Goal: Task Accomplishment & Management: Use online tool/utility

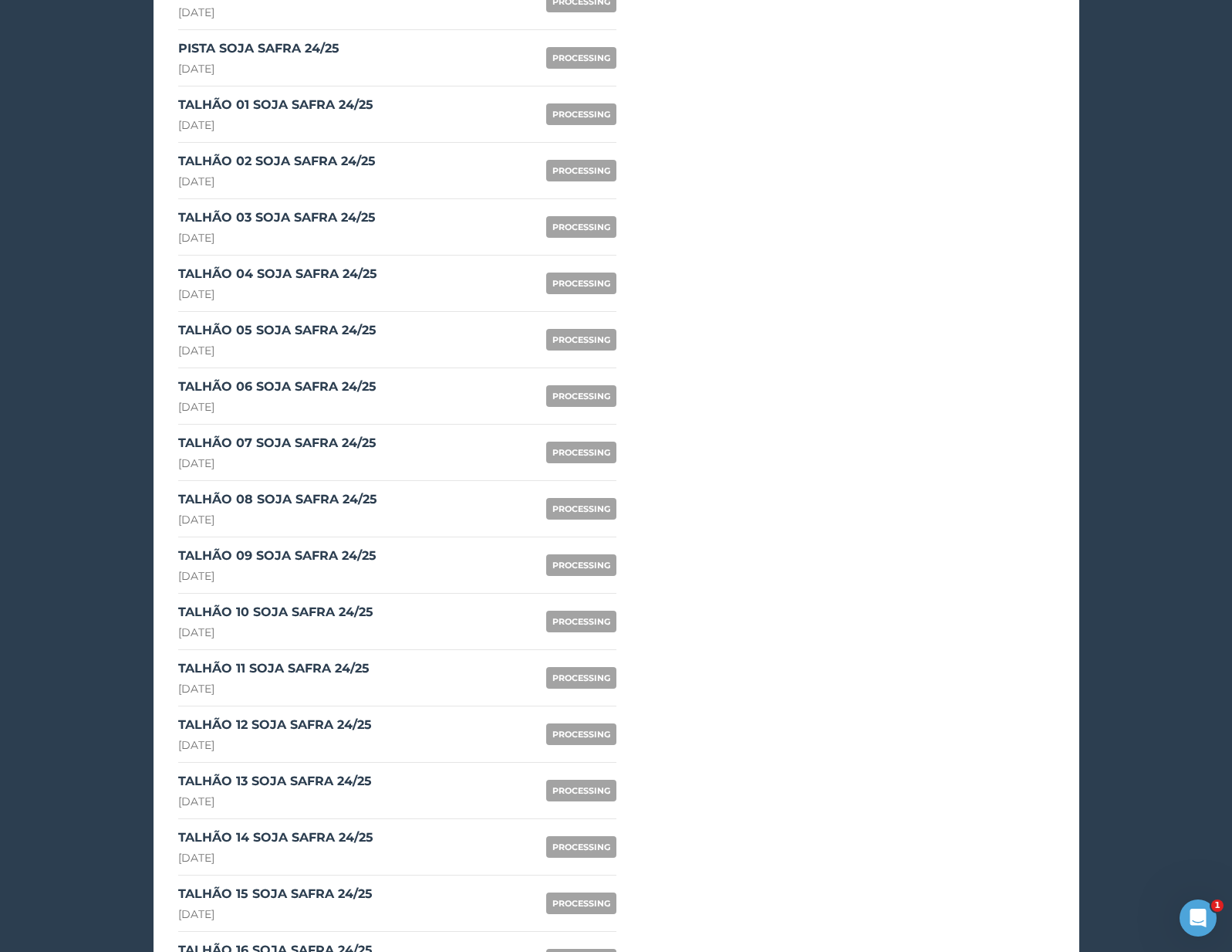
scroll to position [1102, 0]
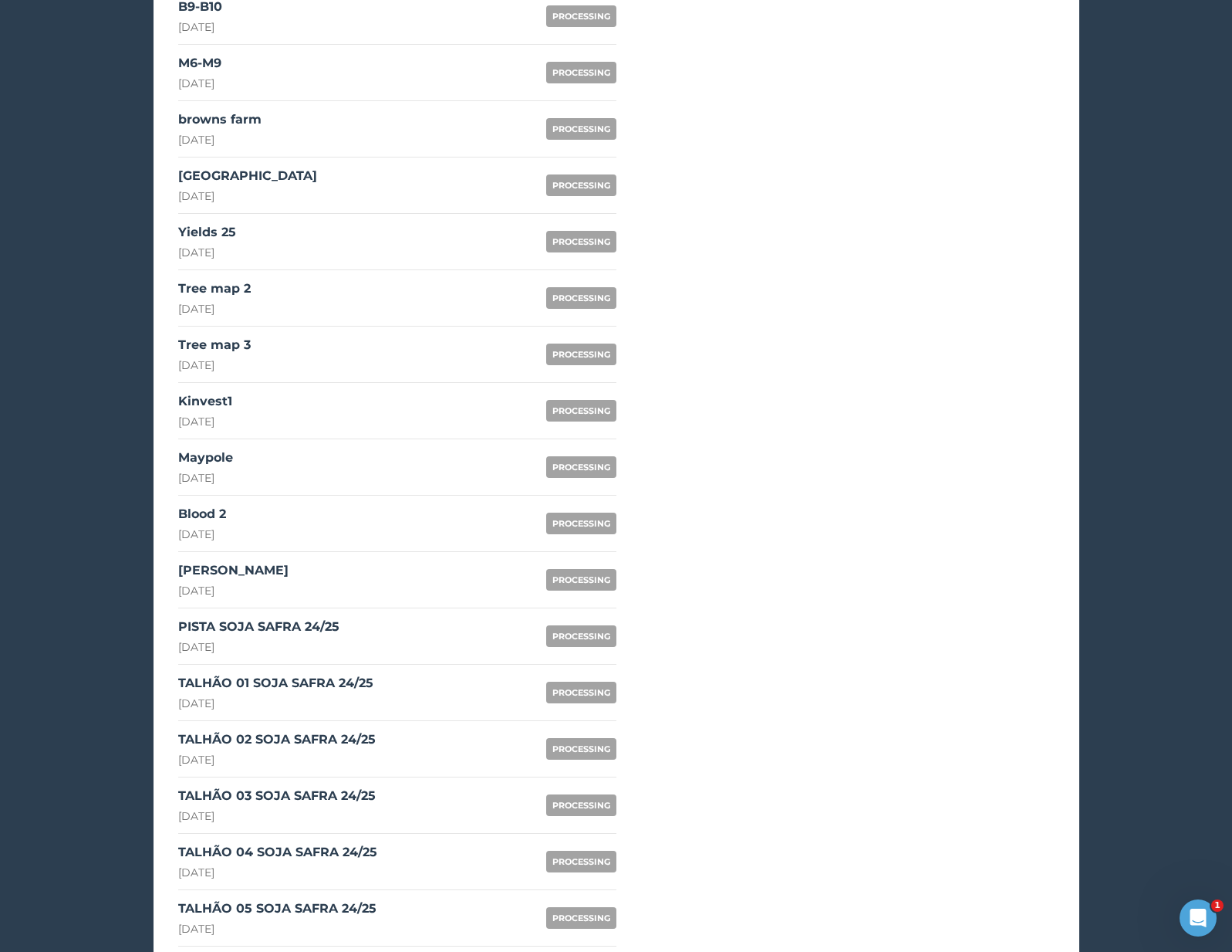
click at [352, 621] on link "PISTA SOJA SAFRA 24/25 [DATE] PROCESSING" at bounding box center [398, 636] width 439 height 57
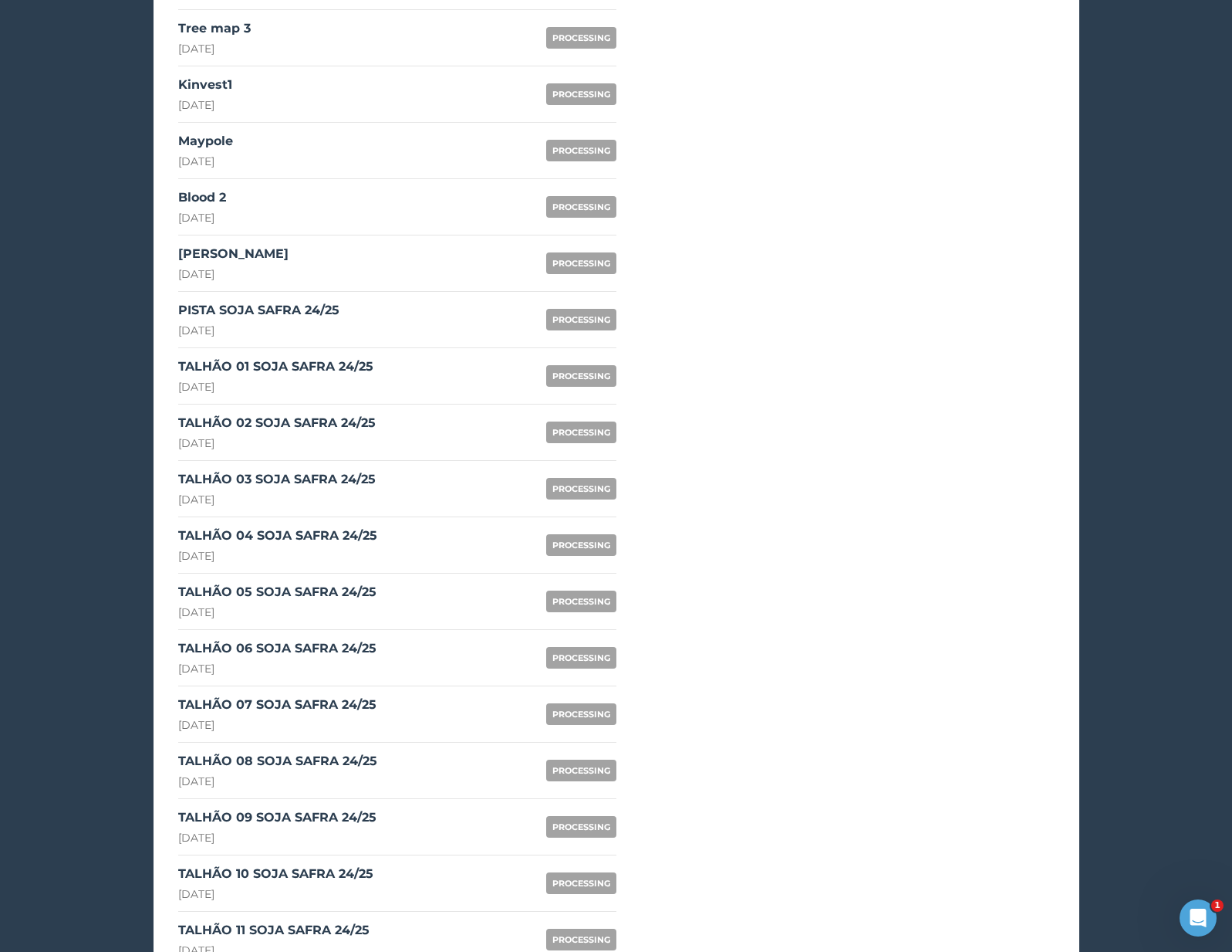
click at [362, 315] on link "PISTA SOJA SAFRA 24/25 22nd August 2025 PROCESSING" at bounding box center [398, 319] width 439 height 57
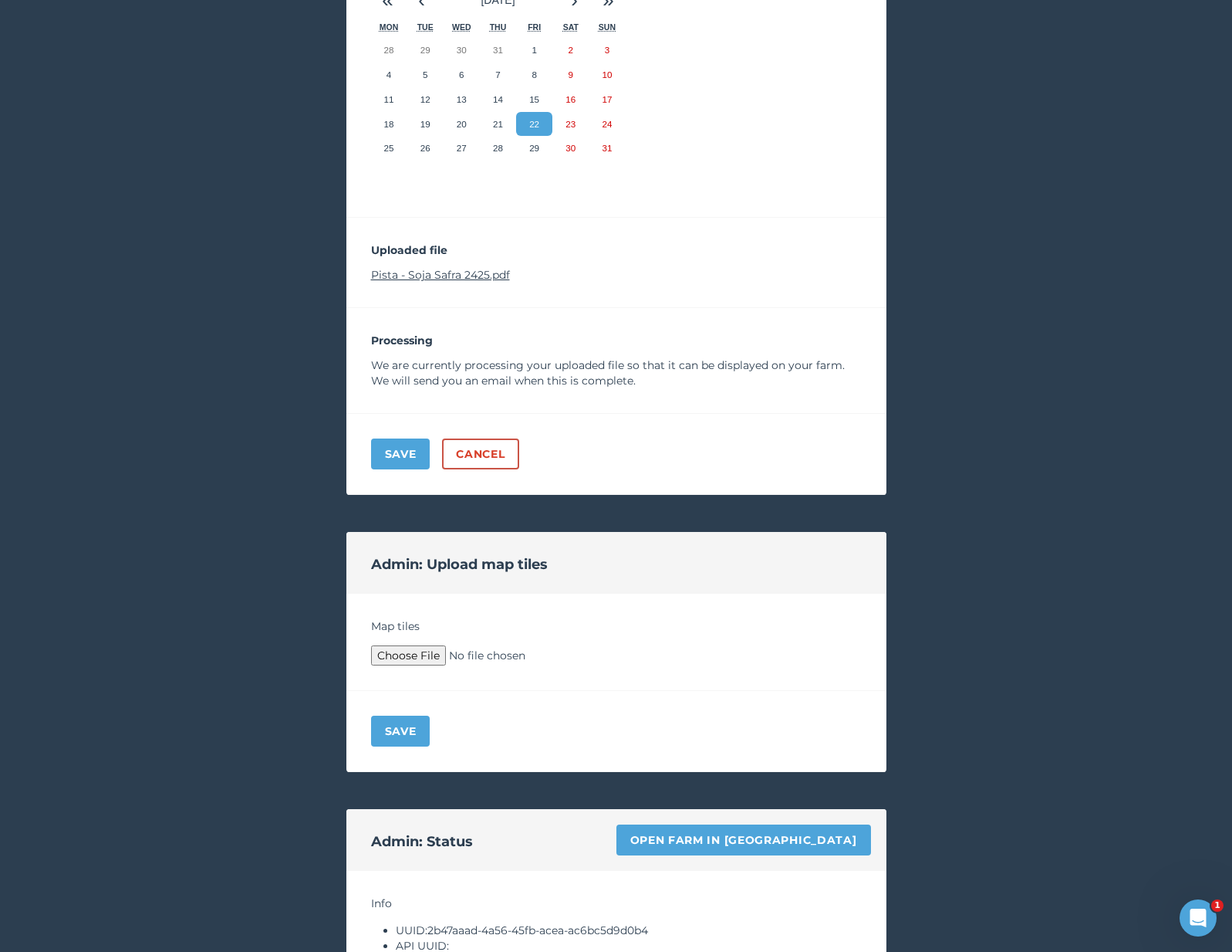
scroll to position [177, 0]
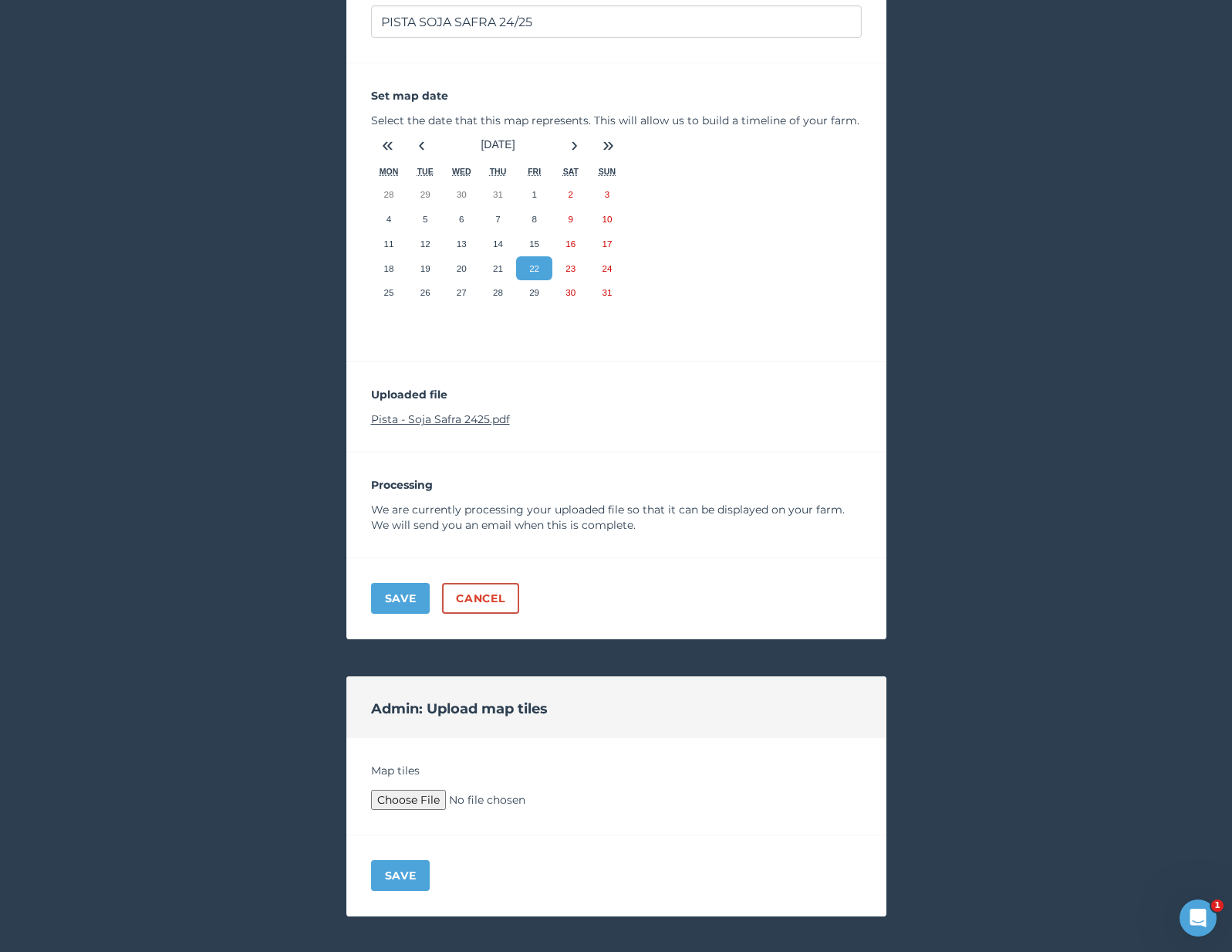
click at [397, 415] on link "Pista - Soja Safra 2425.pdf" at bounding box center [440, 419] width 139 height 14
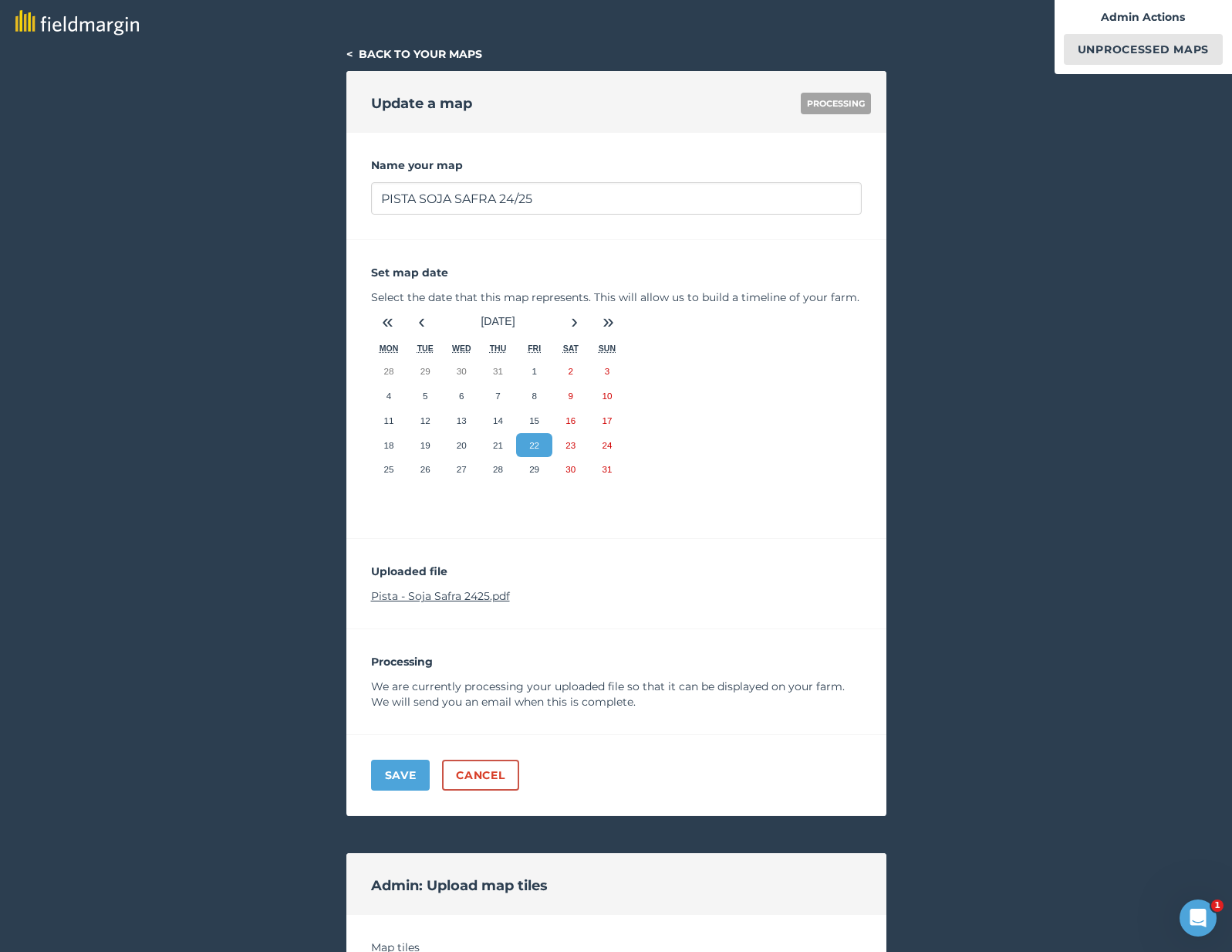
scroll to position [1419, 0]
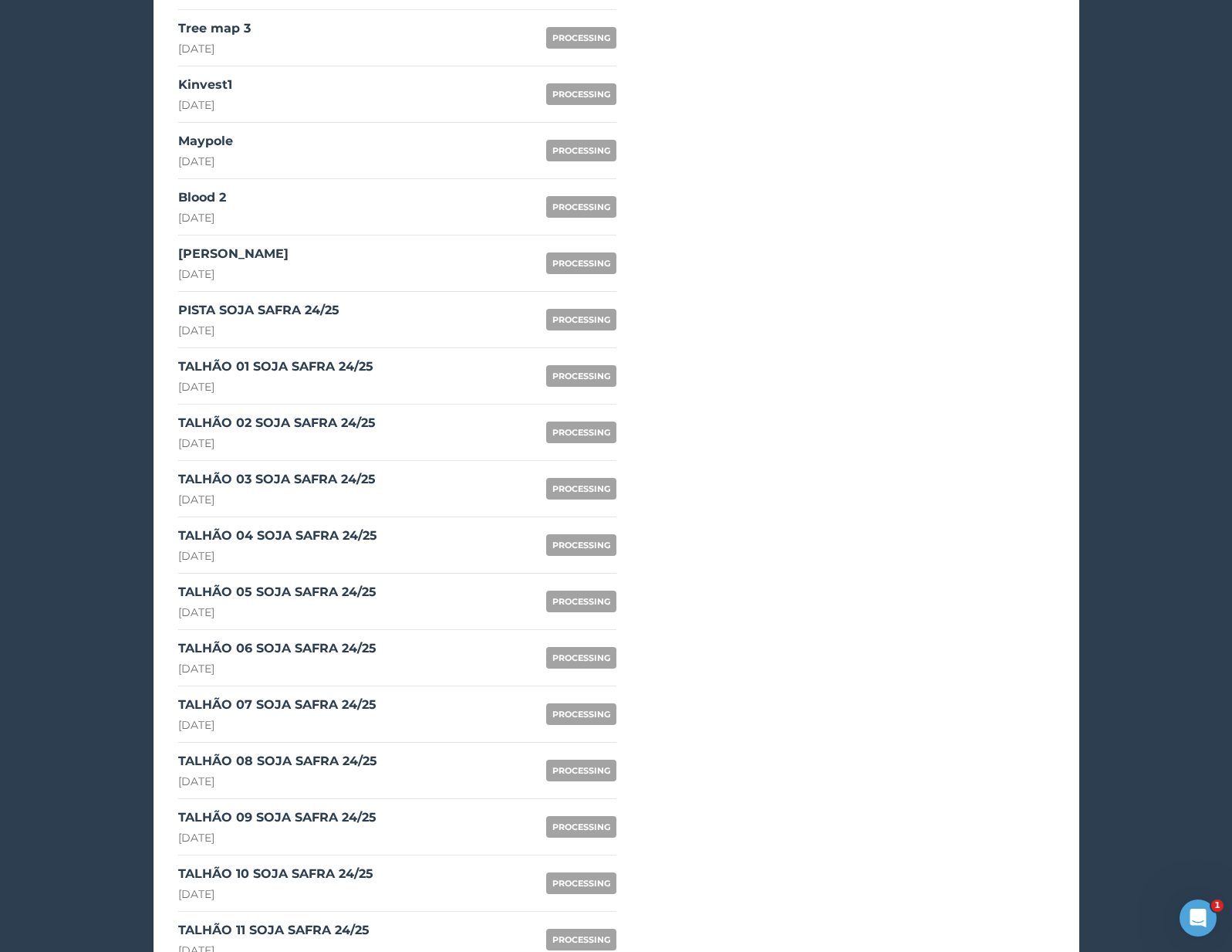
click at [290, 401] on link "TALHÃO 01 SOJA SAFRA 24/25 22nd August 2025 PROCESSING" at bounding box center [398, 376] width 439 height 57
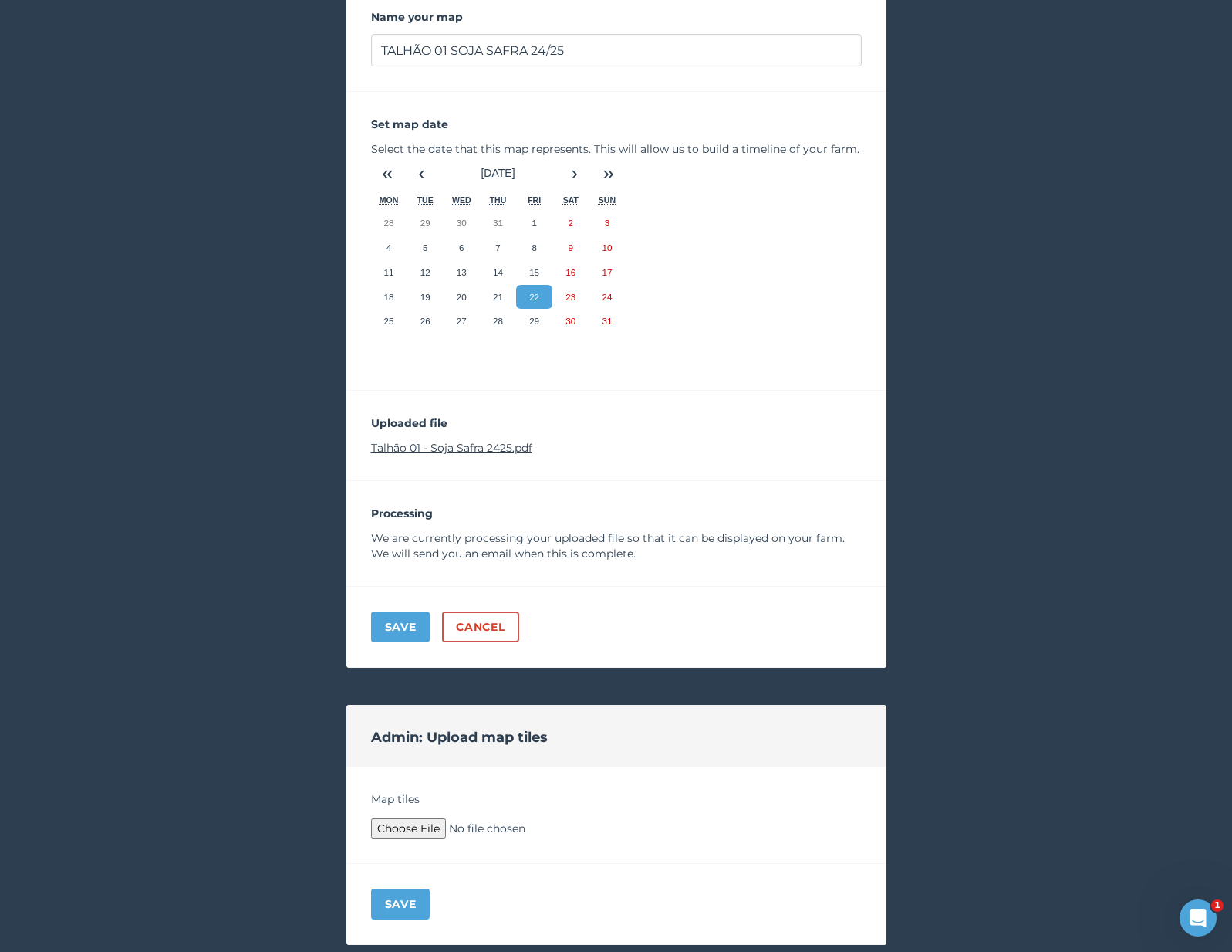
scroll to position [4, 0]
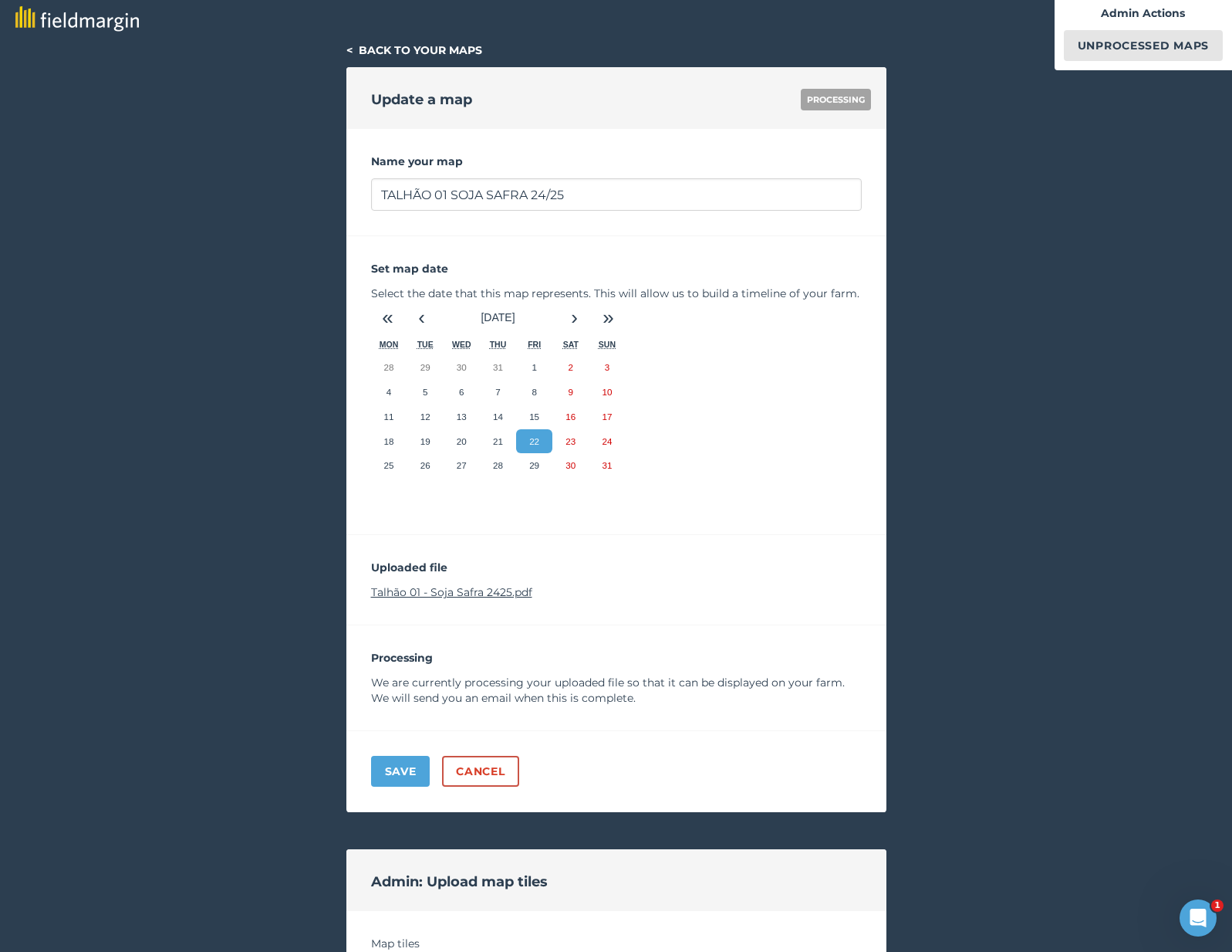
click at [464, 590] on link "Talhão 01 - Soja Safra 2425.pdf" at bounding box center [451, 592] width 161 height 14
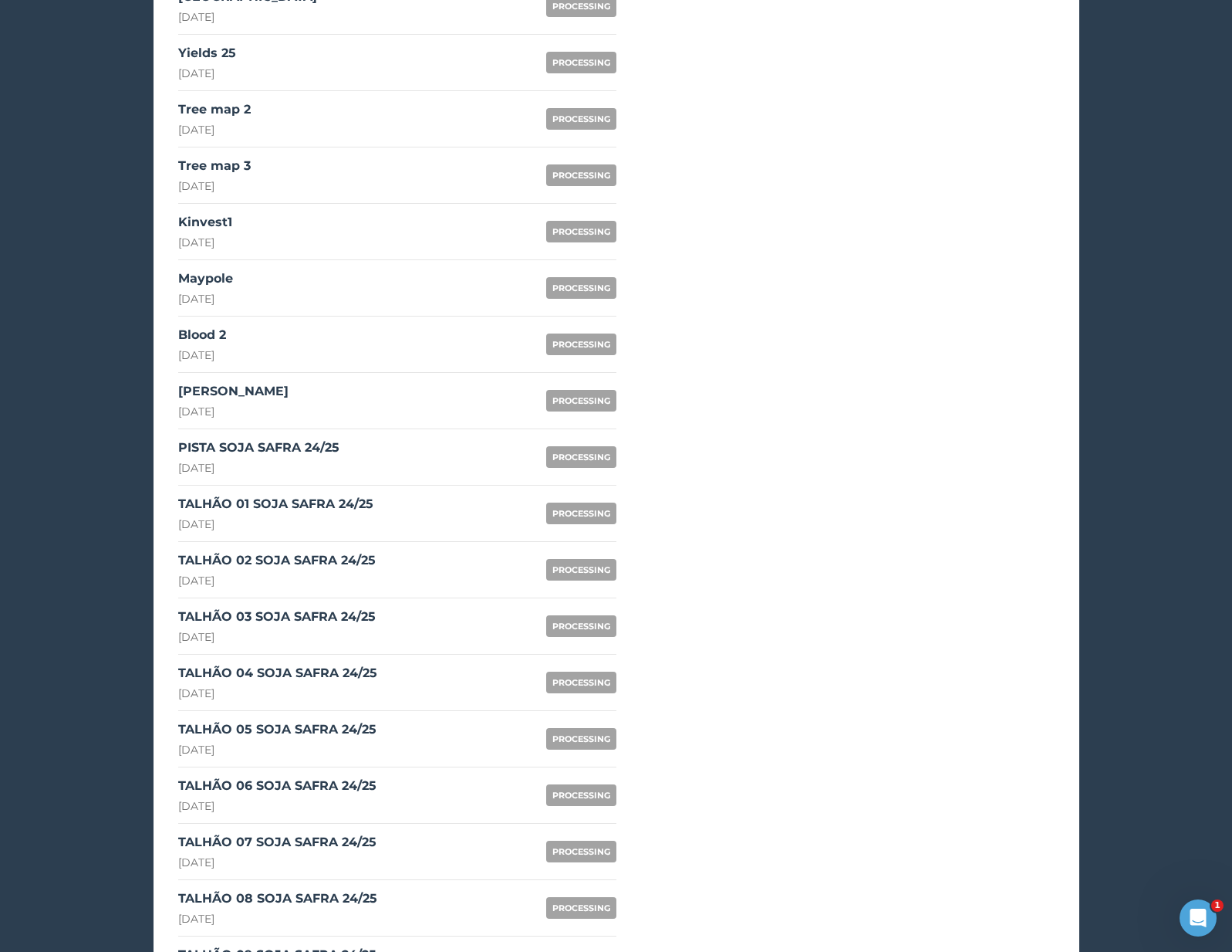
scroll to position [1282, 0]
click at [226, 351] on div "[DATE]" at bounding box center [202, 354] width 48 height 15
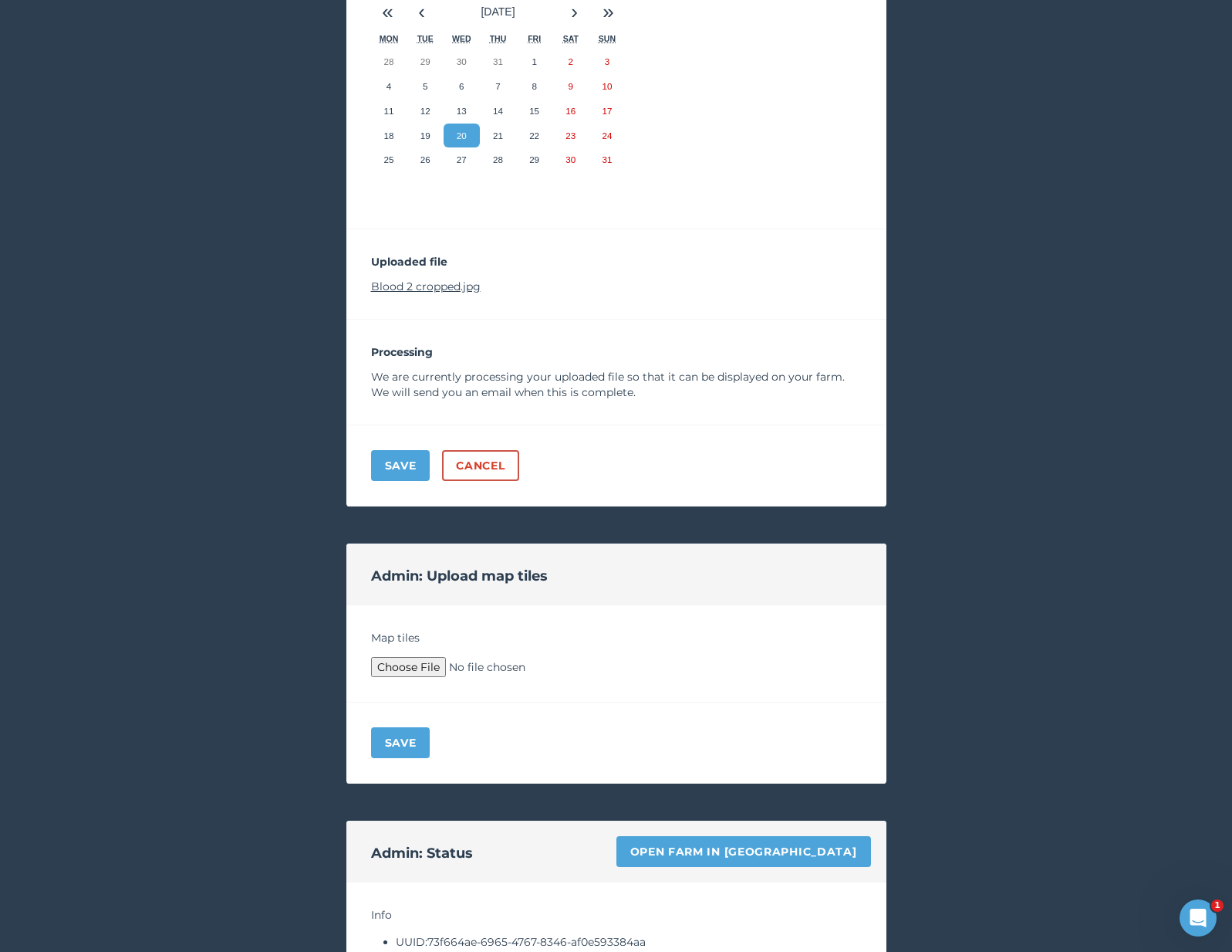
scroll to position [280, 0]
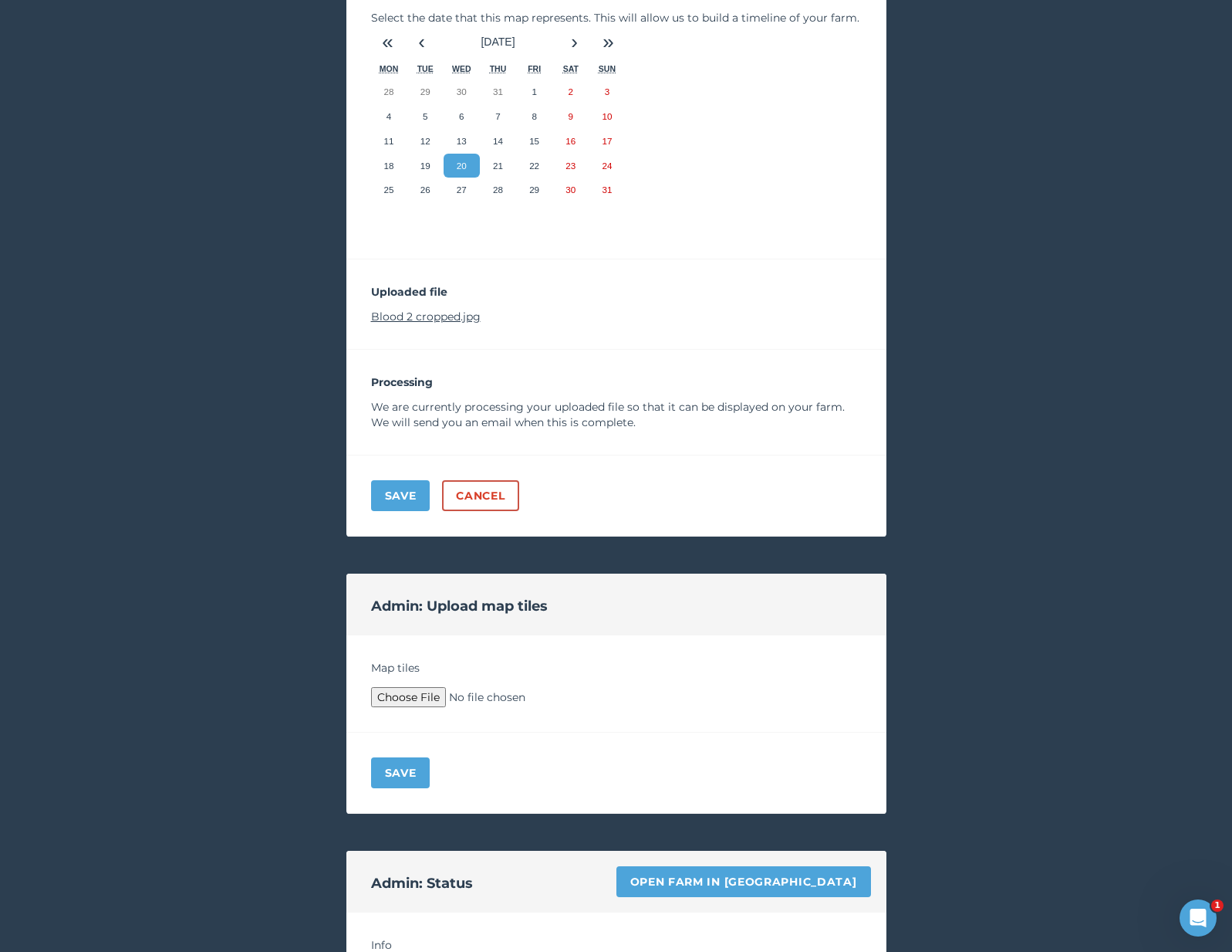
click at [448, 313] on link "Blood 2 cropped.jpg" at bounding box center [425, 316] width 109 height 14
click at [810, 888] on link "Open farm in [GEOGRAPHIC_DATA]" at bounding box center [743, 882] width 255 height 30
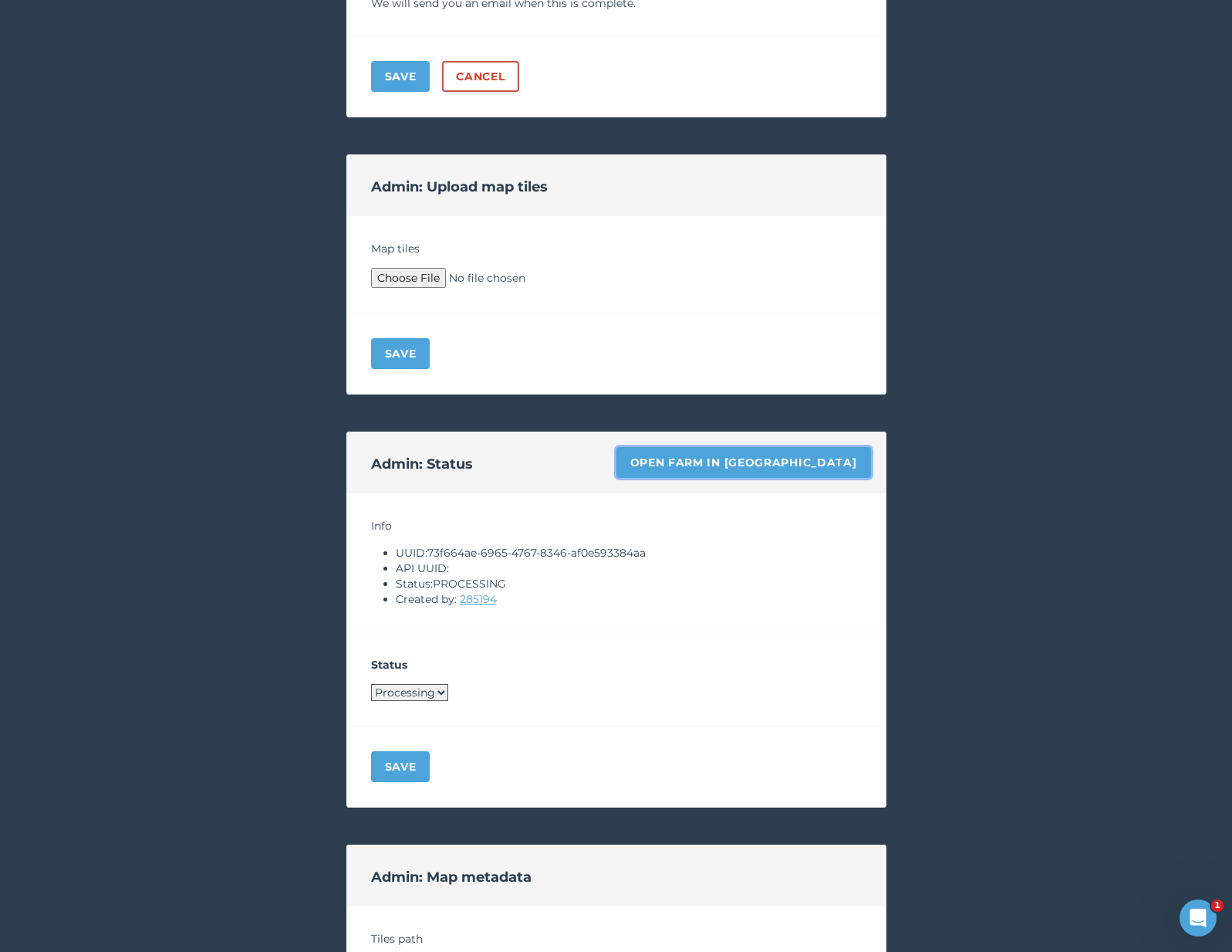
scroll to position [701, 0]
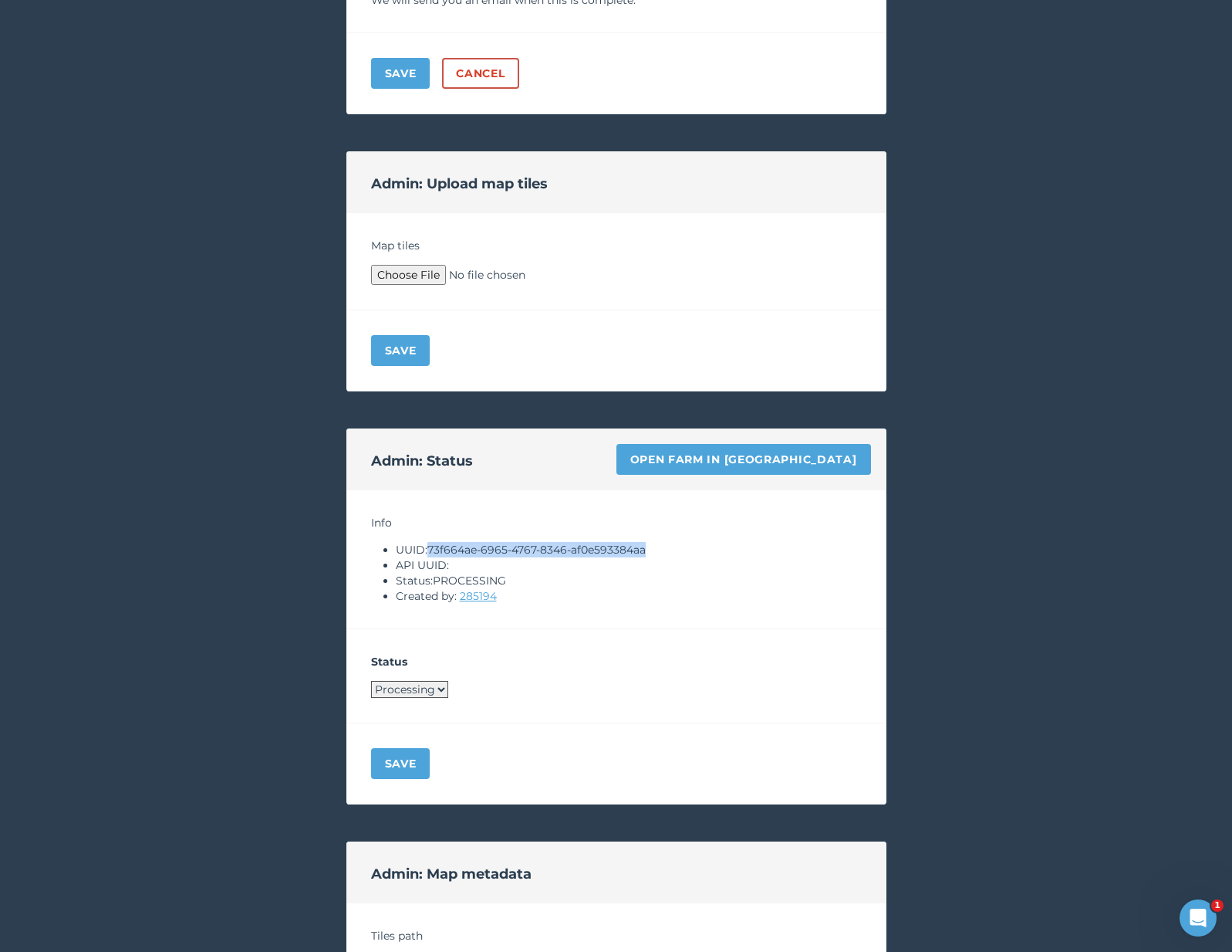
drag, startPoint x: 431, startPoint y: 548, endPoint x: 726, endPoint y: 545, distance: 295.0
click at [726, 545] on li "UUID: 73f664ae-6965-4767-8346-af0e593384aa" at bounding box center [629, 550] width 466 height 15
copy li "73f664ae-6965-4767-8346-af0e593384aa"
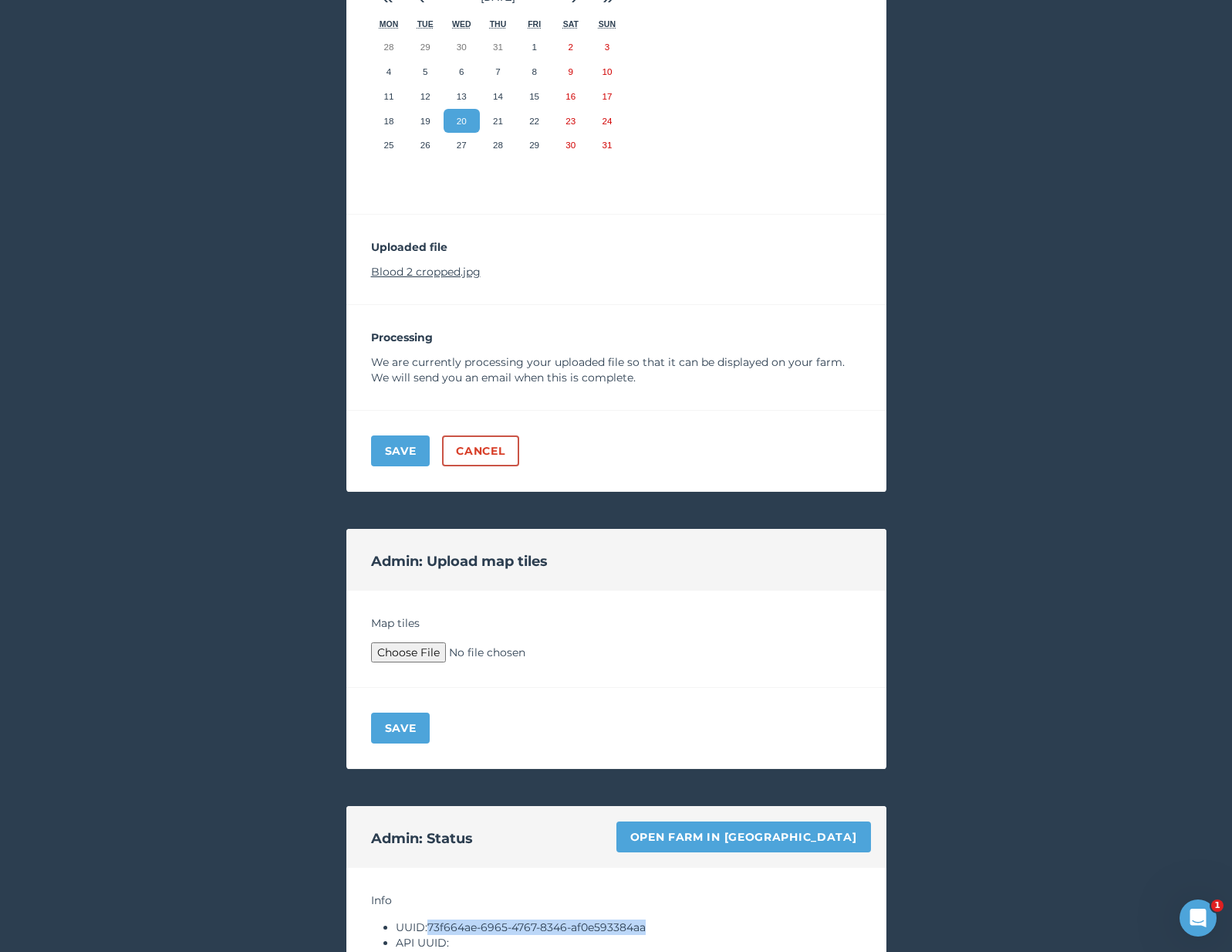
scroll to position [202, 0]
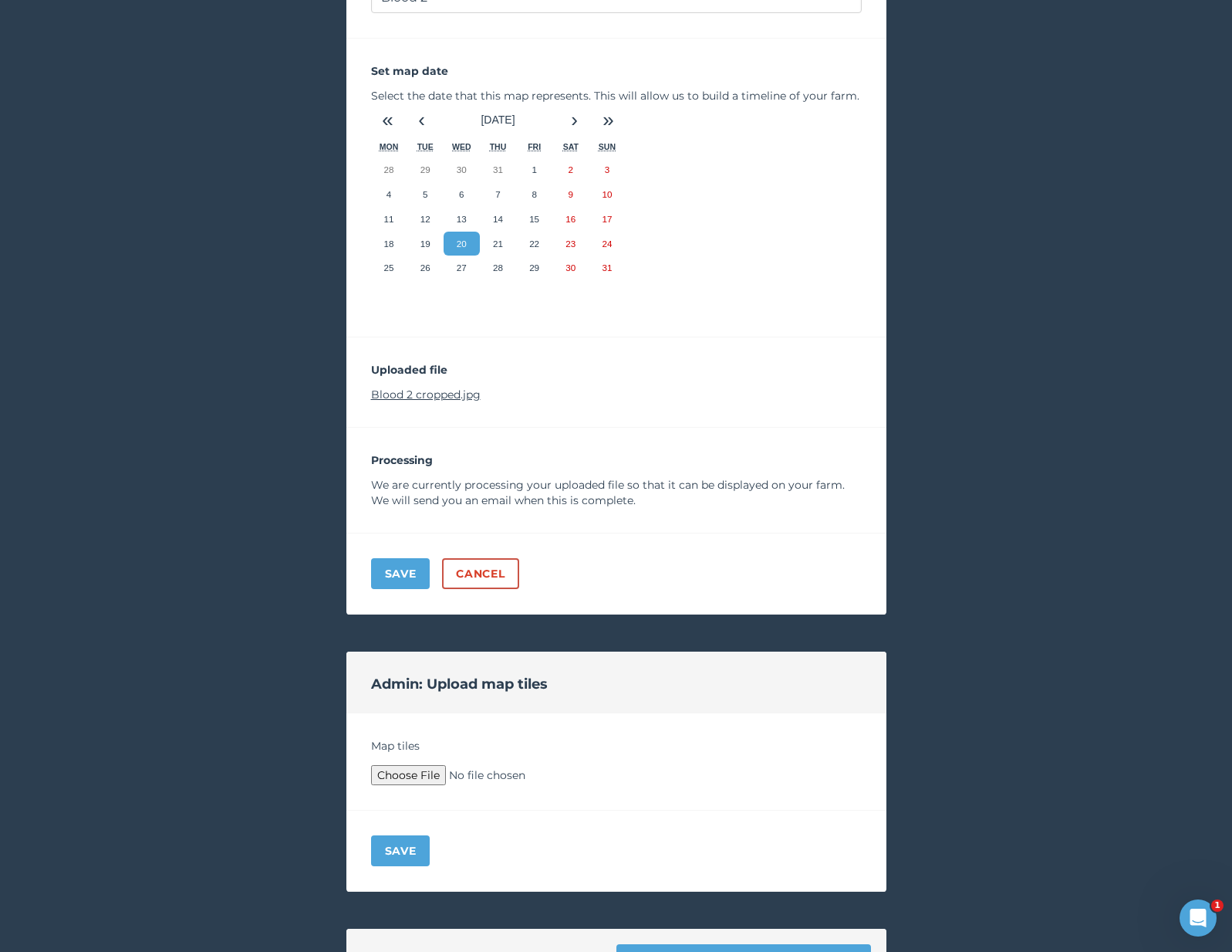
type input "C:\fakepath\Archive.zip"
click at [423, 822] on div "Save" at bounding box center [616, 851] width 540 height 81
click at [394, 856] on button "Save" at bounding box center [401, 850] width 59 height 30
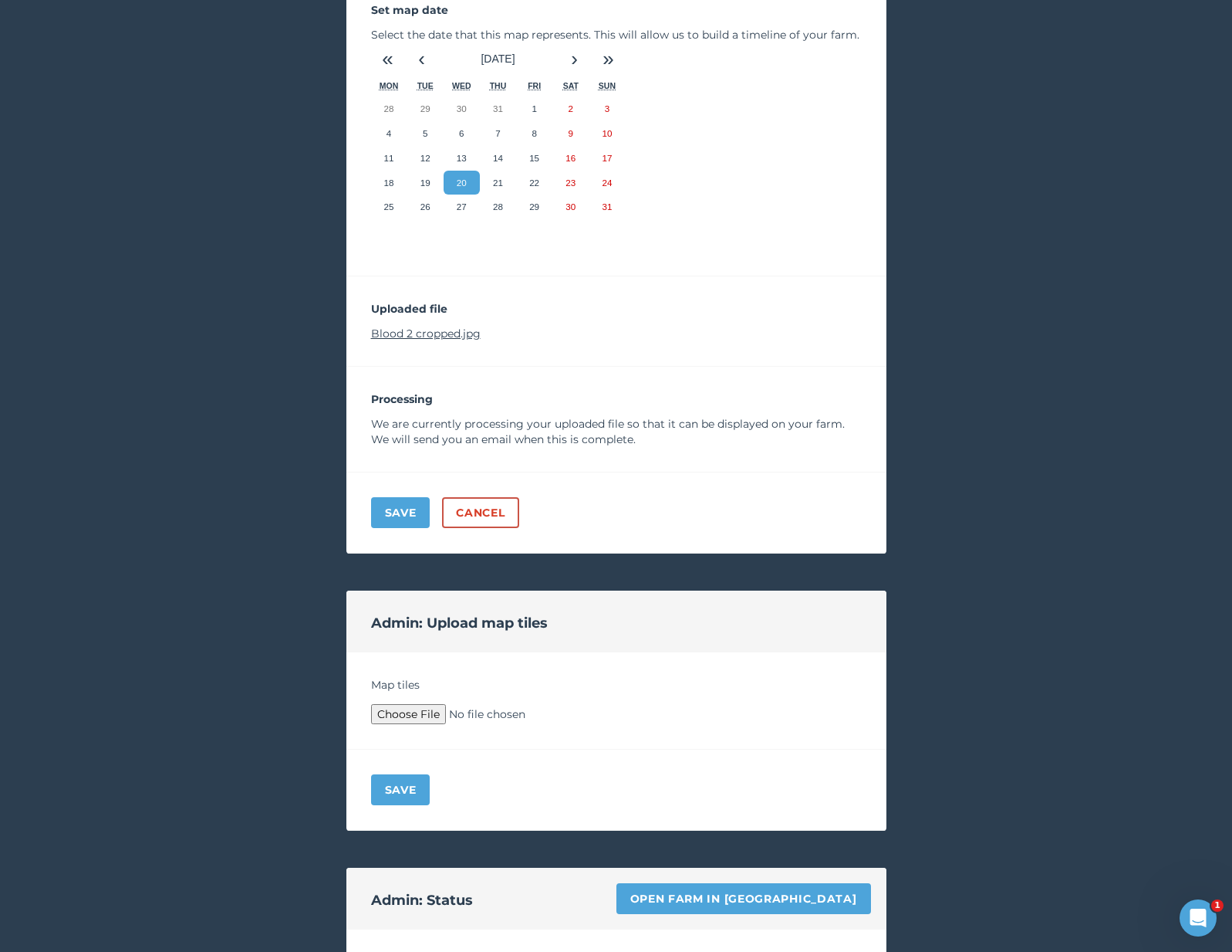
scroll to position [263, 0]
type input "C:\fakepath\Archive.zip"
click at [405, 785] on button "Save" at bounding box center [401, 789] width 59 height 30
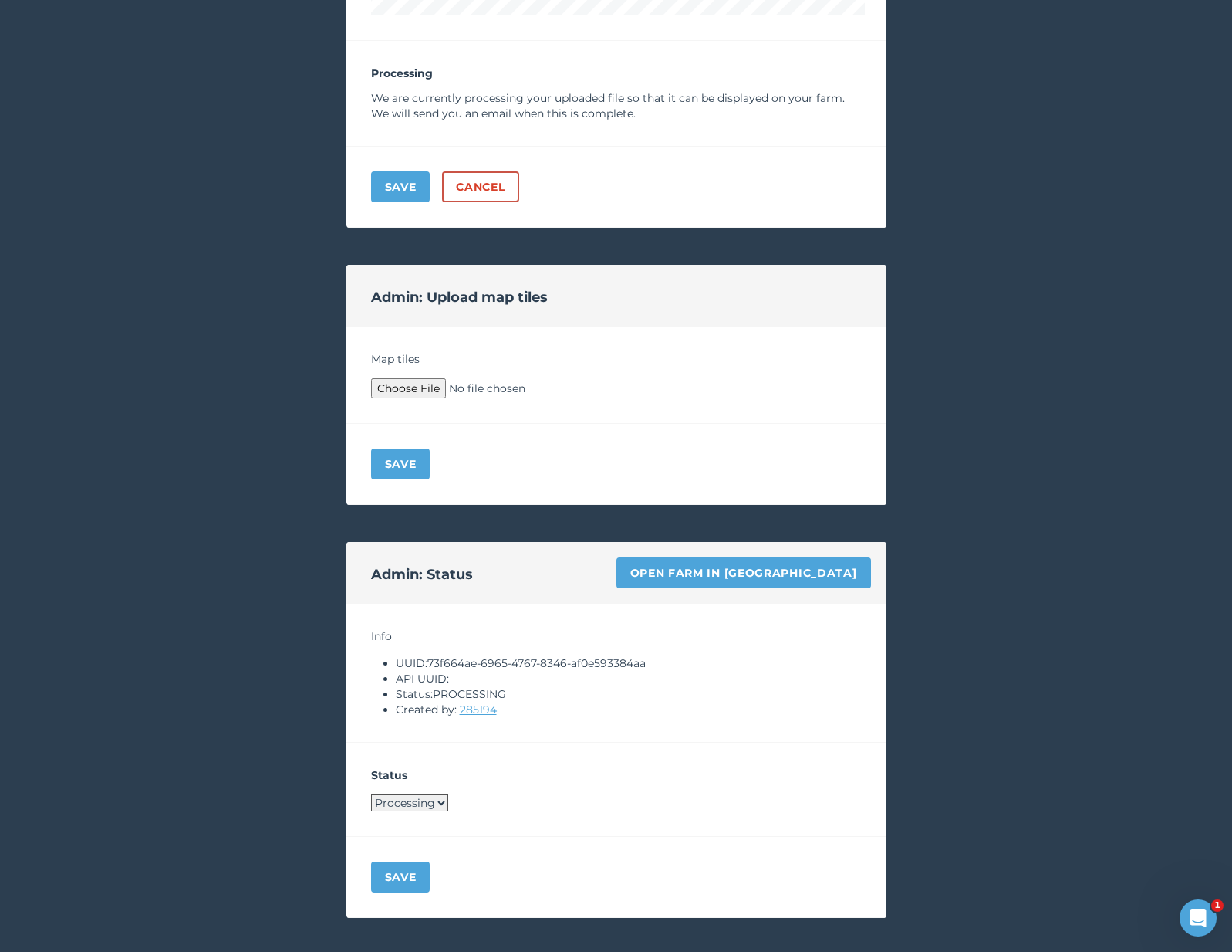
scroll to position [1169, 0]
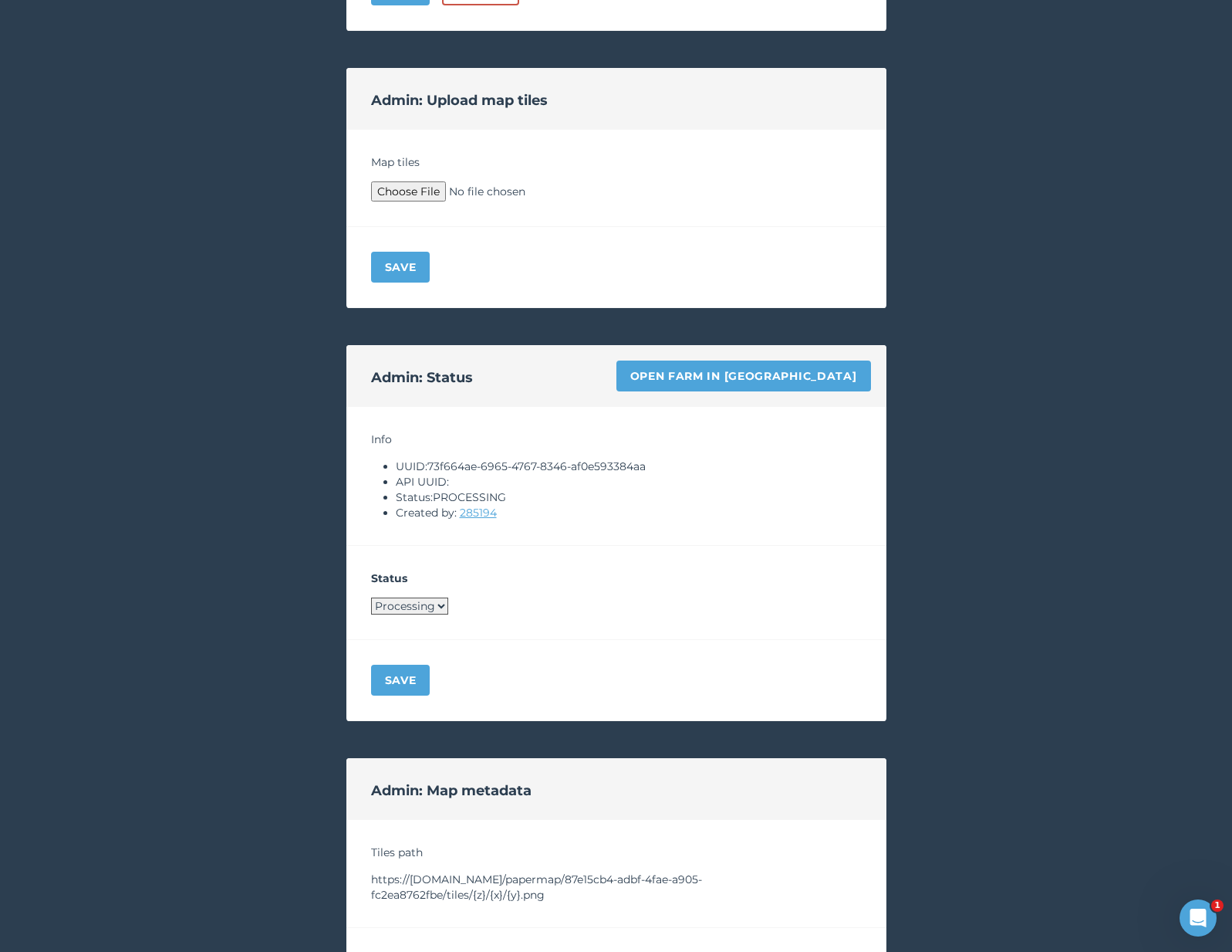
click at [414, 611] on select "Processing Live Archived" at bounding box center [409, 606] width 77 height 17
select select "LIVE"
click at [398, 674] on button "Save" at bounding box center [401, 680] width 59 height 30
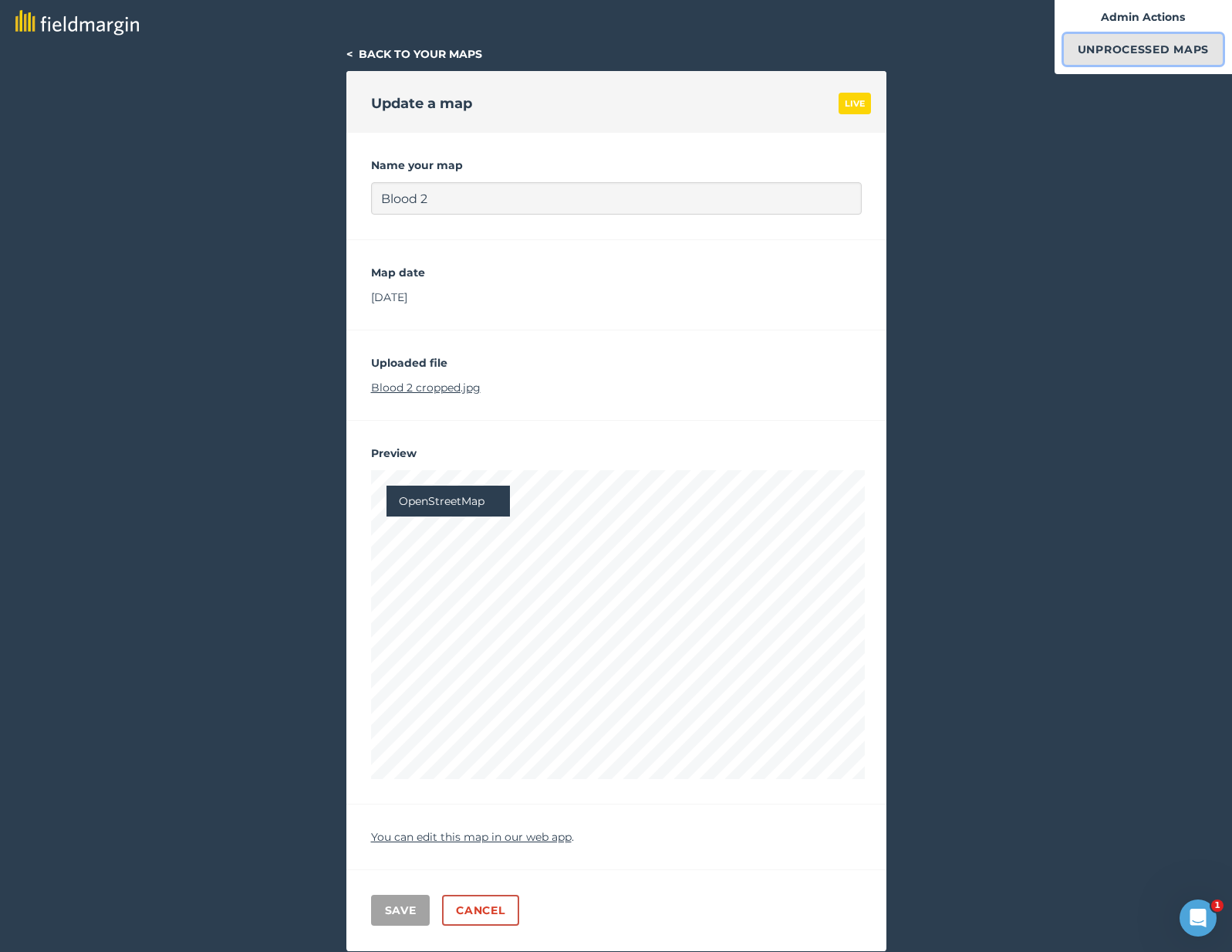
click at [1098, 63] on link "Unprocessed Maps" at bounding box center [1144, 49] width 159 height 30
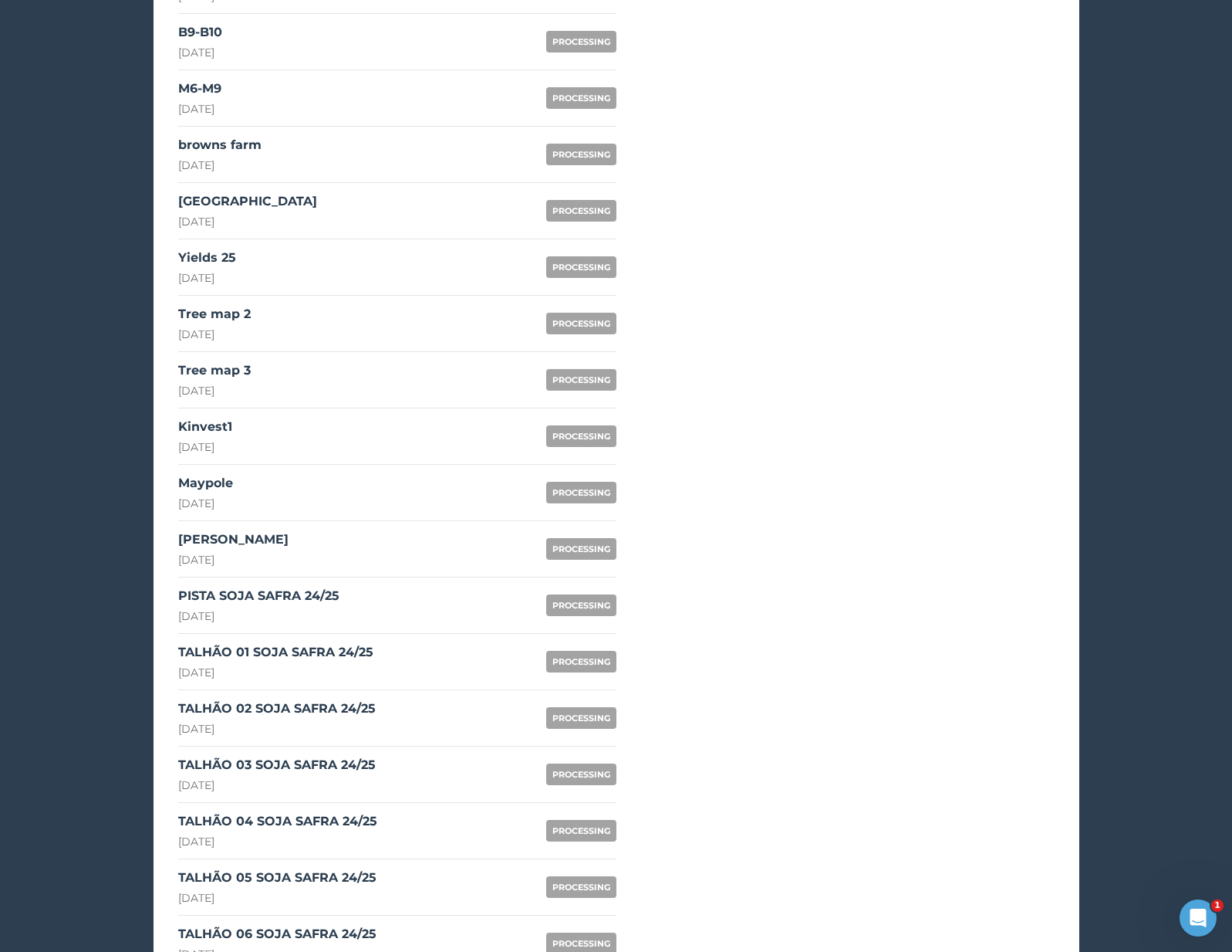
scroll to position [1418, 0]
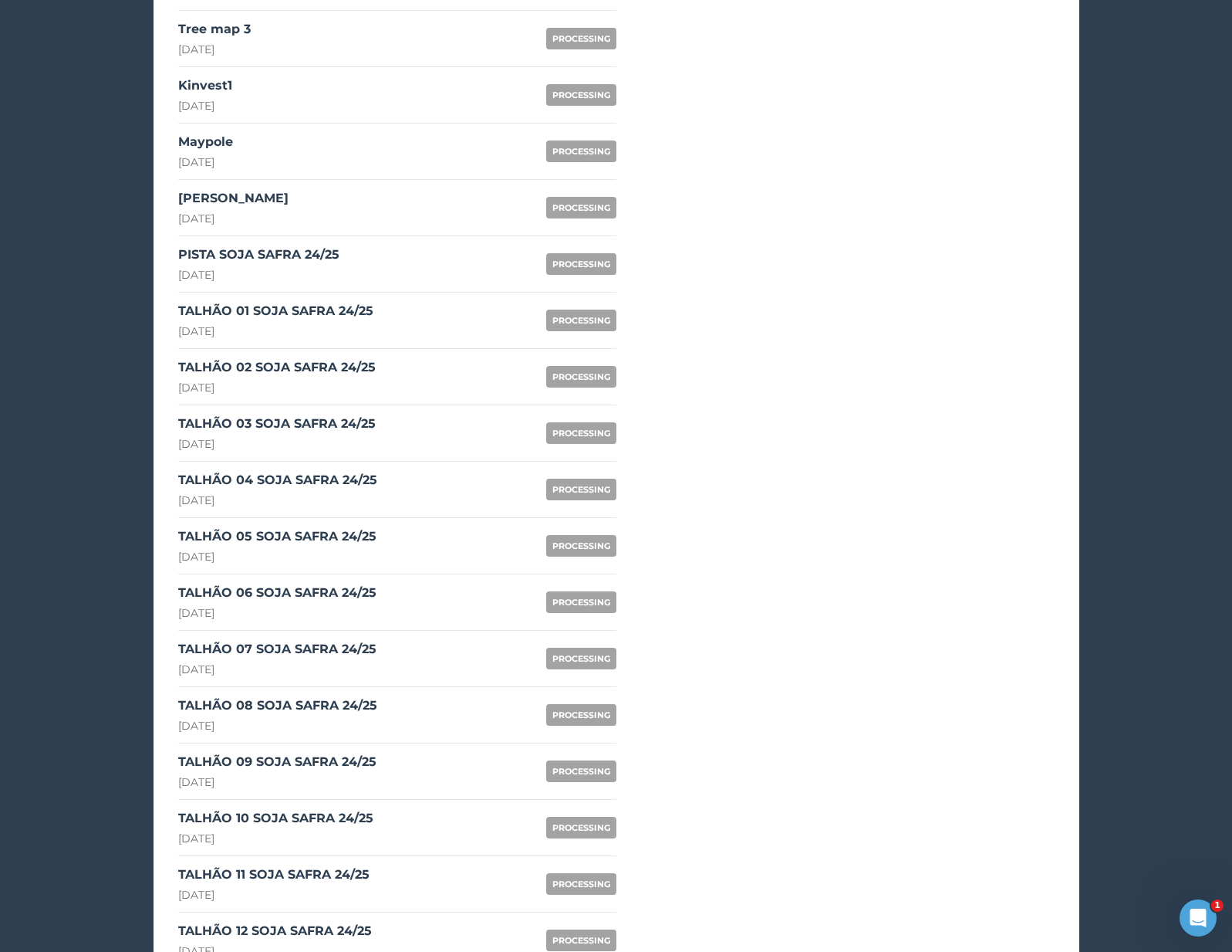
click at [283, 197] on link "Lacher 20th August 2025 PROCESSING" at bounding box center [398, 208] width 439 height 57
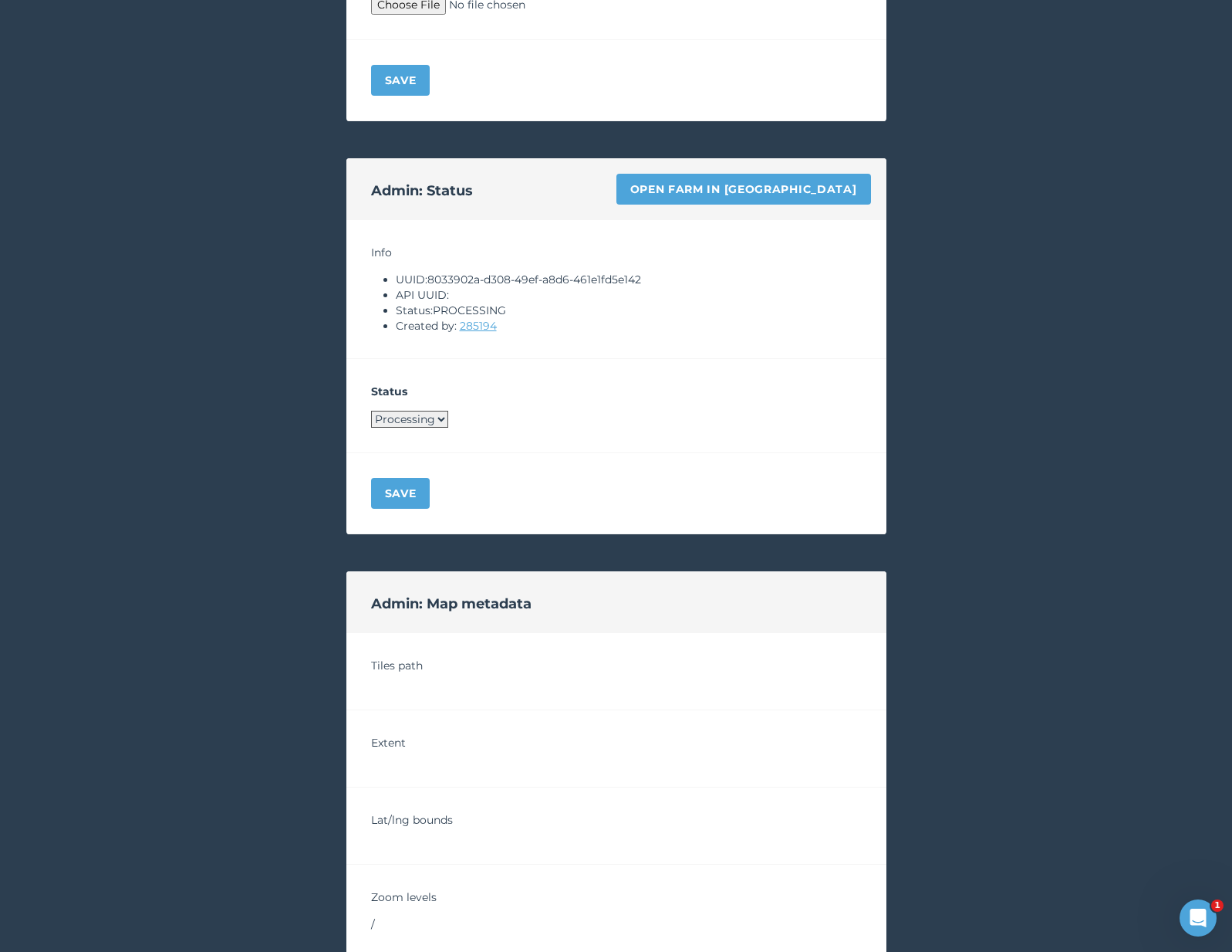
scroll to position [799, 0]
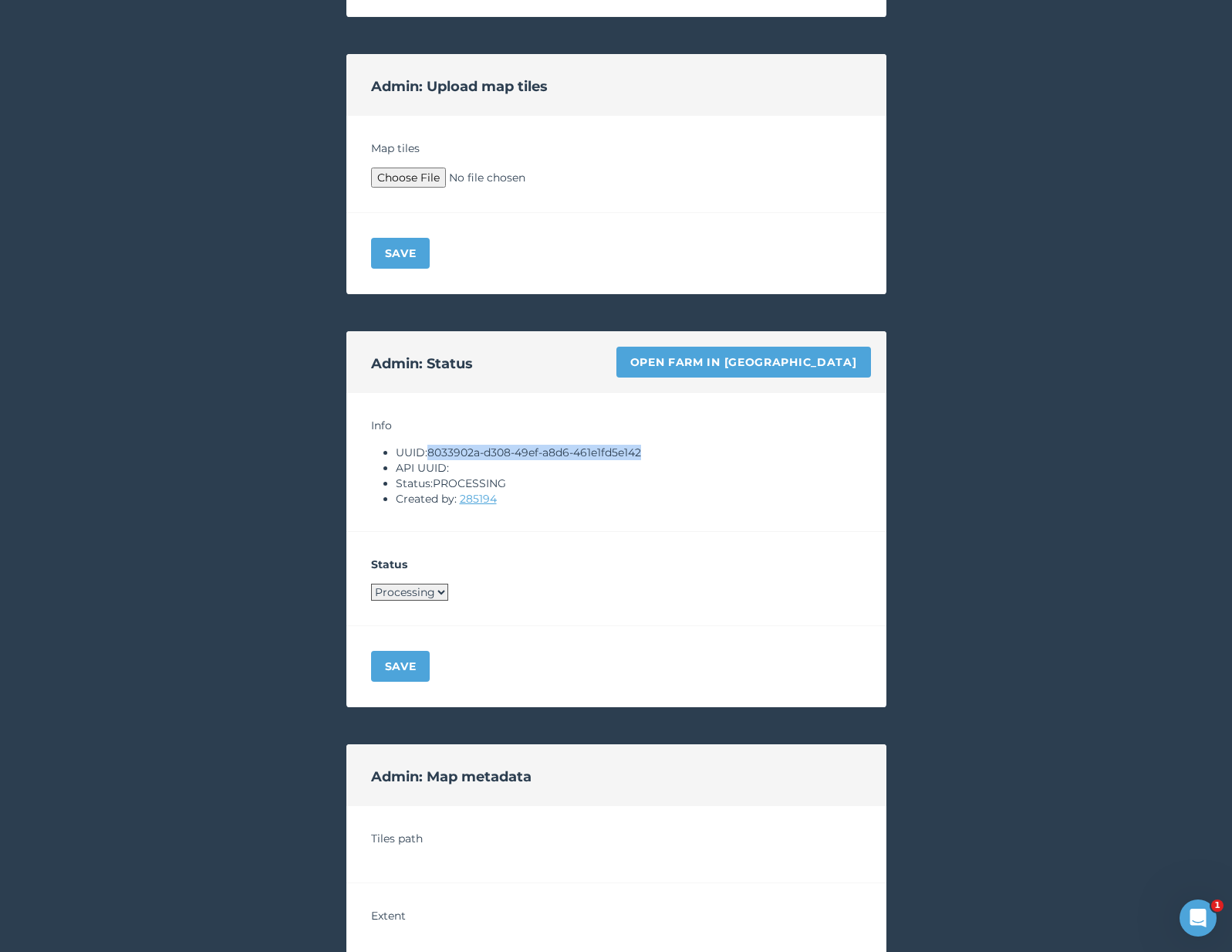
drag, startPoint x: 430, startPoint y: 451, endPoint x: 720, endPoint y: 452, distance: 290.0
click at [720, 452] on li "UUID: 8033902a-d308-49ef-a8d6-461e1fd5e142" at bounding box center [629, 452] width 466 height 15
copy li "8033902a-d308-49ef-a8d6-461e1fd5e142"
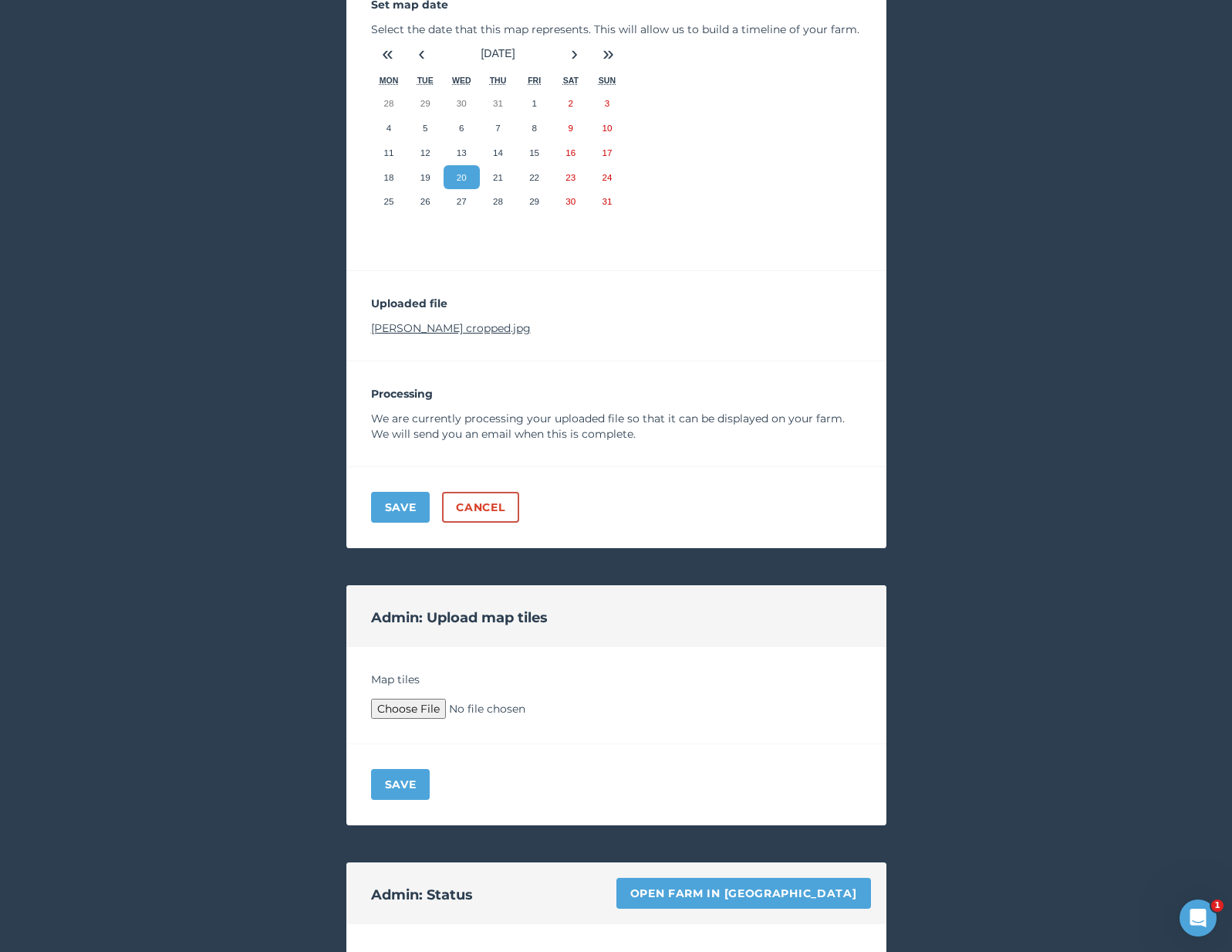
scroll to position [5, 0]
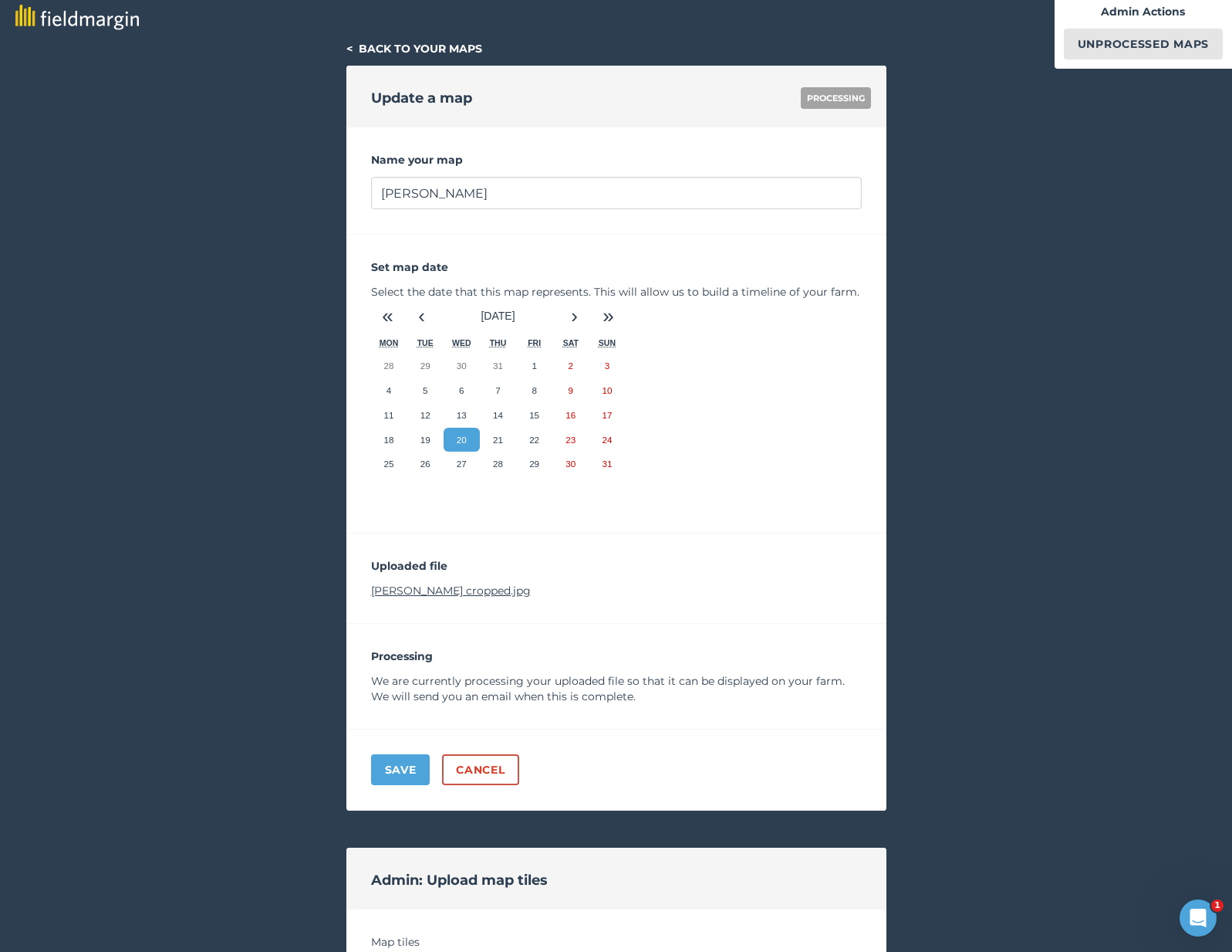
click at [447, 584] on link "Lacher cropped.jpg" at bounding box center [450, 590] width 160 height 14
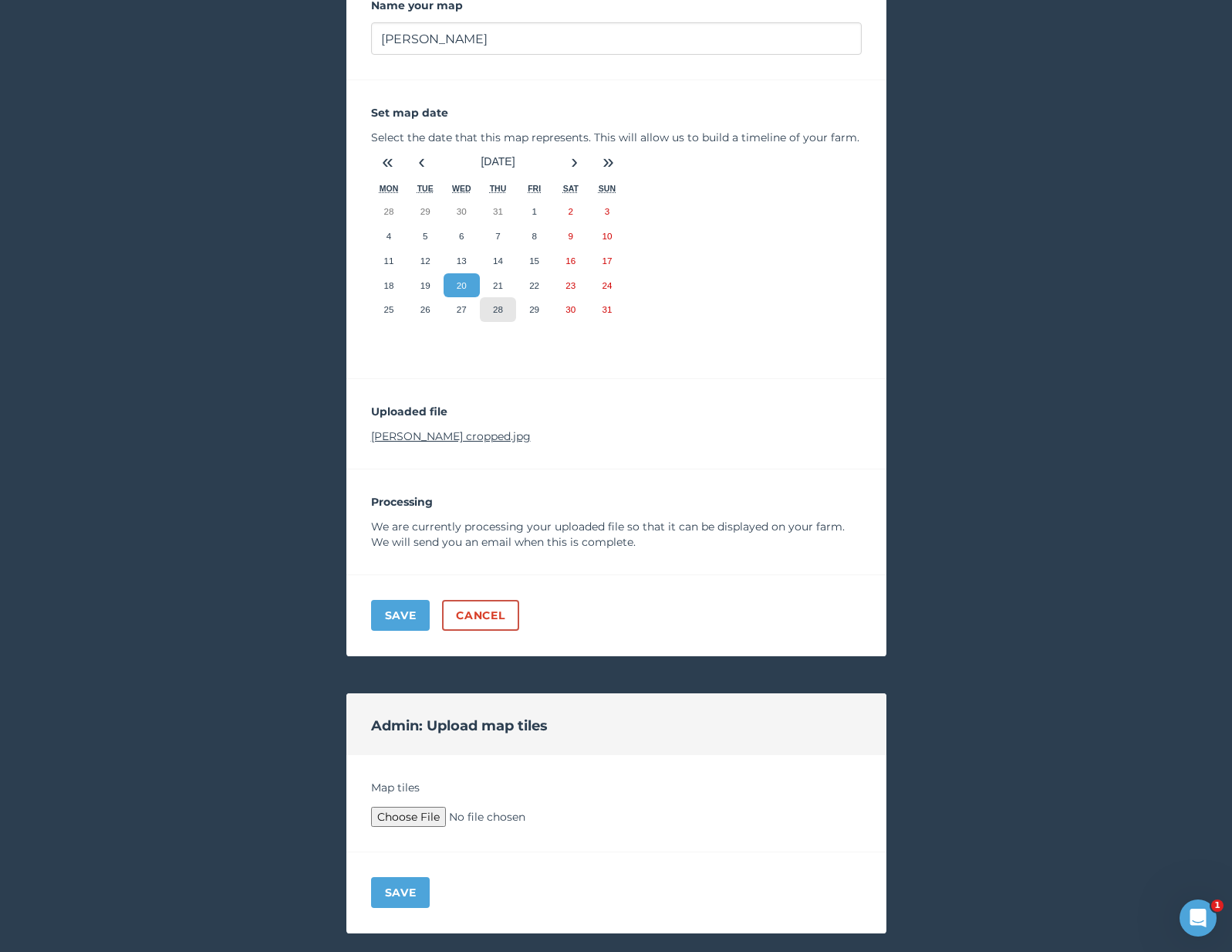
scroll to position [466, 0]
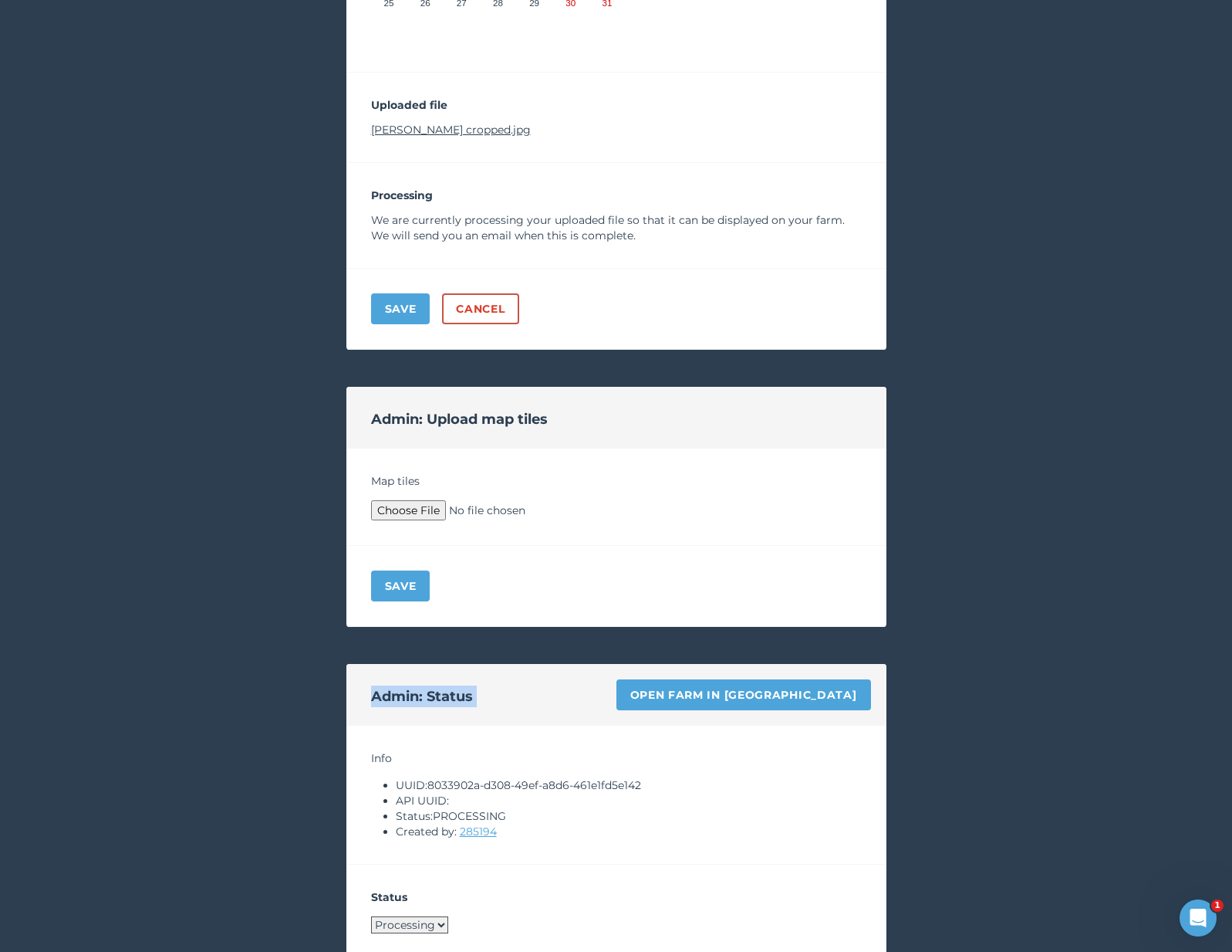
click at [767, 679] on div "Admin: Status Open farm in Byre" at bounding box center [616, 695] width 540 height 62
click at [748, 690] on link "Open farm in Byre" at bounding box center [743, 695] width 255 height 30
type input "C:\fakepath\Archive.zip"
click at [395, 609] on div "Save" at bounding box center [616, 586] width 540 height 81
click at [393, 588] on button "Save" at bounding box center [401, 585] width 59 height 30
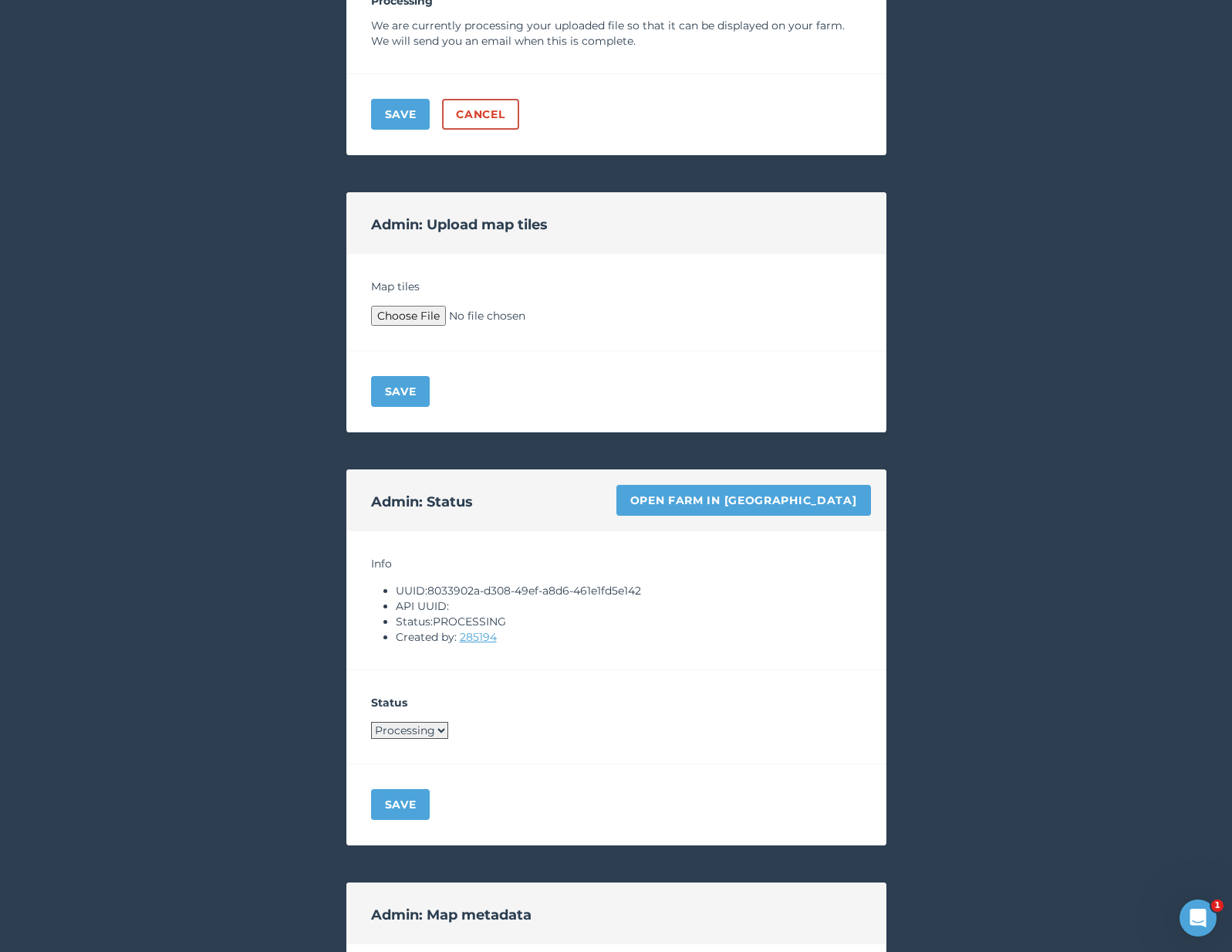
scroll to position [1309, 0]
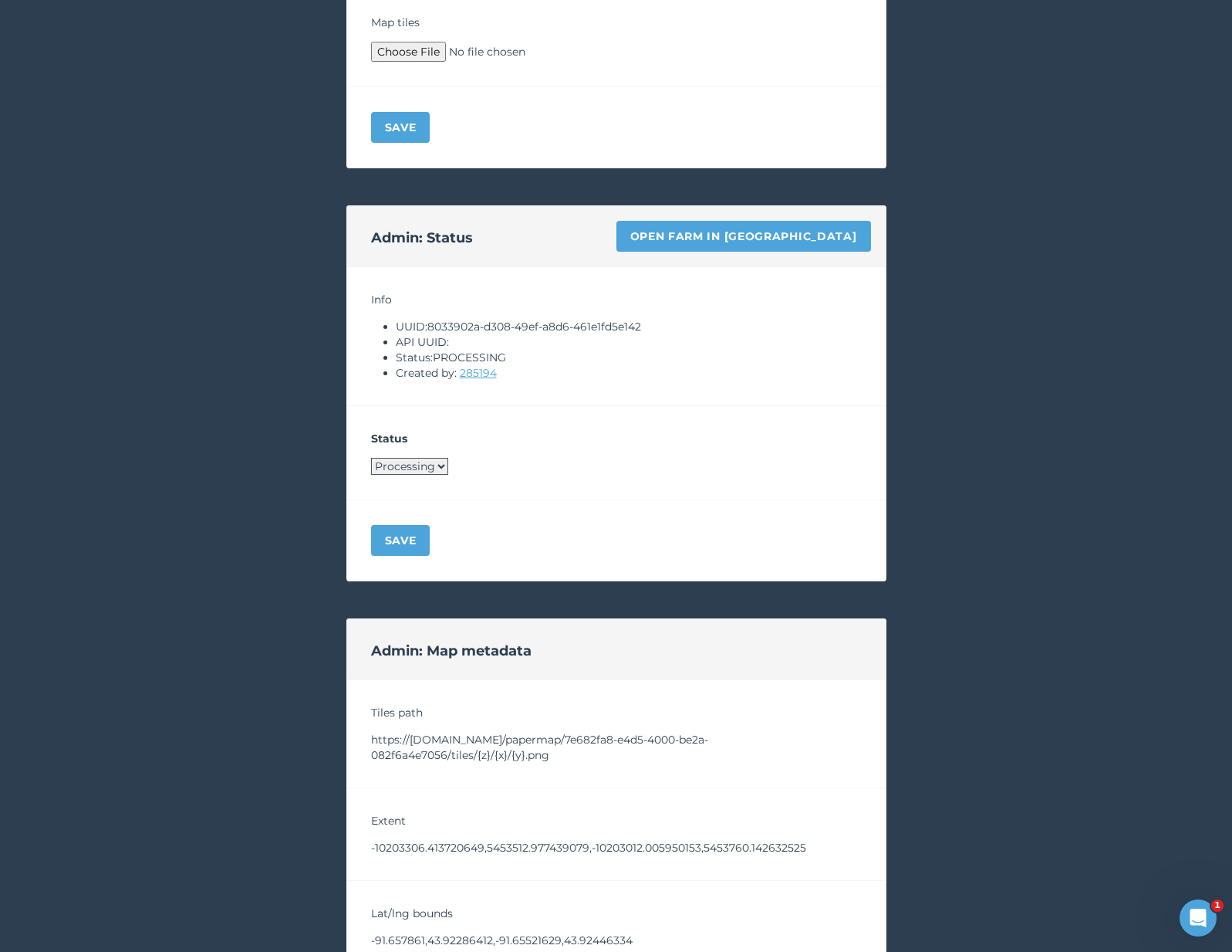
click at [410, 462] on select "Processing Live Archived" at bounding box center [409, 466] width 77 height 17
select select "LIVE"
click at [407, 530] on button "Save" at bounding box center [401, 540] width 59 height 30
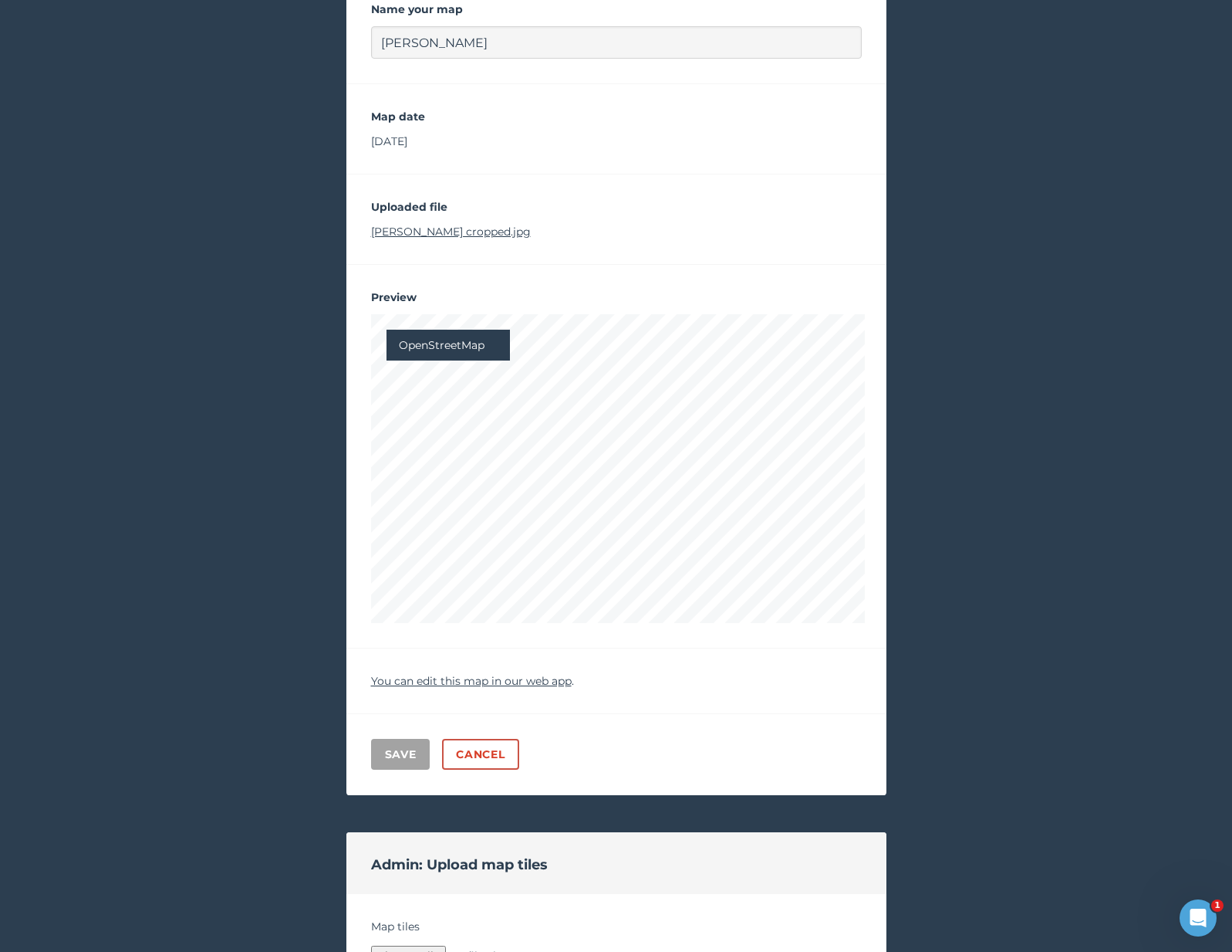
scroll to position [0, 0]
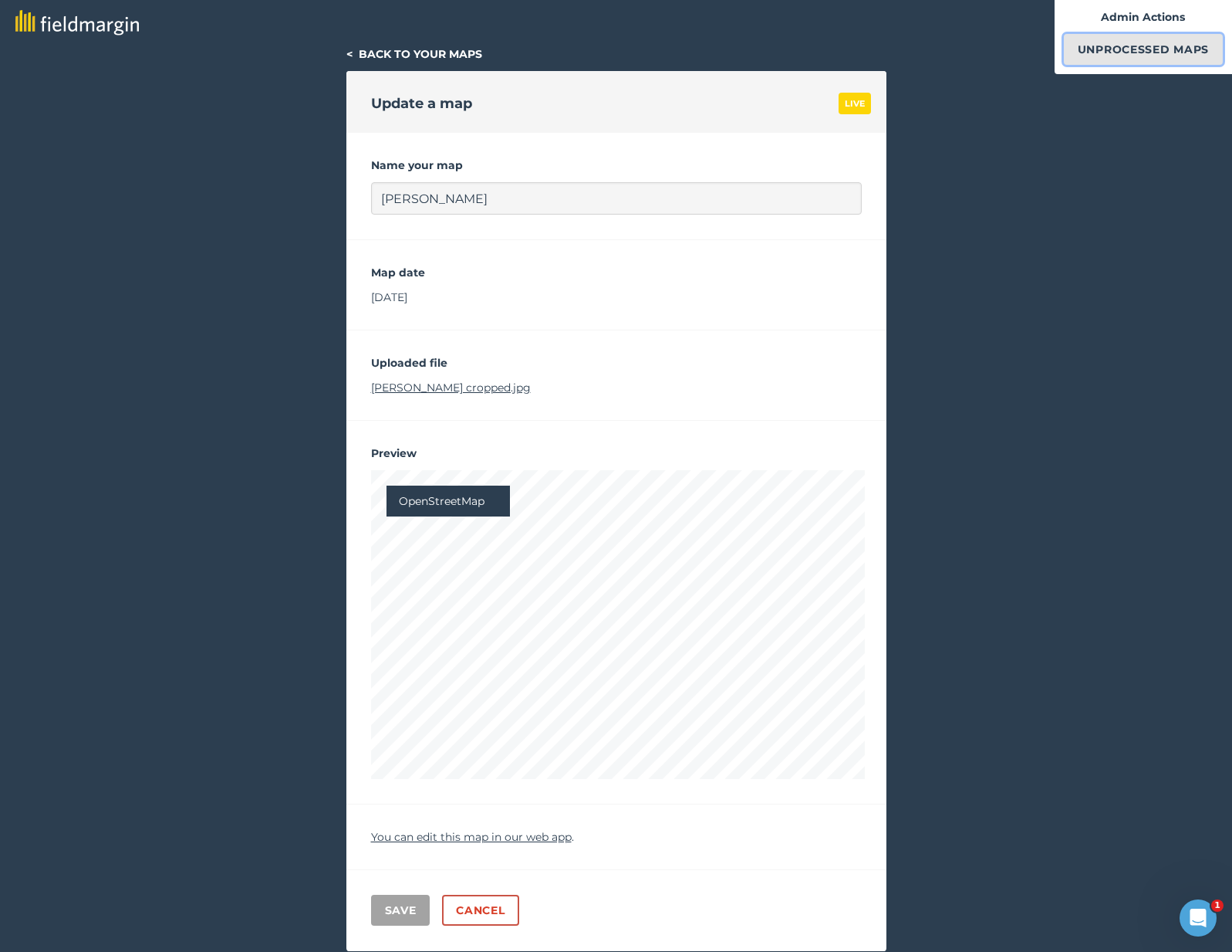
click at [1151, 48] on link "Unprocessed Maps" at bounding box center [1144, 49] width 159 height 30
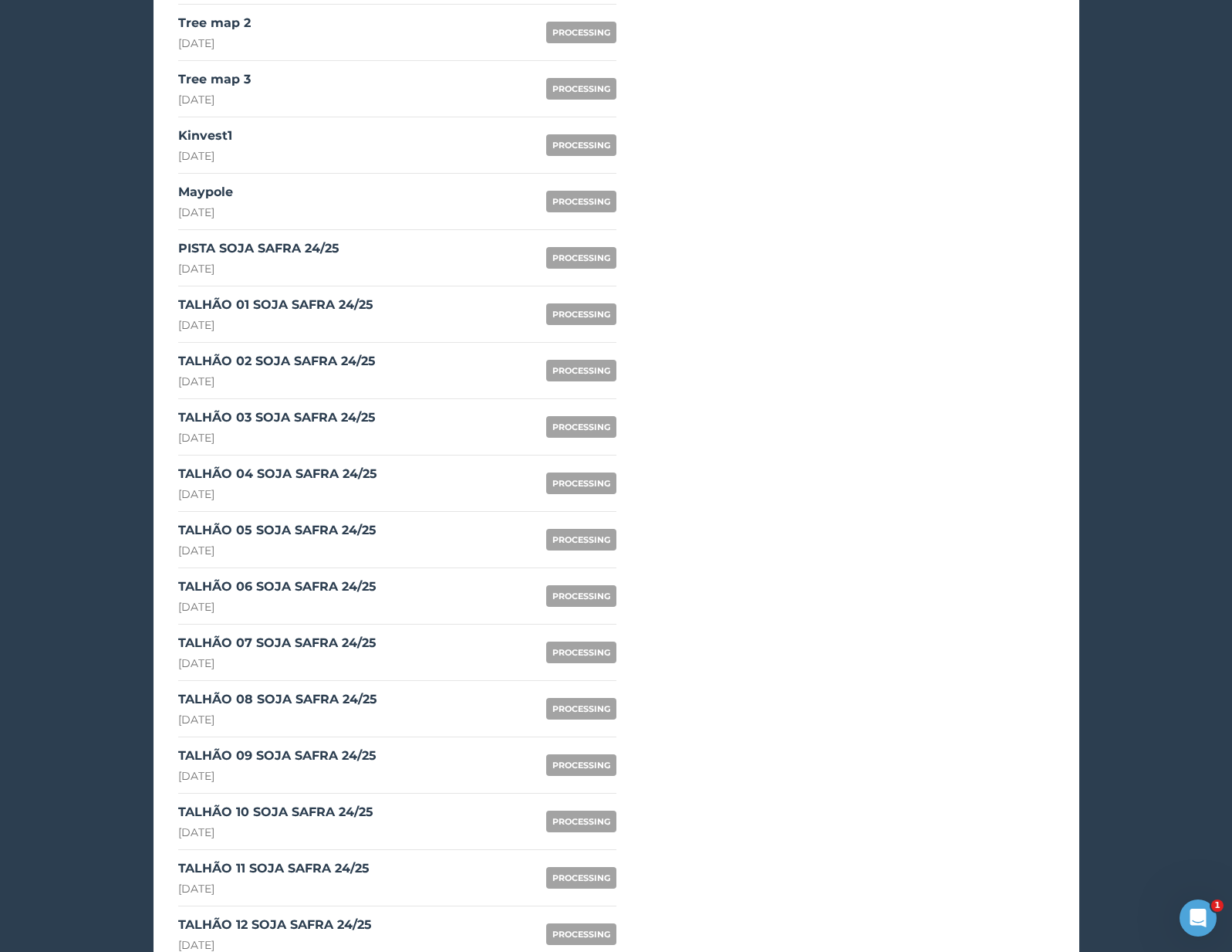
click at [329, 246] on div "PISTA SOJA SAFRA 24/25" at bounding box center [259, 249] width 161 height 19
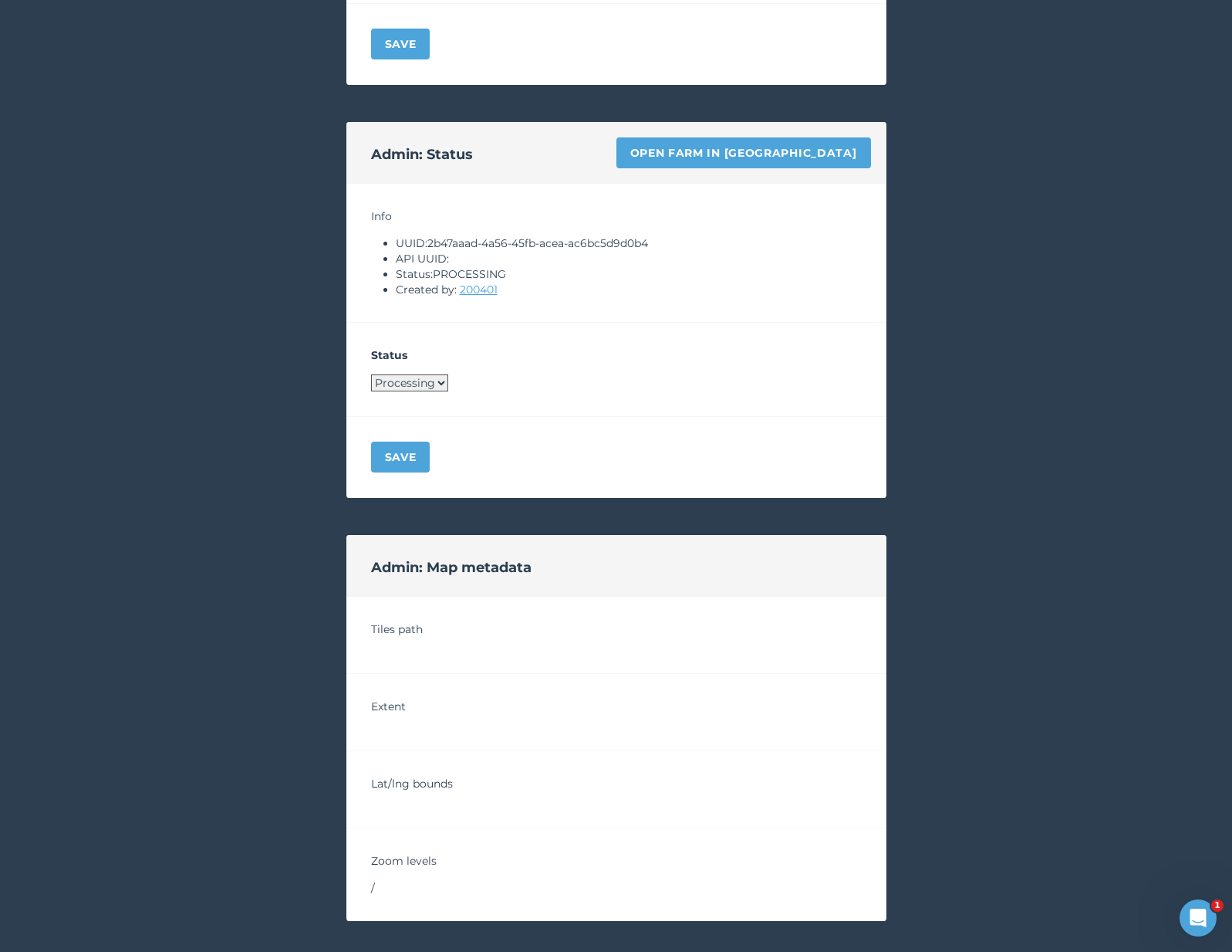
scroll to position [1014, 0]
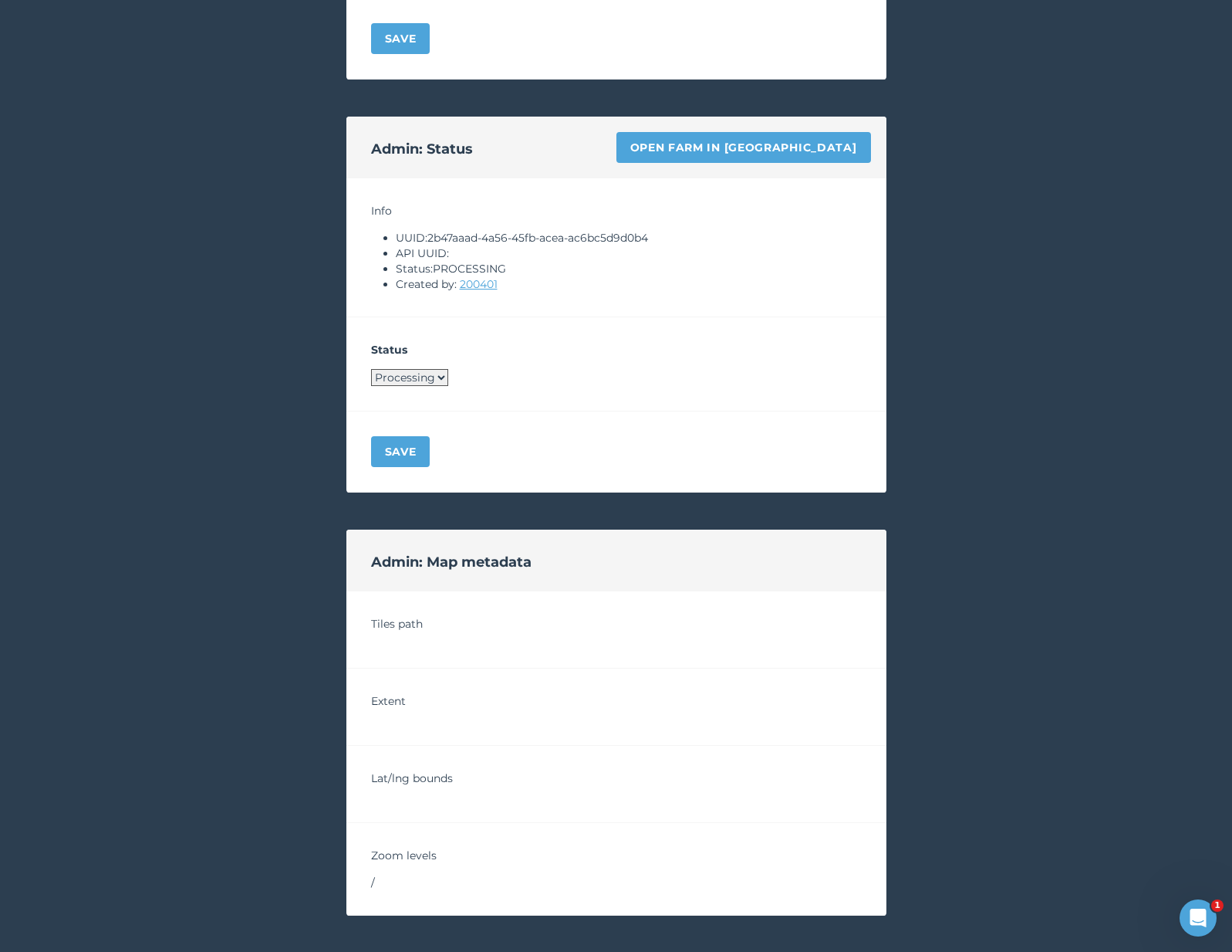
drag, startPoint x: 433, startPoint y: 240, endPoint x: 708, endPoint y: 229, distance: 275.2
click at [709, 229] on div "Info UUID: 2b47aaad-4a56-45fb-acea-ac6bc5d9d0b4 API UUID: Status: PROCESSING Cr…" at bounding box center [616, 248] width 540 height 139
drag, startPoint x: 432, startPoint y: 235, endPoint x: 712, endPoint y: 233, distance: 280.0
click at [713, 233] on li "UUID: 2b47aaad-4a56-45fb-acea-ac6bc5d9d0b4" at bounding box center [629, 238] width 466 height 15
copy li "2b47aaad-4a56-45fb-acea-ac6bc5d9d0b4"
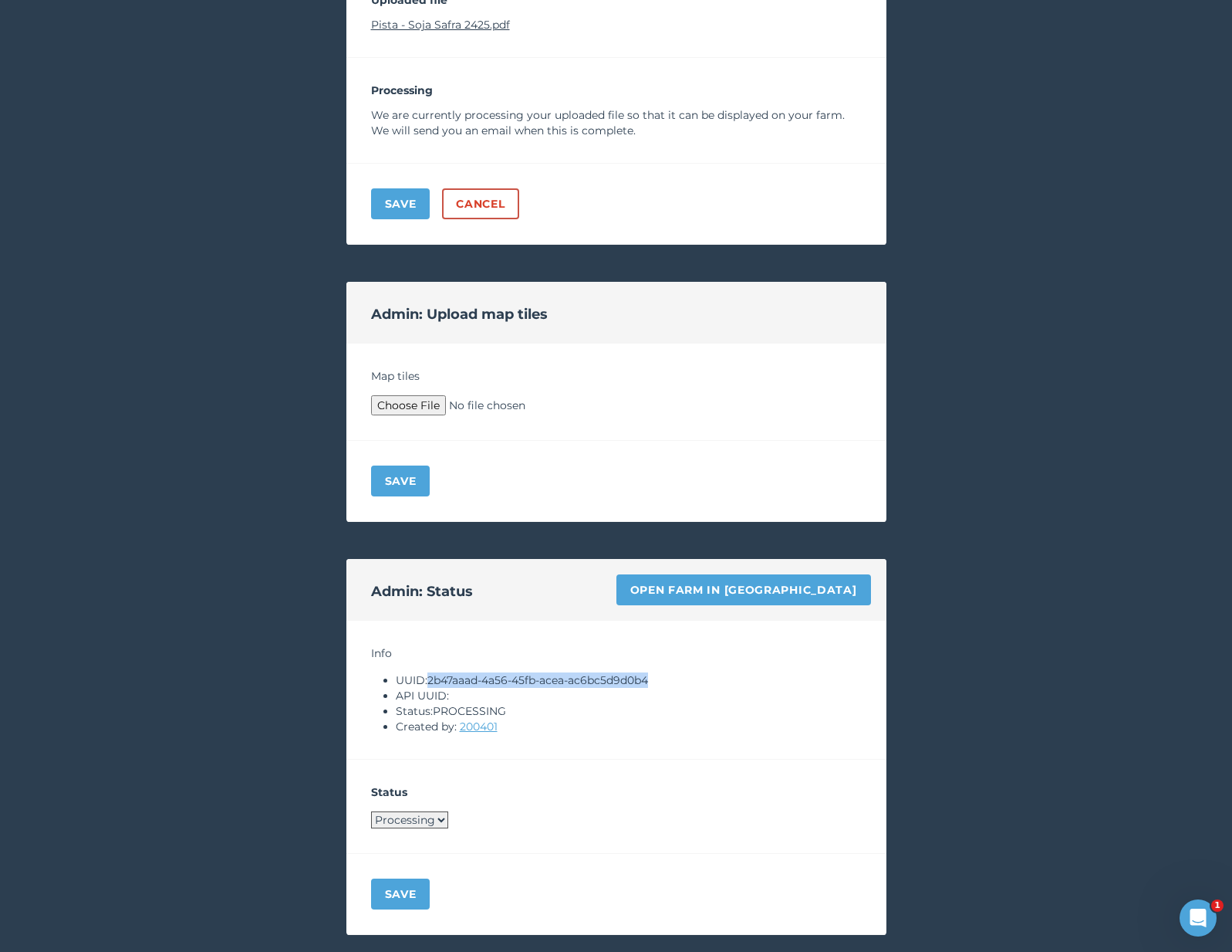
scroll to position [523, 0]
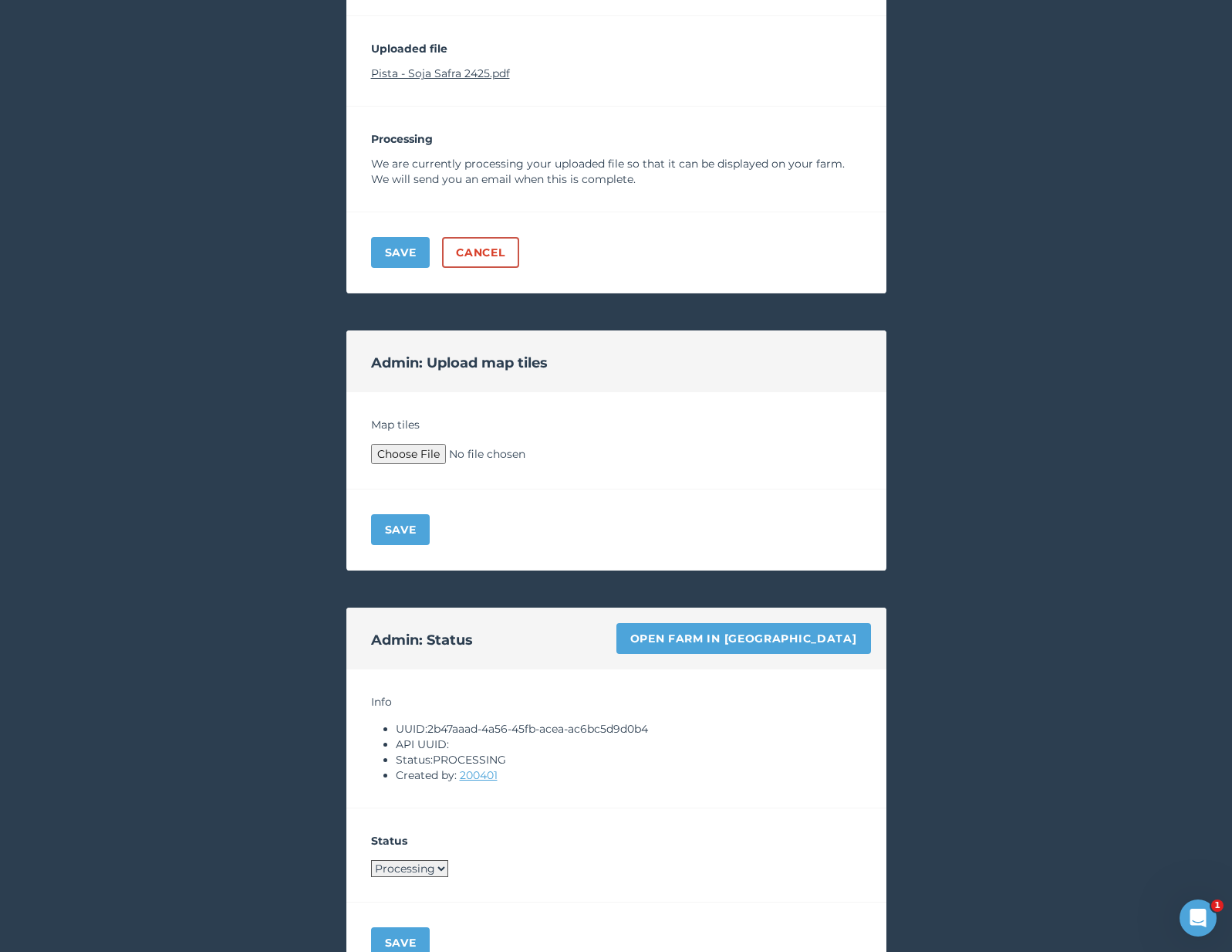
click at [481, 80] on p "Pista - Soja Safra 2425.pdf" at bounding box center [616, 73] width 491 height 15
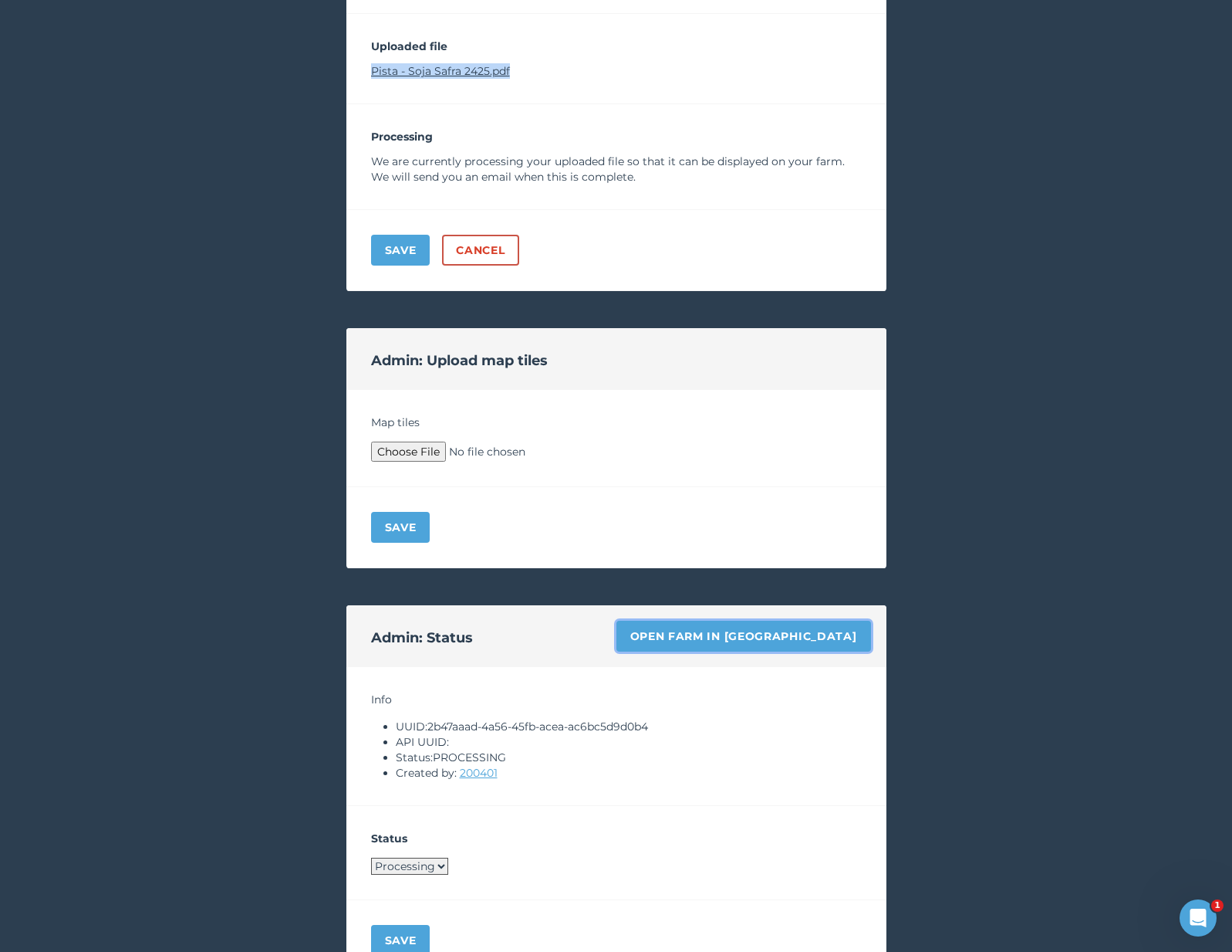
click at [789, 639] on link "Open farm in Byre" at bounding box center [743, 636] width 255 height 30
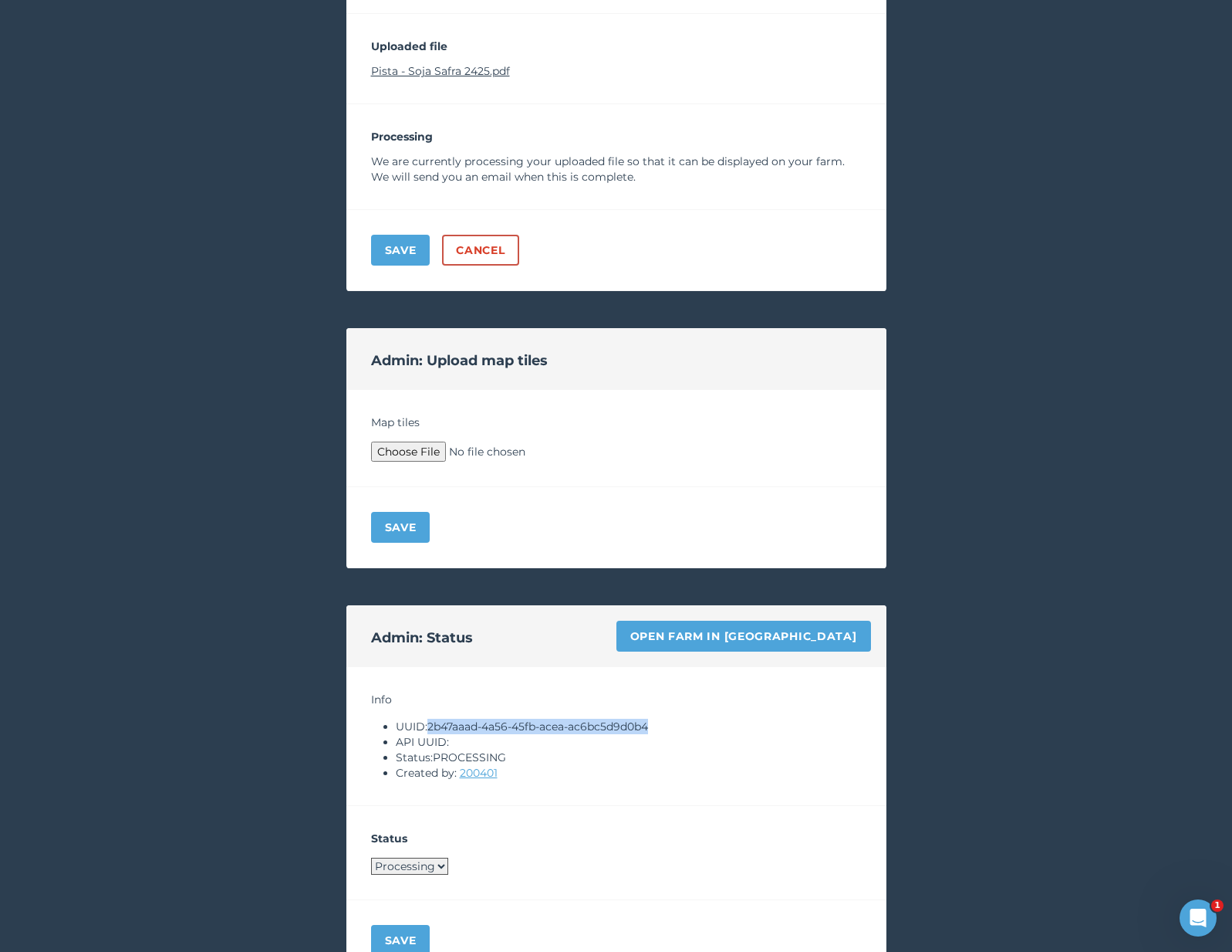
drag, startPoint x: 430, startPoint y: 724, endPoint x: 694, endPoint y: 724, distance: 264.0
click at [694, 724] on li "UUID: 2b47aaad-4a56-45fb-acea-ac6bc5d9d0b4" at bounding box center [629, 726] width 466 height 15
copy li "2b47aaad-4a56-45fb-acea-ac6bc5d9d0b4"
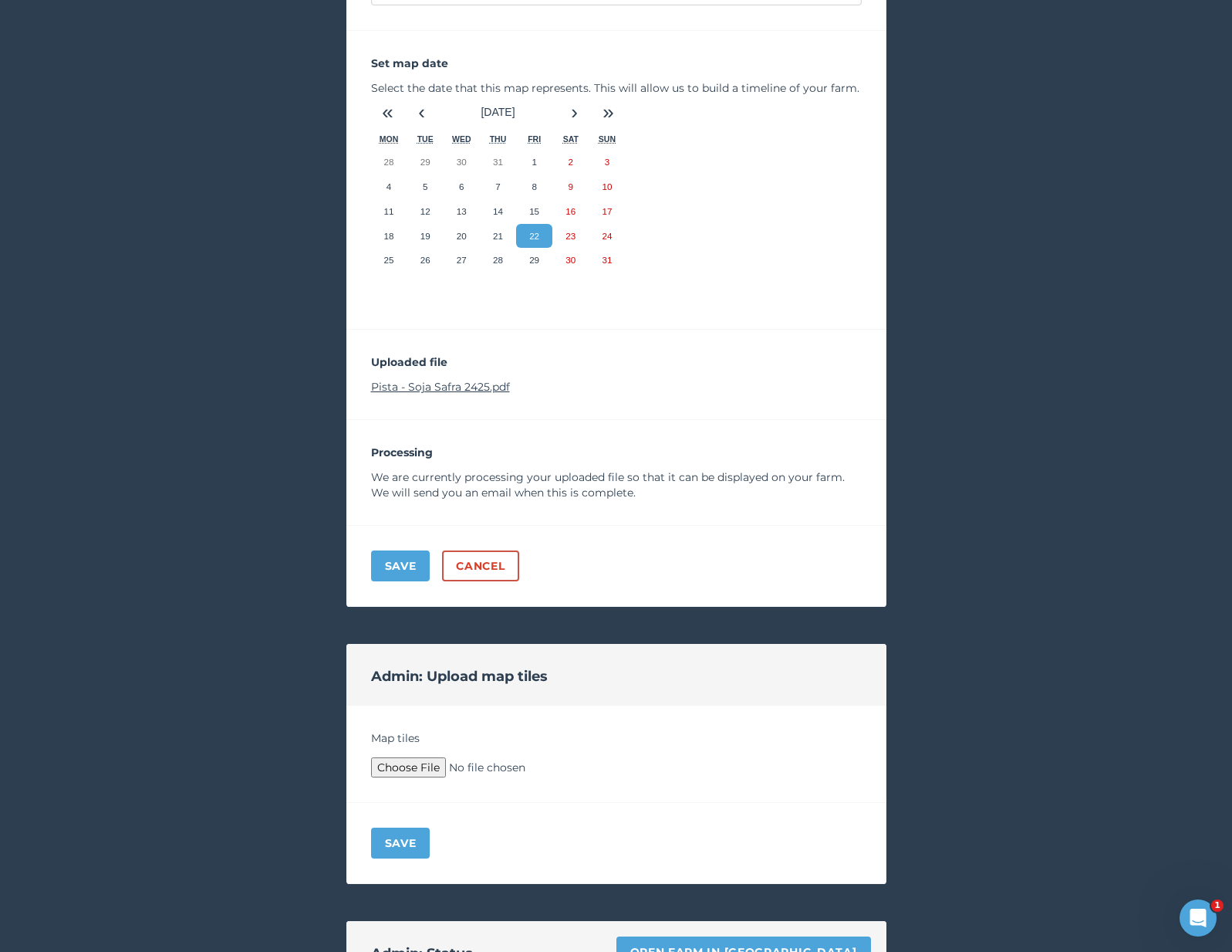
scroll to position [213, 0]
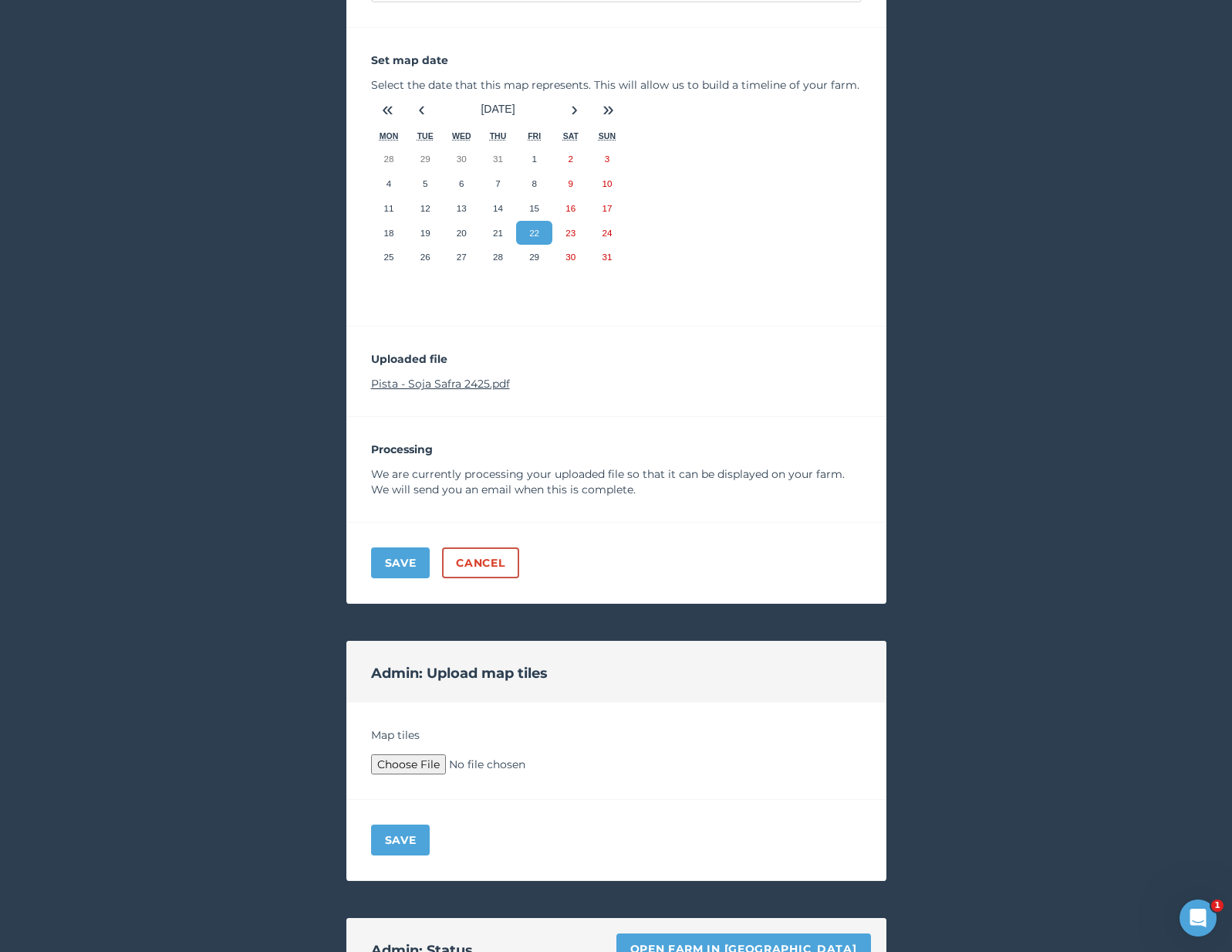
type input "C:\fakepath\Archive.zip"
click at [410, 836] on button "Save" at bounding box center [401, 839] width 59 height 30
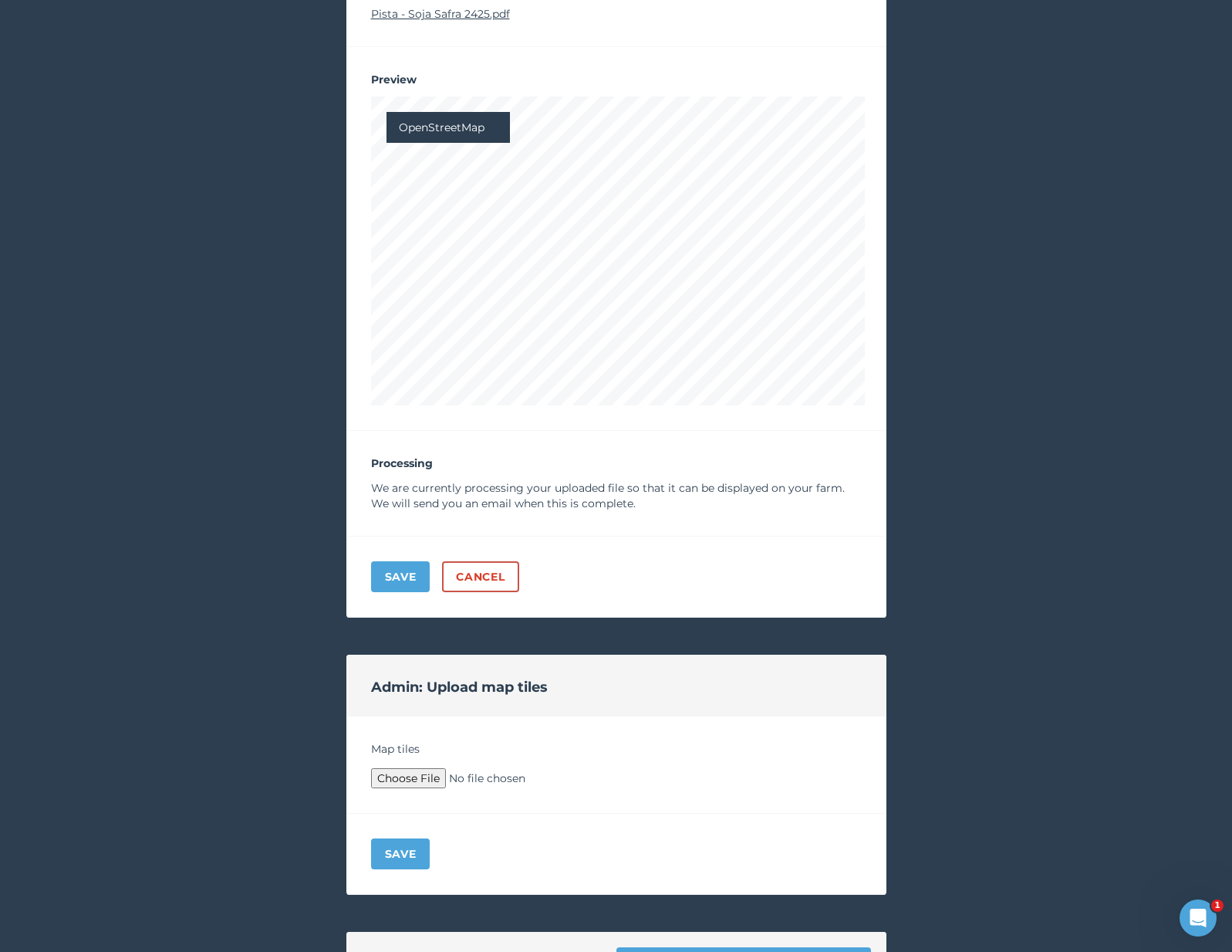
scroll to position [321, 0]
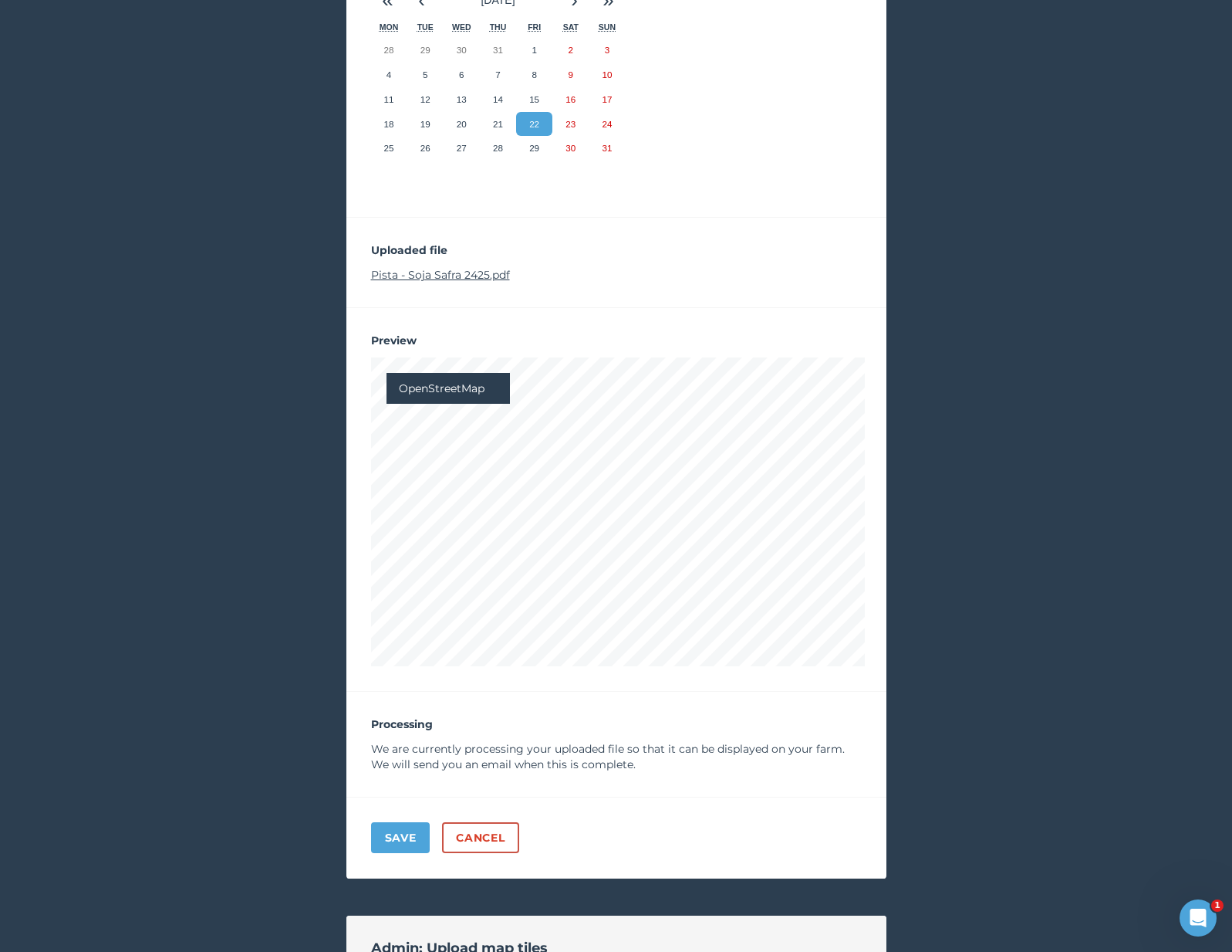
click at [478, 397] on div "OpenStreetMap" at bounding box center [449, 388] width 124 height 30
click at [454, 447] on div "Satellite (Azure)" at bounding box center [449, 450] width 124 height 30
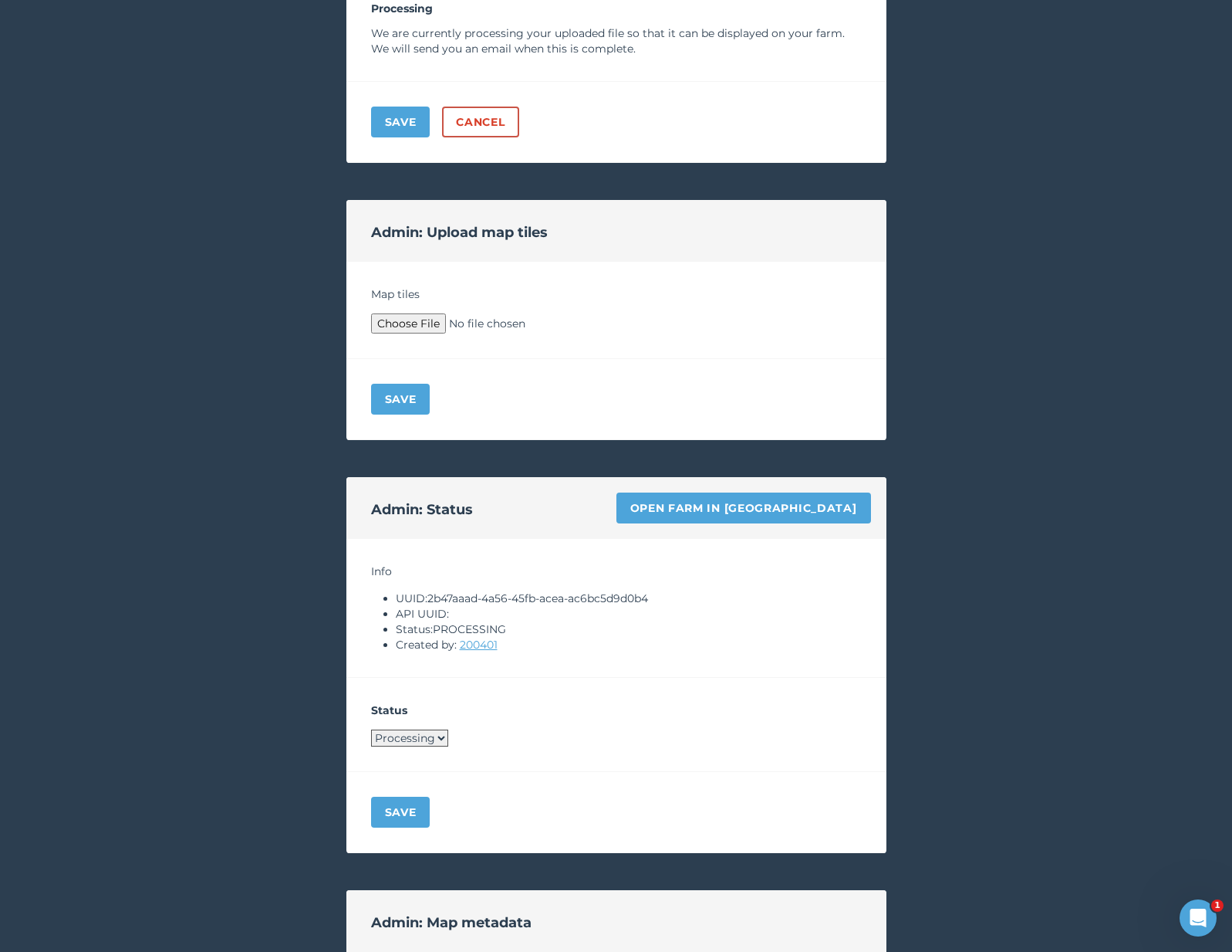
scroll to position [1072, 0]
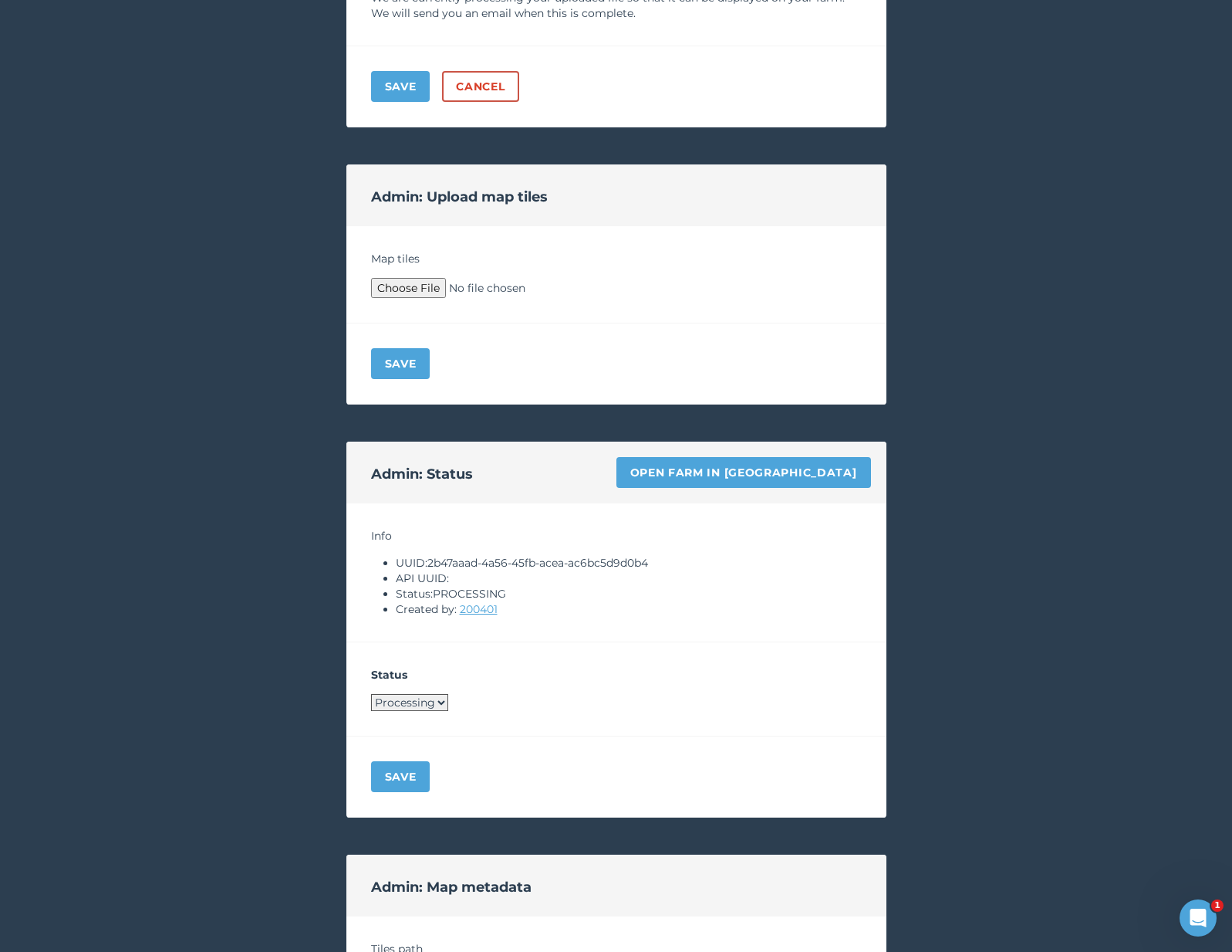
click at [413, 704] on select "Processing Live Archived" at bounding box center [409, 702] width 77 height 17
select select "LIVE"
click at [406, 779] on button "Save" at bounding box center [401, 777] width 59 height 30
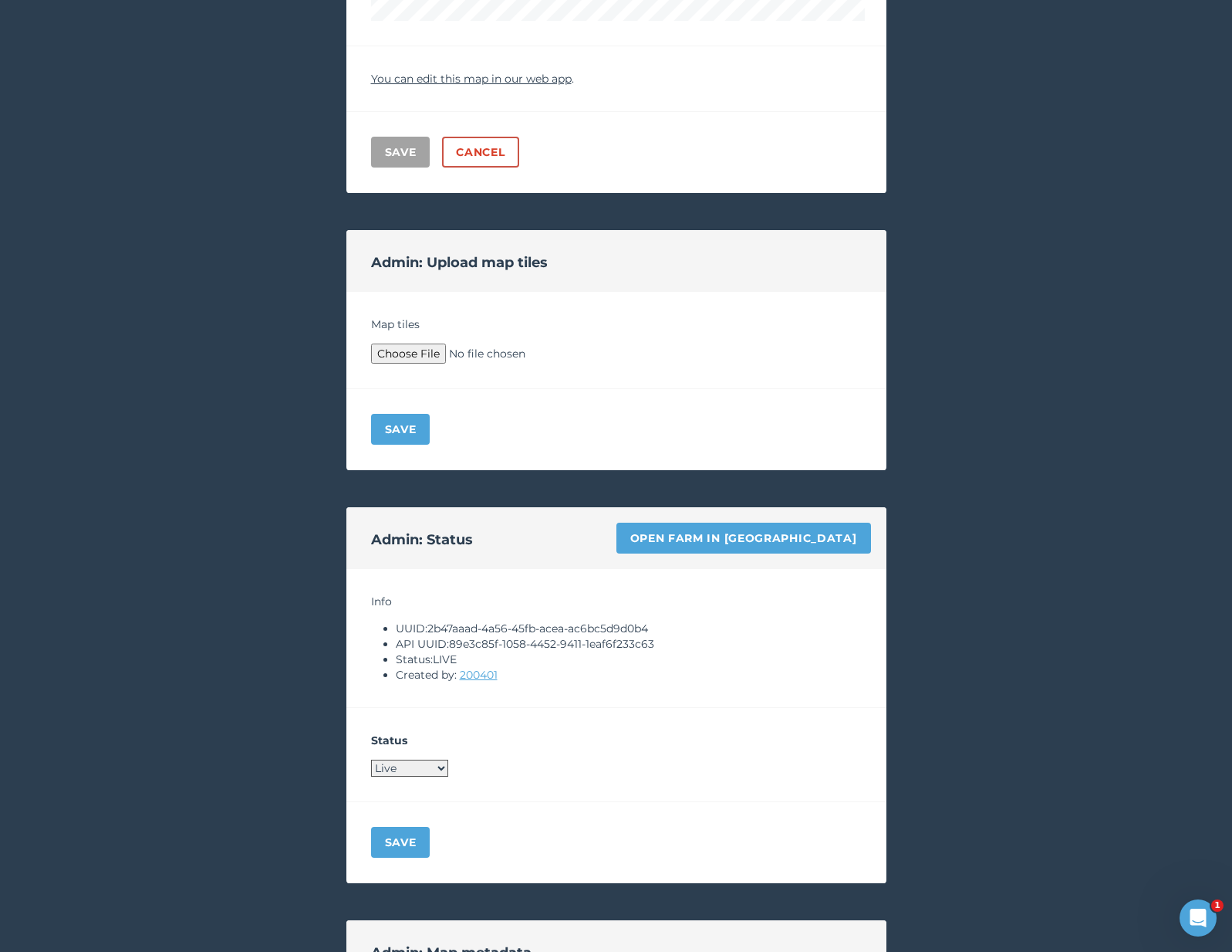
scroll to position [0, 0]
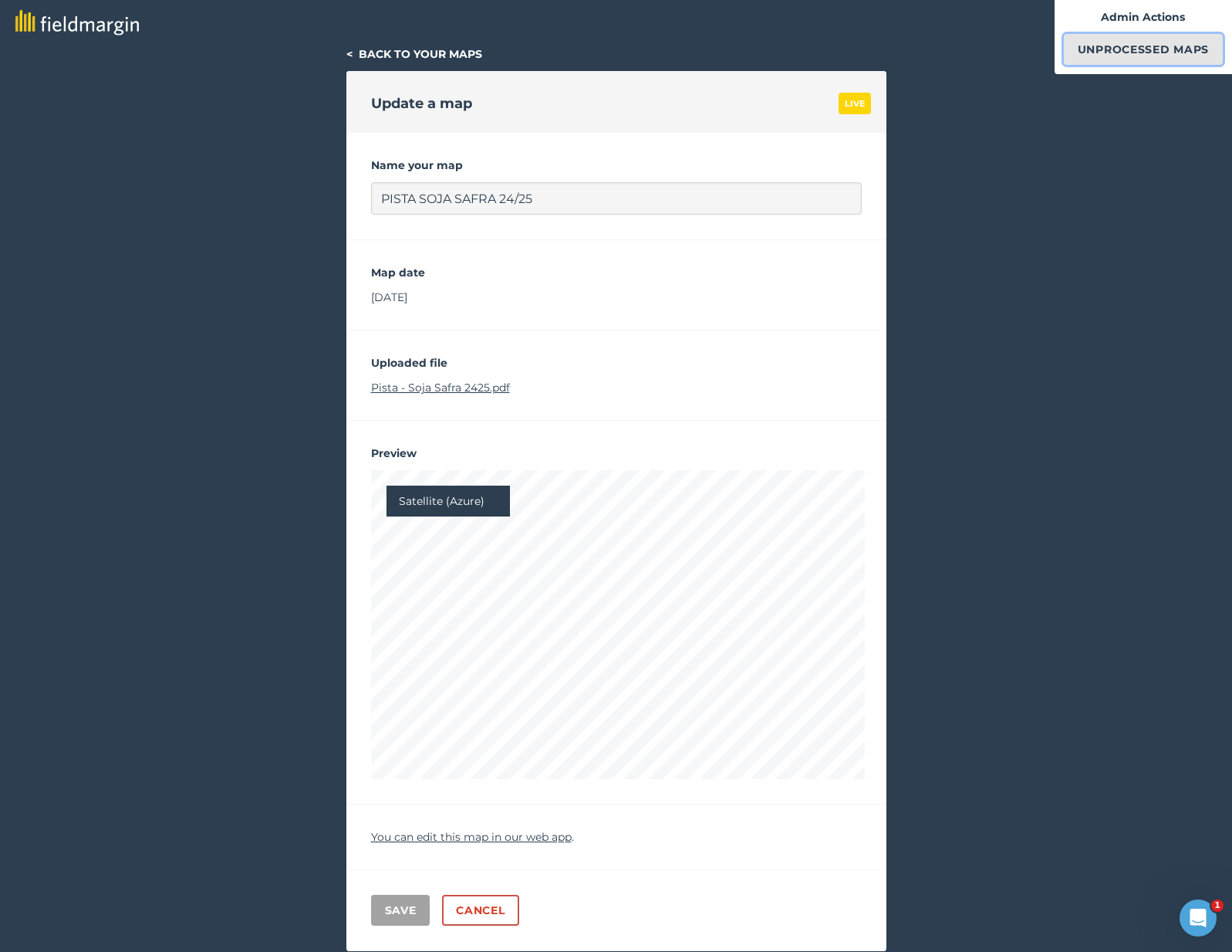
click at [1152, 46] on link "Unprocessed Maps" at bounding box center [1144, 49] width 159 height 30
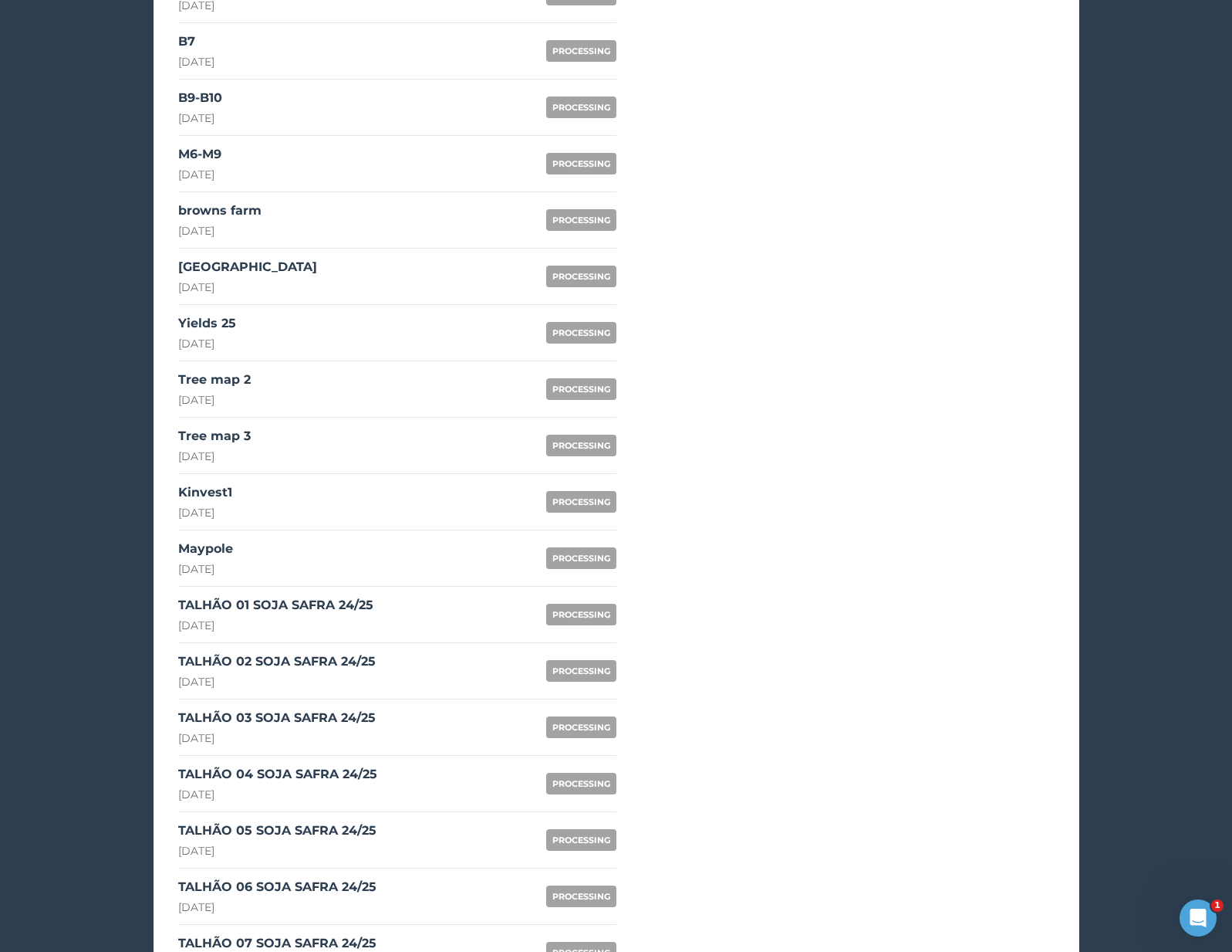
scroll to position [1137, 0]
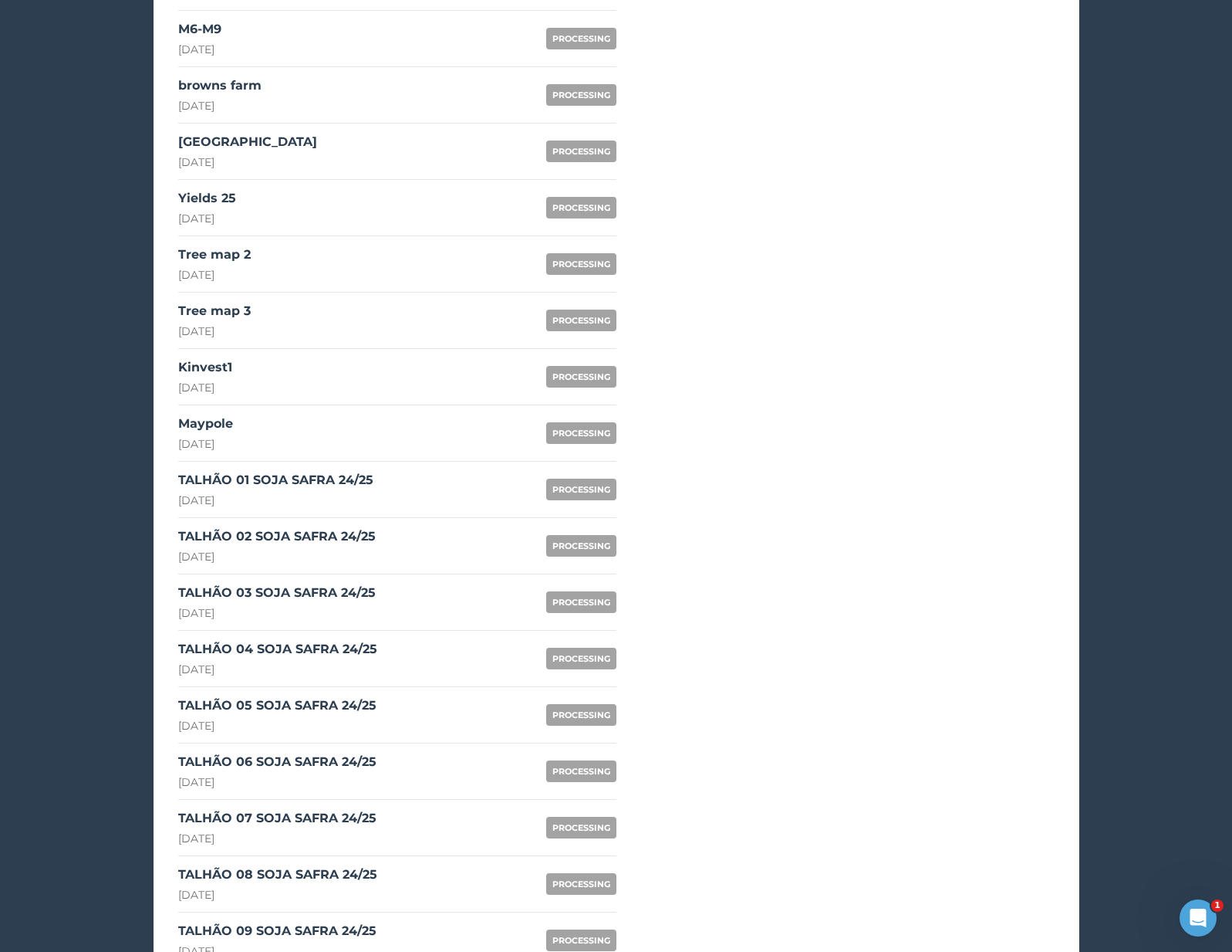
click at [367, 489] on div "TALHÃO 01 SOJA SAFRA 24/25" at bounding box center [276, 480] width 196 height 19
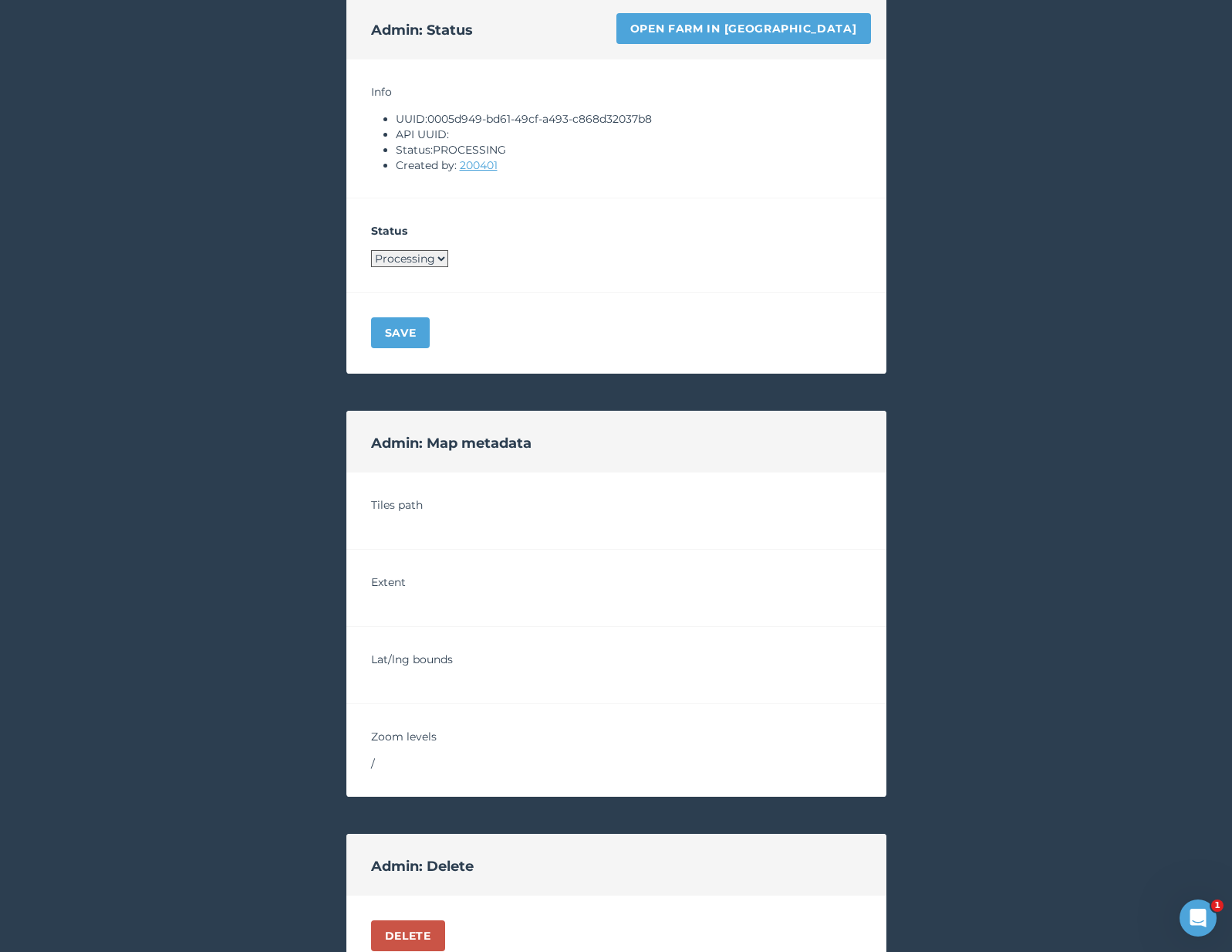
scroll to position [628, 0]
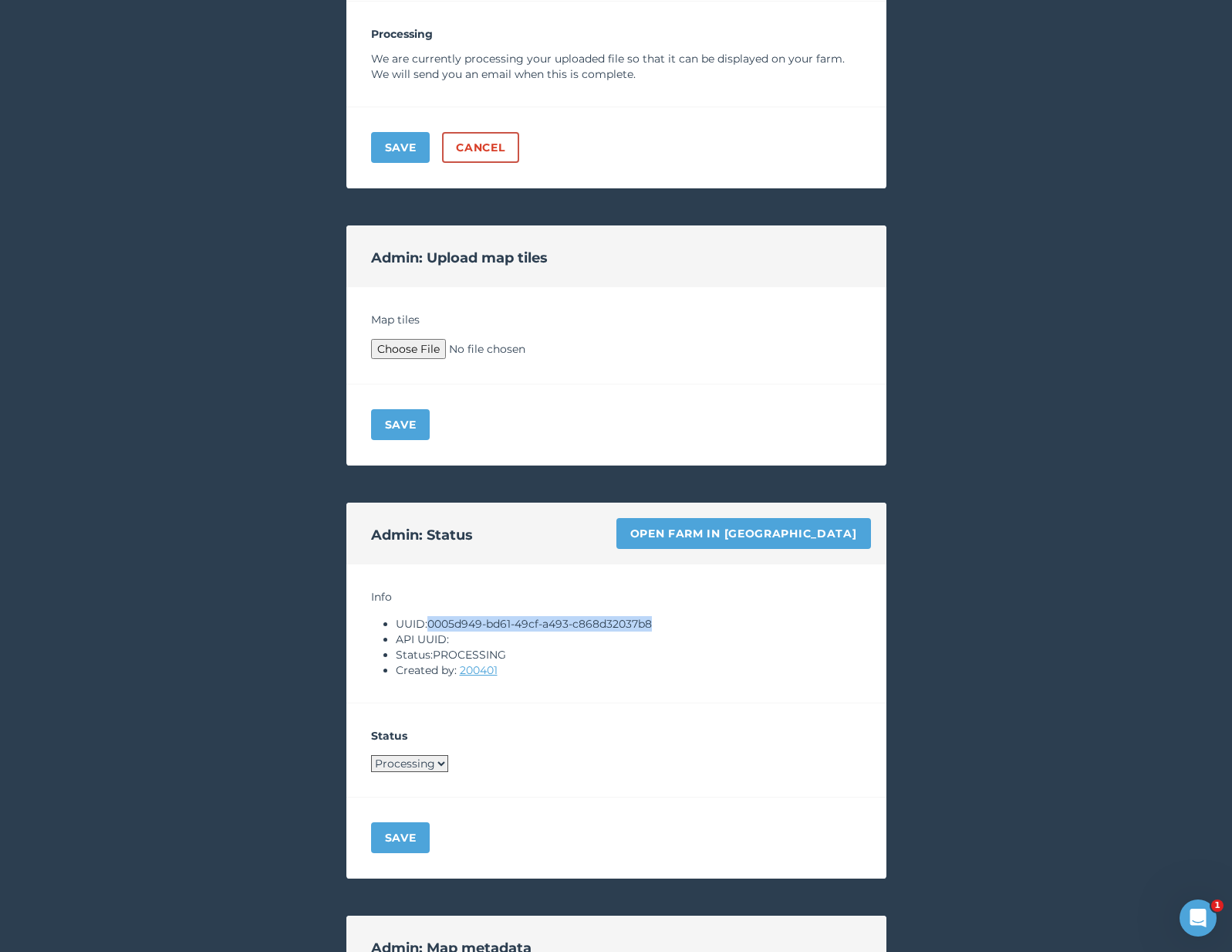
drag, startPoint x: 429, startPoint y: 623, endPoint x: 716, endPoint y: 623, distance: 287.0
click at [717, 623] on li "UUID: 0005d949-bd61-49cf-a493-c868d32037b8" at bounding box center [629, 623] width 466 height 15
copy li "0005d949-bd61-49cf-a493-c868d32037b8"
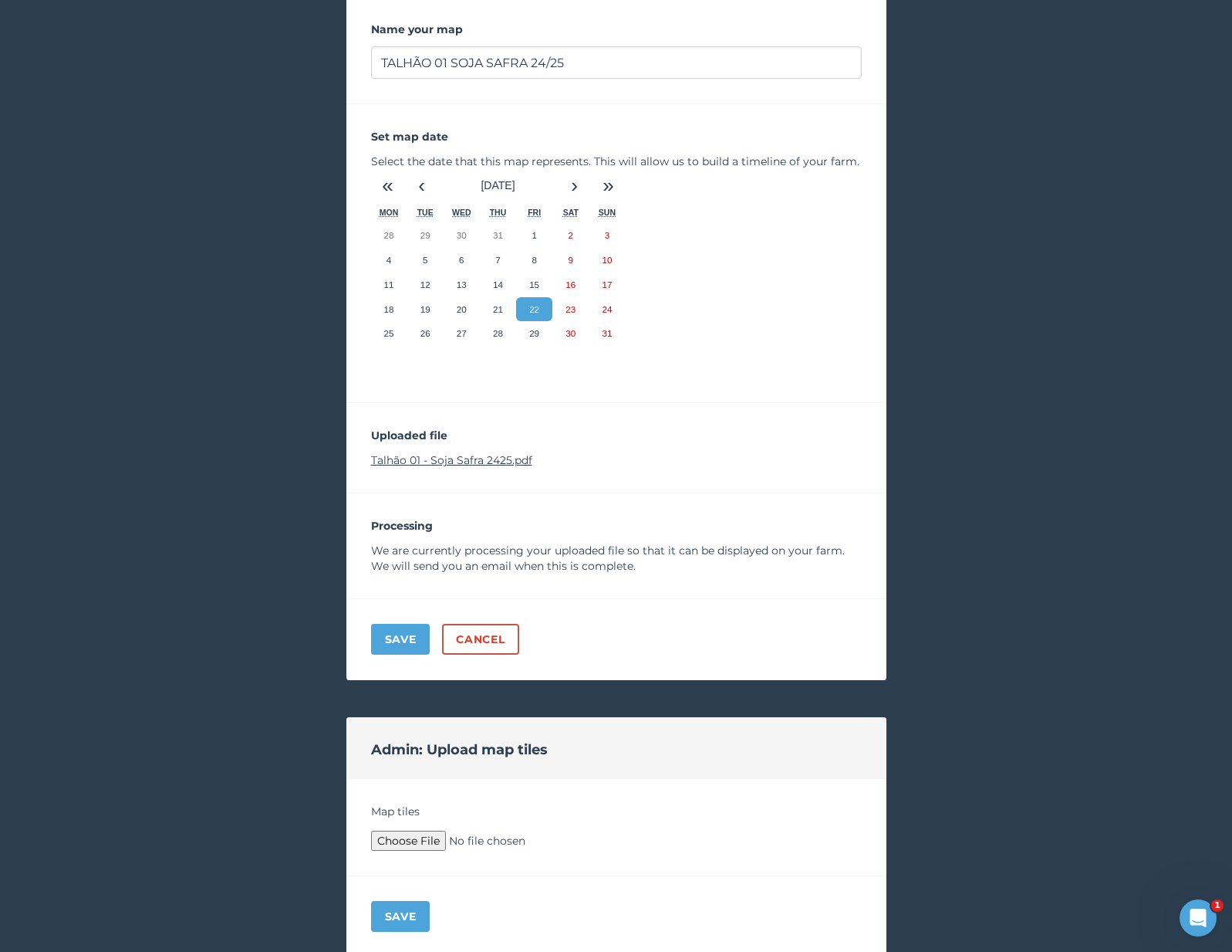
scroll to position [86, 0]
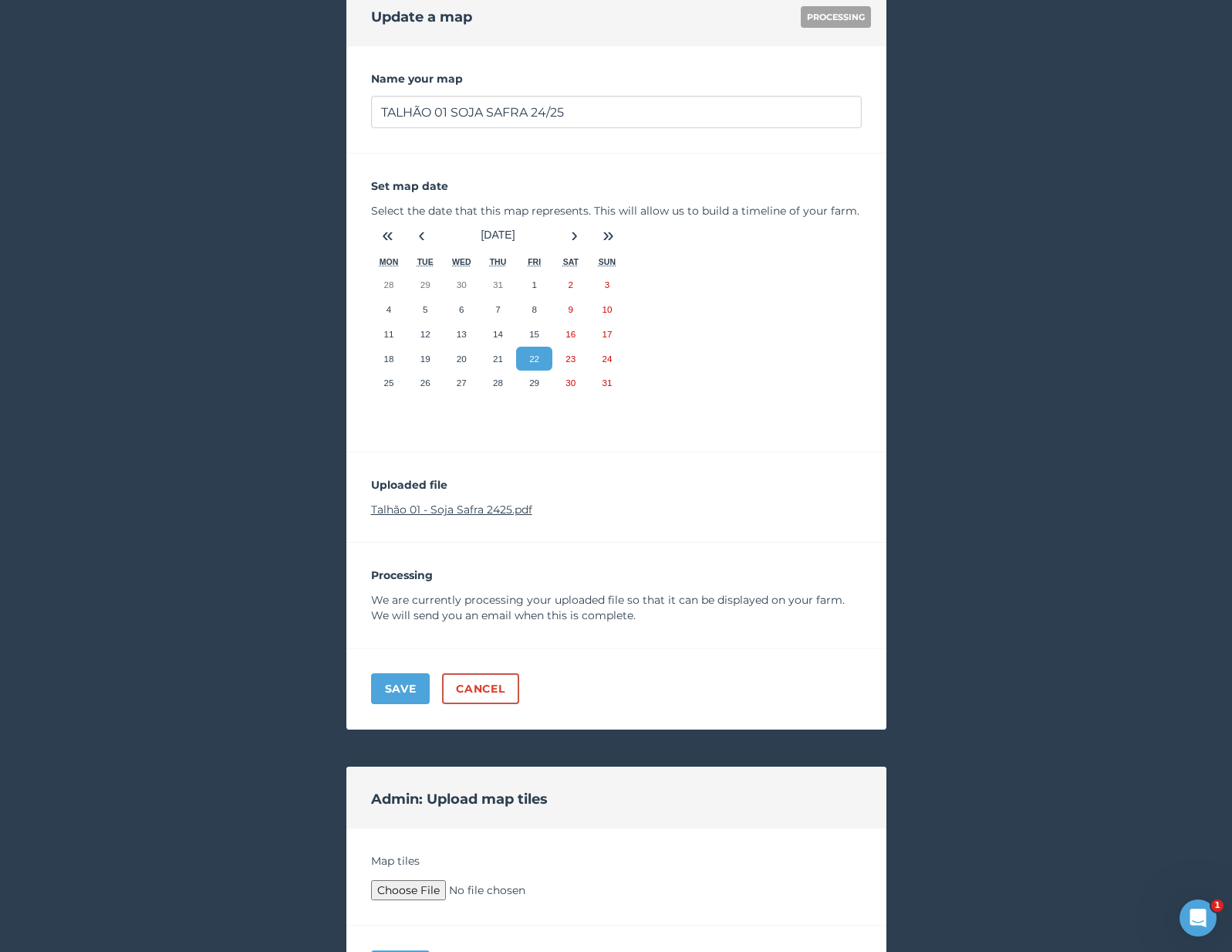
click at [482, 504] on link "Talhão 01 - Soja Safra 2425.pdf" at bounding box center [451, 509] width 161 height 14
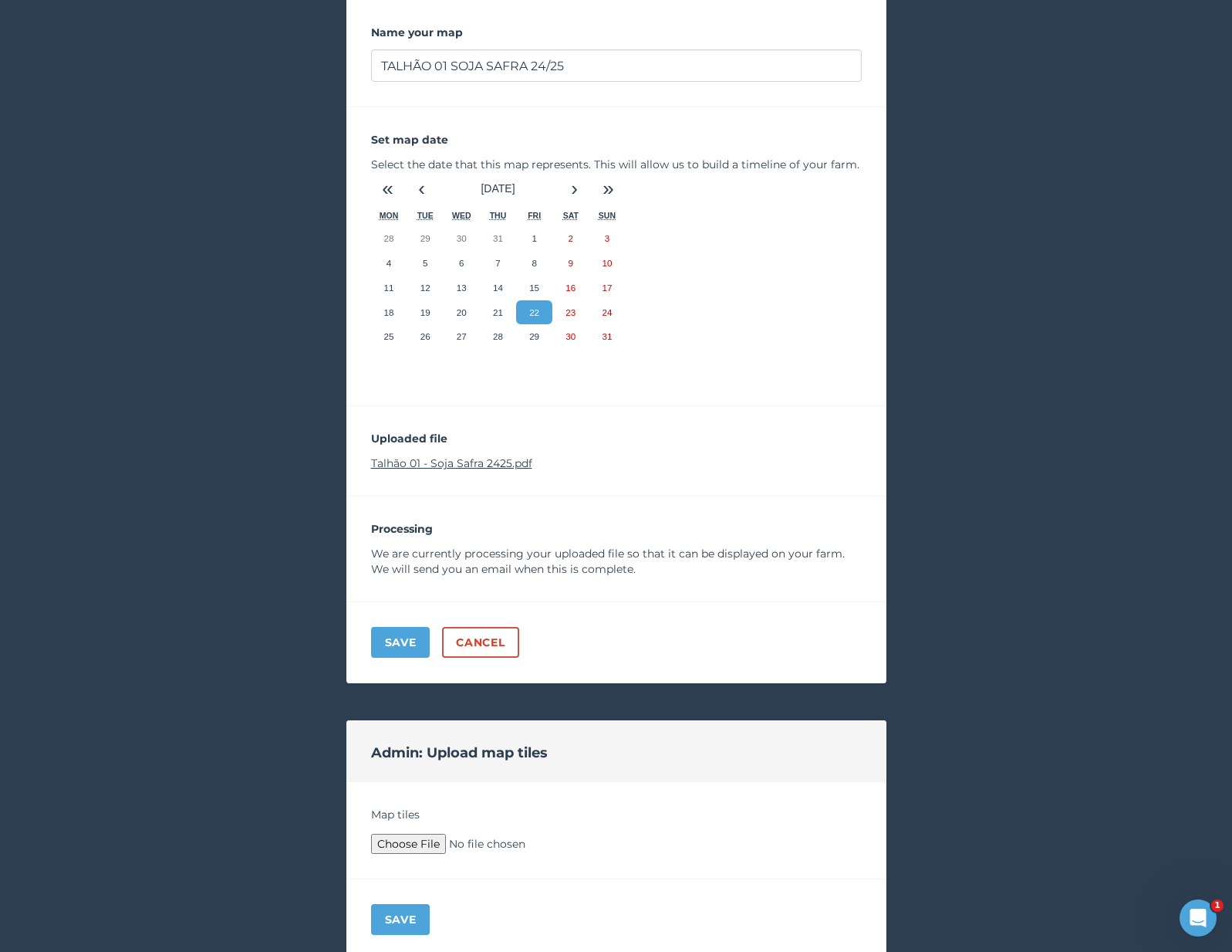
scroll to position [180, 0]
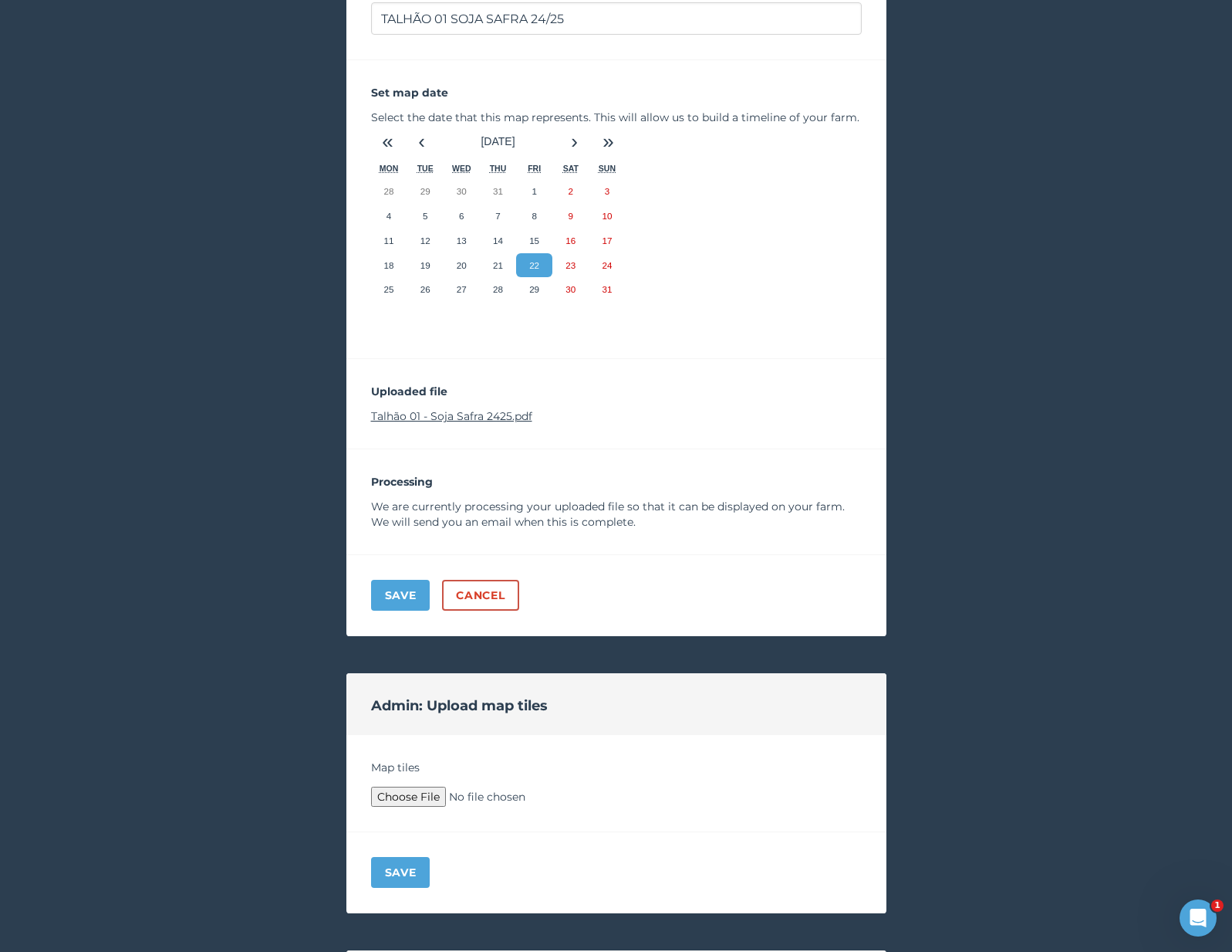
type input "C:\fakepath\Archive.zip"
click at [402, 862] on button "Save" at bounding box center [401, 872] width 59 height 30
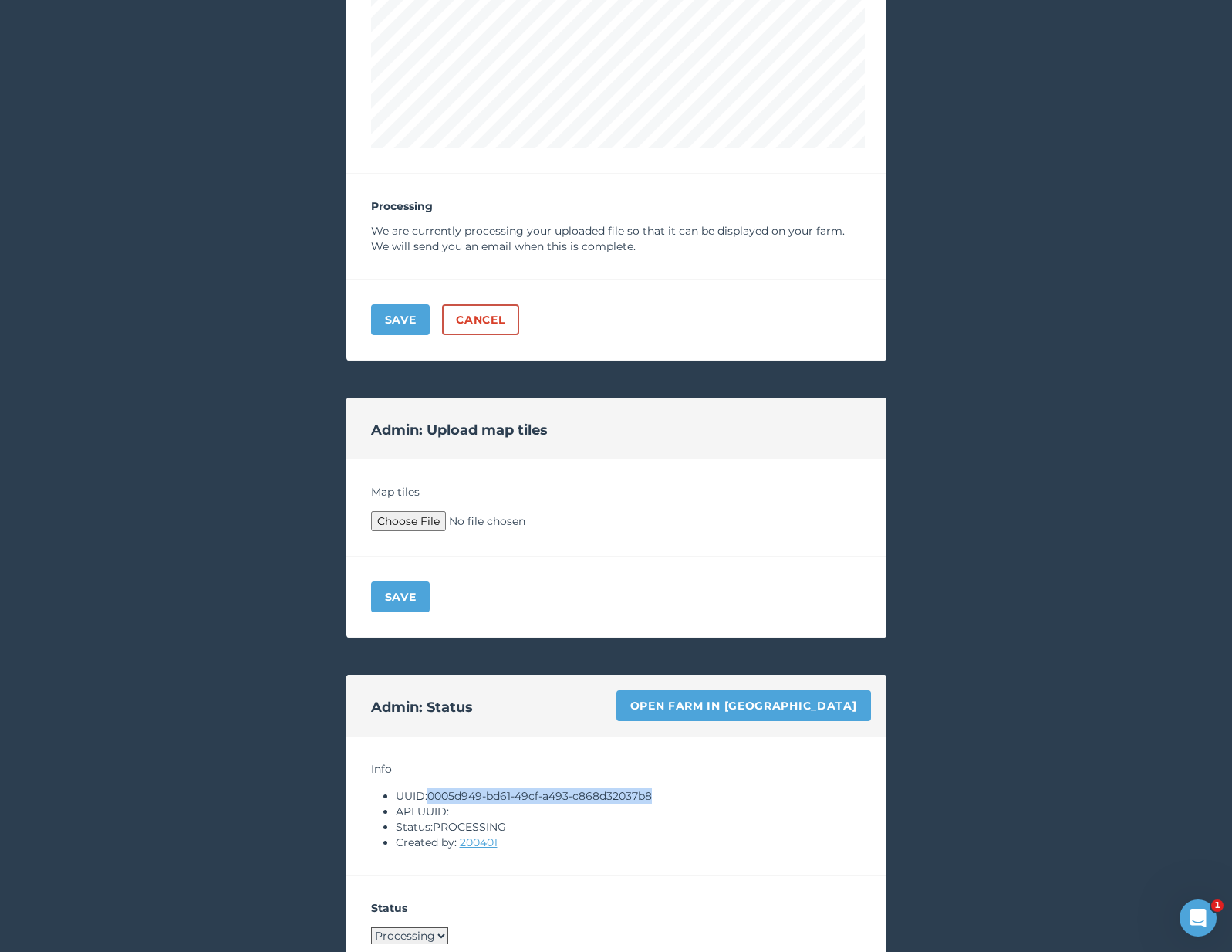
scroll to position [1182, 0]
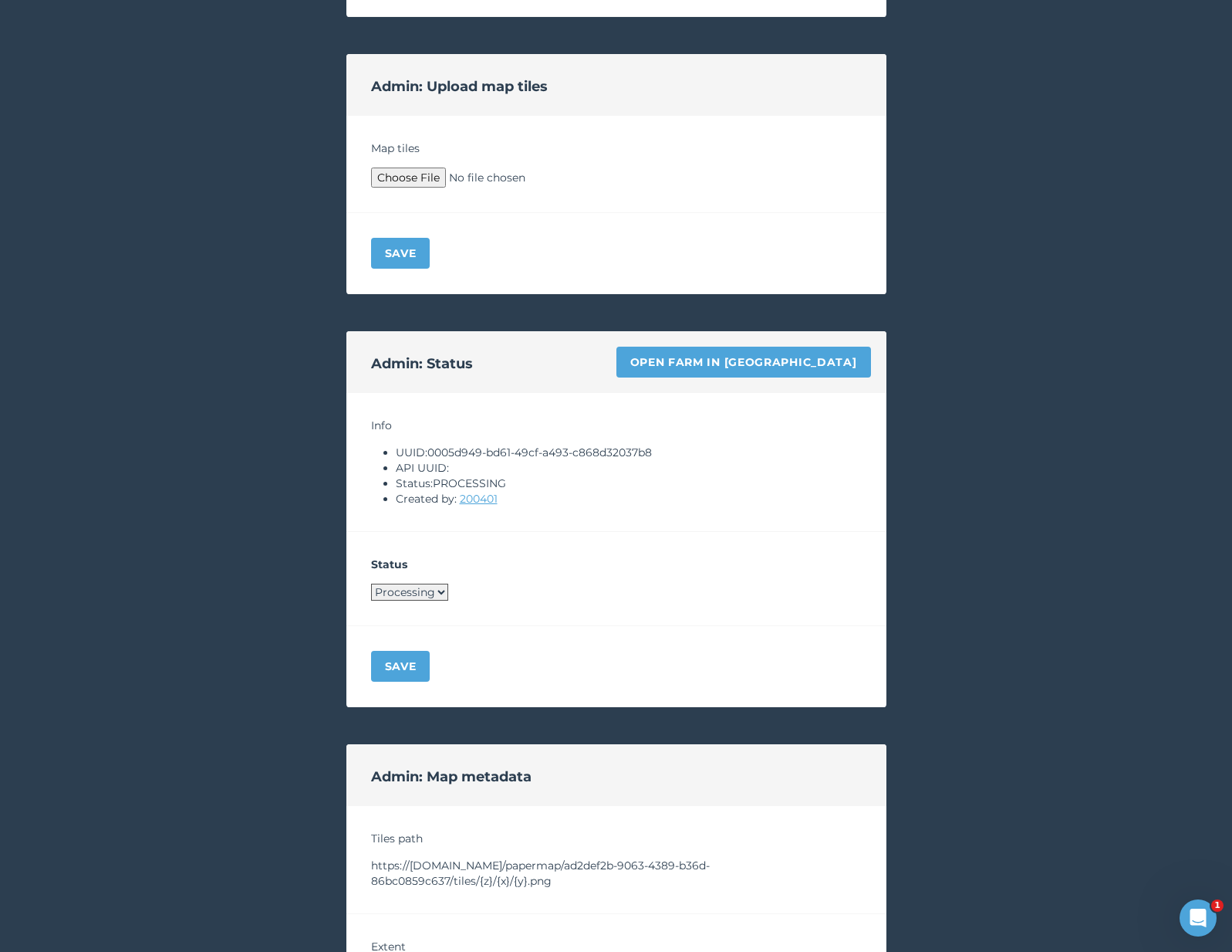
click at [417, 605] on div "Status Processing Live Archived" at bounding box center [616, 578] width 540 height 94
click at [416, 600] on div "Status Processing Live Archived" at bounding box center [616, 578] width 540 height 94
click at [406, 589] on select "Processing Live Archived" at bounding box center [409, 592] width 77 height 17
select select "LIVE"
click at [399, 665] on button "Save" at bounding box center [401, 666] width 59 height 30
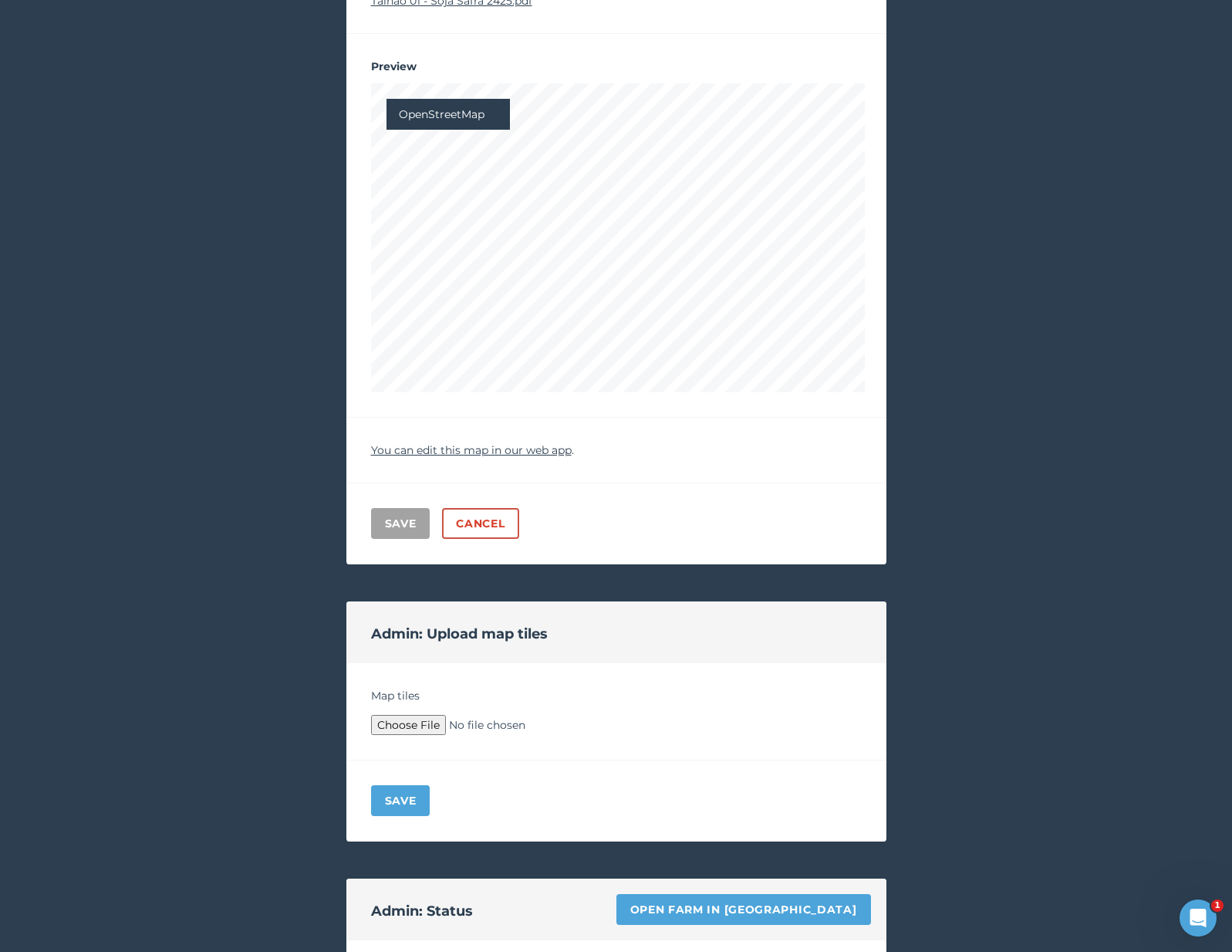
scroll to position [0, 0]
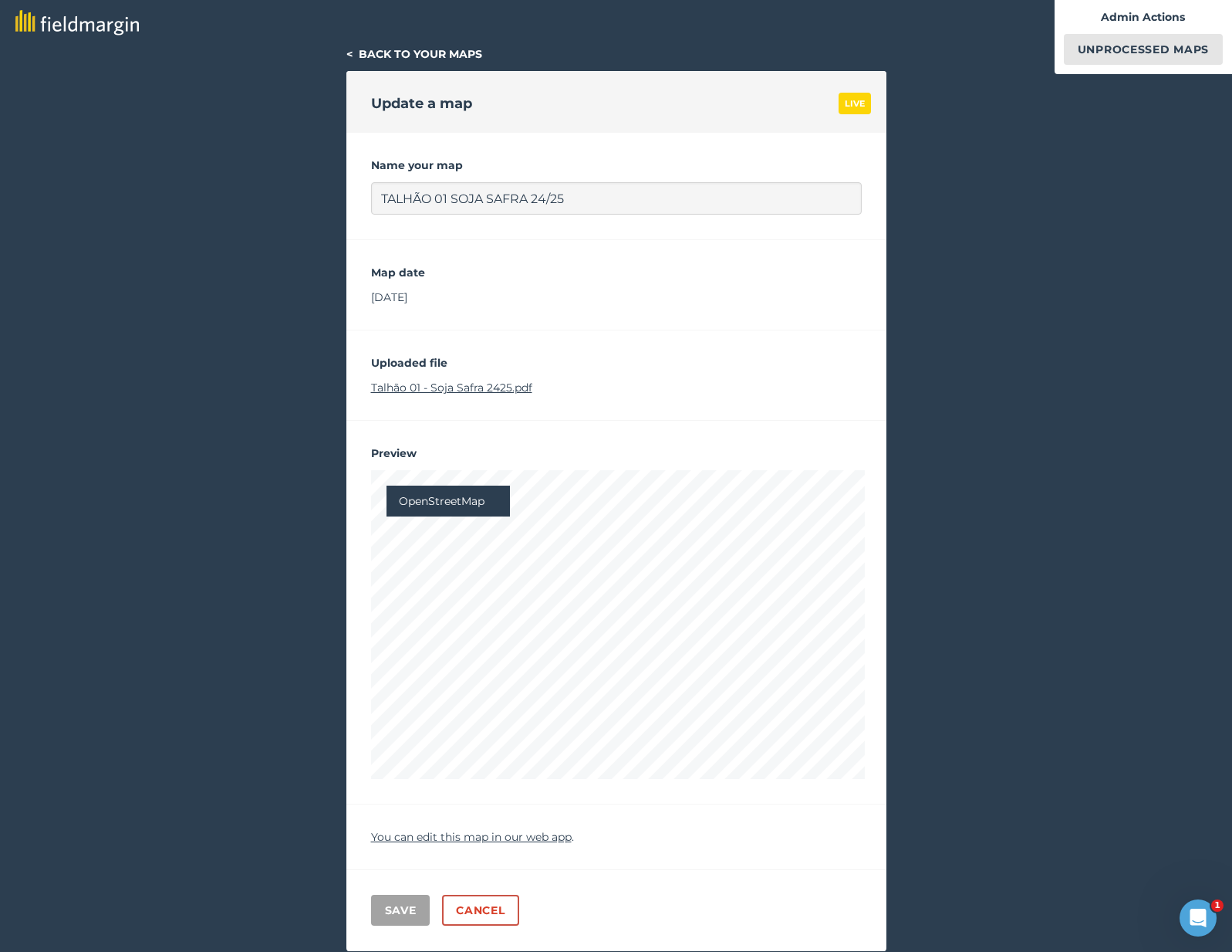
click at [1163, 68] on div "Admin Actions Unprocessed Maps" at bounding box center [1144, 36] width 178 height 74
click at [1152, 48] on link "Unprocessed Maps" at bounding box center [1144, 49] width 159 height 30
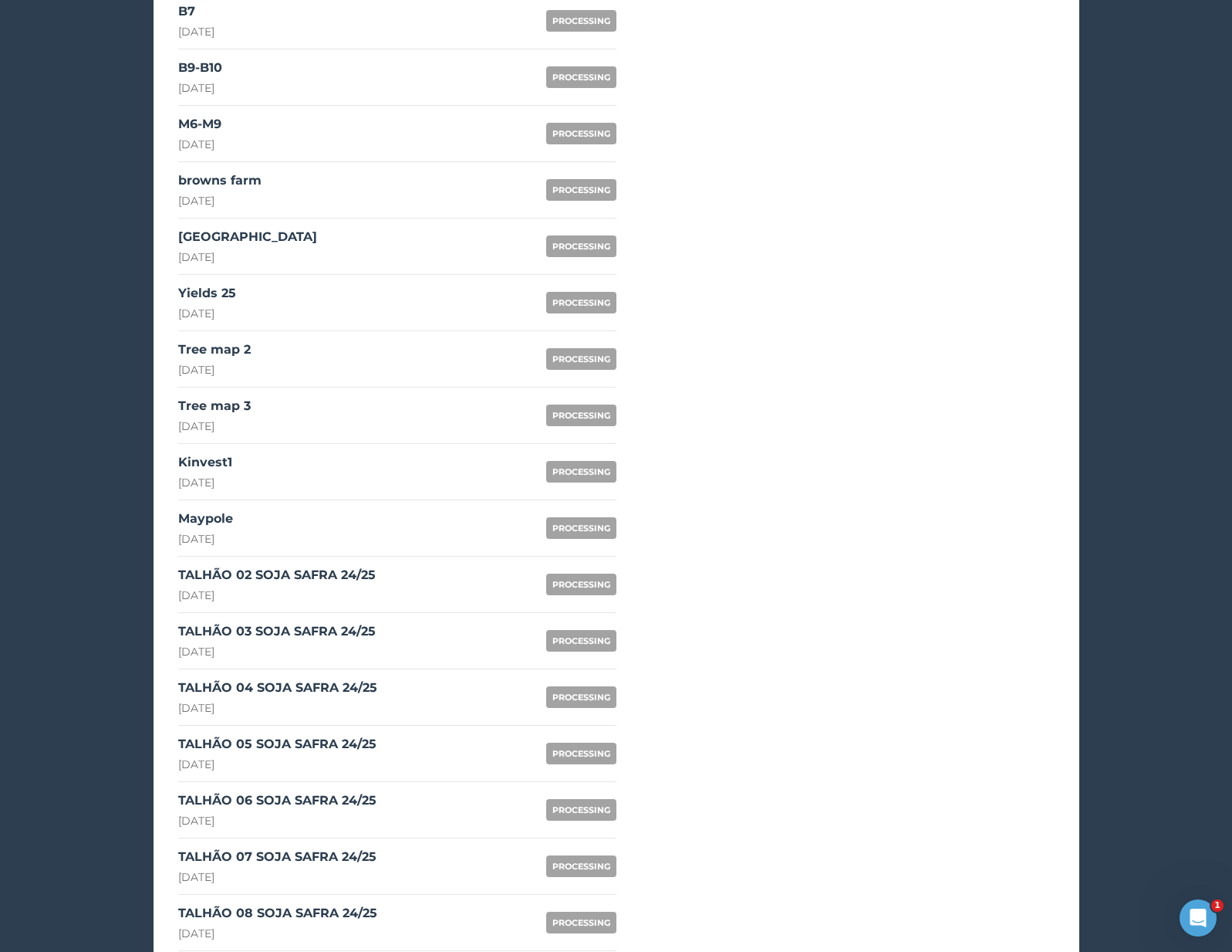
scroll to position [1100, 0]
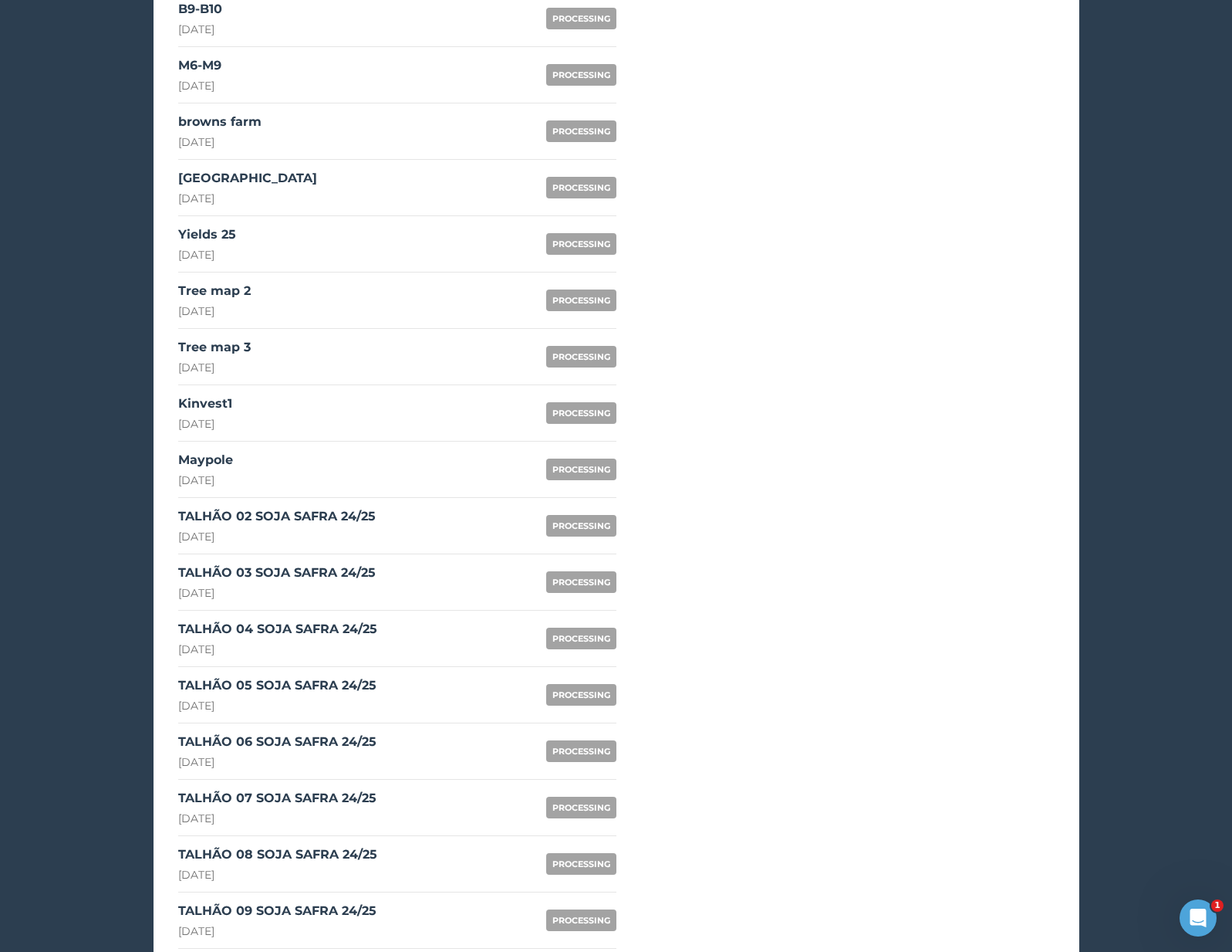
click at [412, 529] on link "TALHÃO 02 SOJA SAFRA 24/25 22nd August 2025 PROCESSING" at bounding box center [398, 526] width 439 height 57
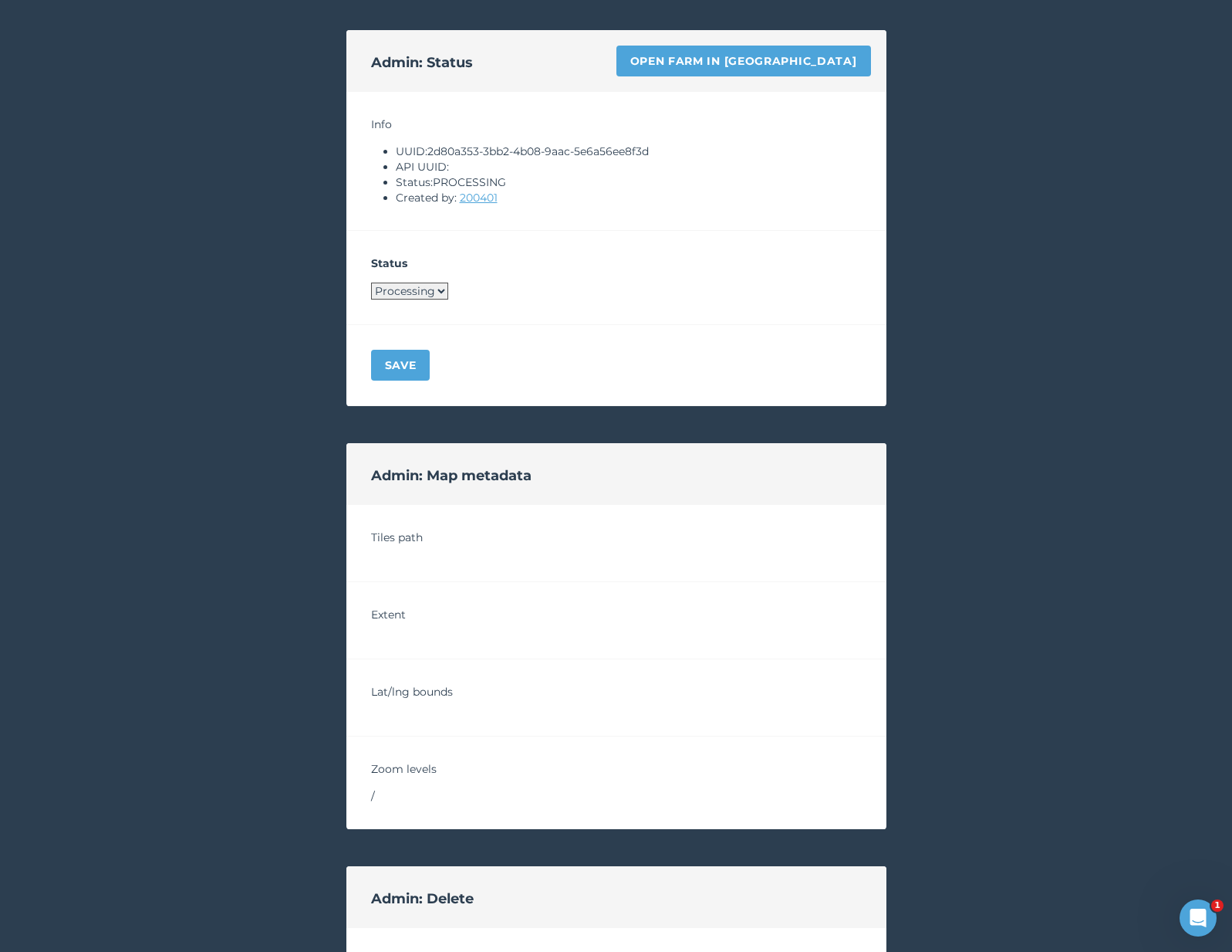
scroll to position [975, 0]
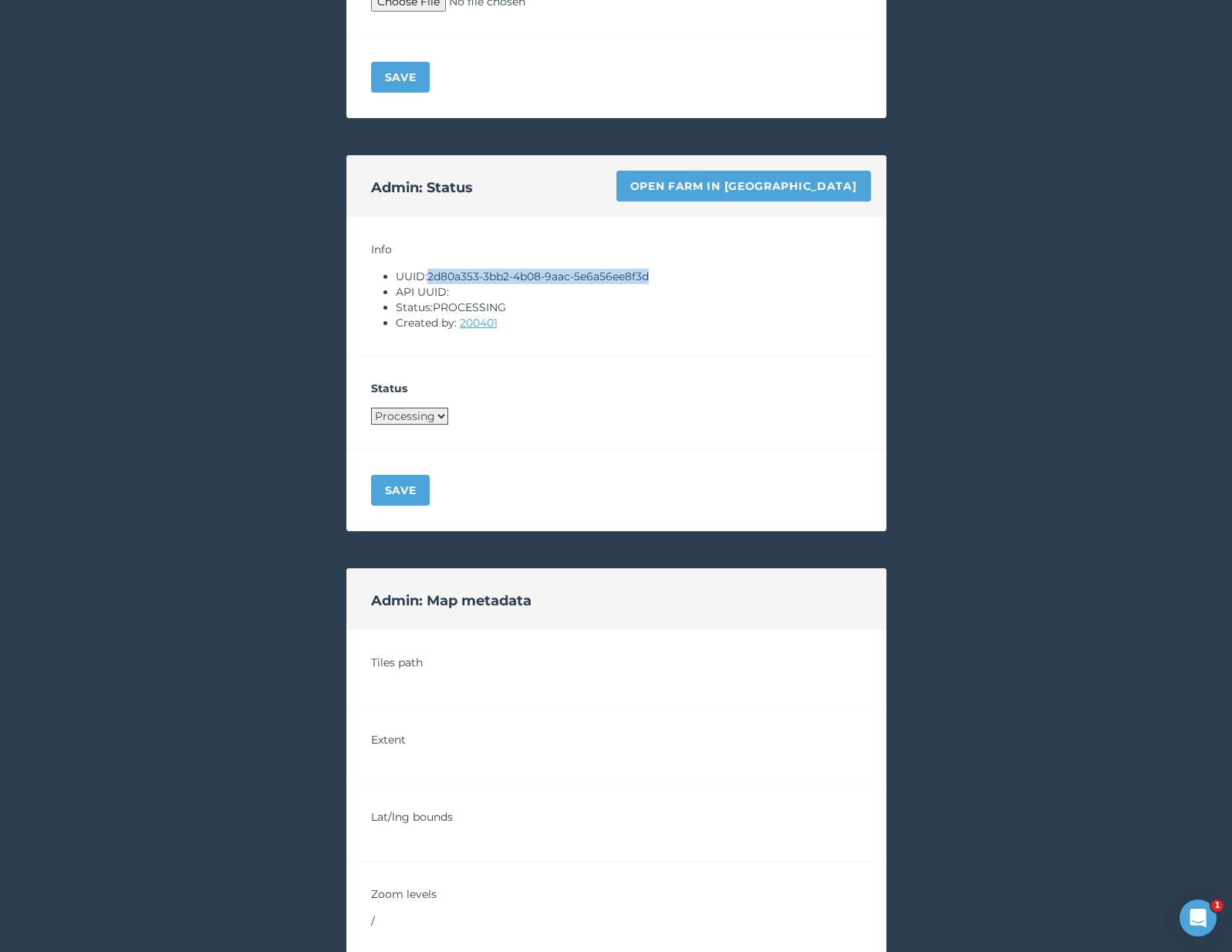
drag, startPoint x: 429, startPoint y: 275, endPoint x: 662, endPoint y: 273, distance: 233.0
click at [662, 273] on li "UUID: 2d80a353-3bb2-4b08-9aac-5e6a56ee8f3d" at bounding box center [629, 276] width 466 height 15
copy li "2d80a353-3bb2-4b08-9aac-5e6a56ee8f3d"
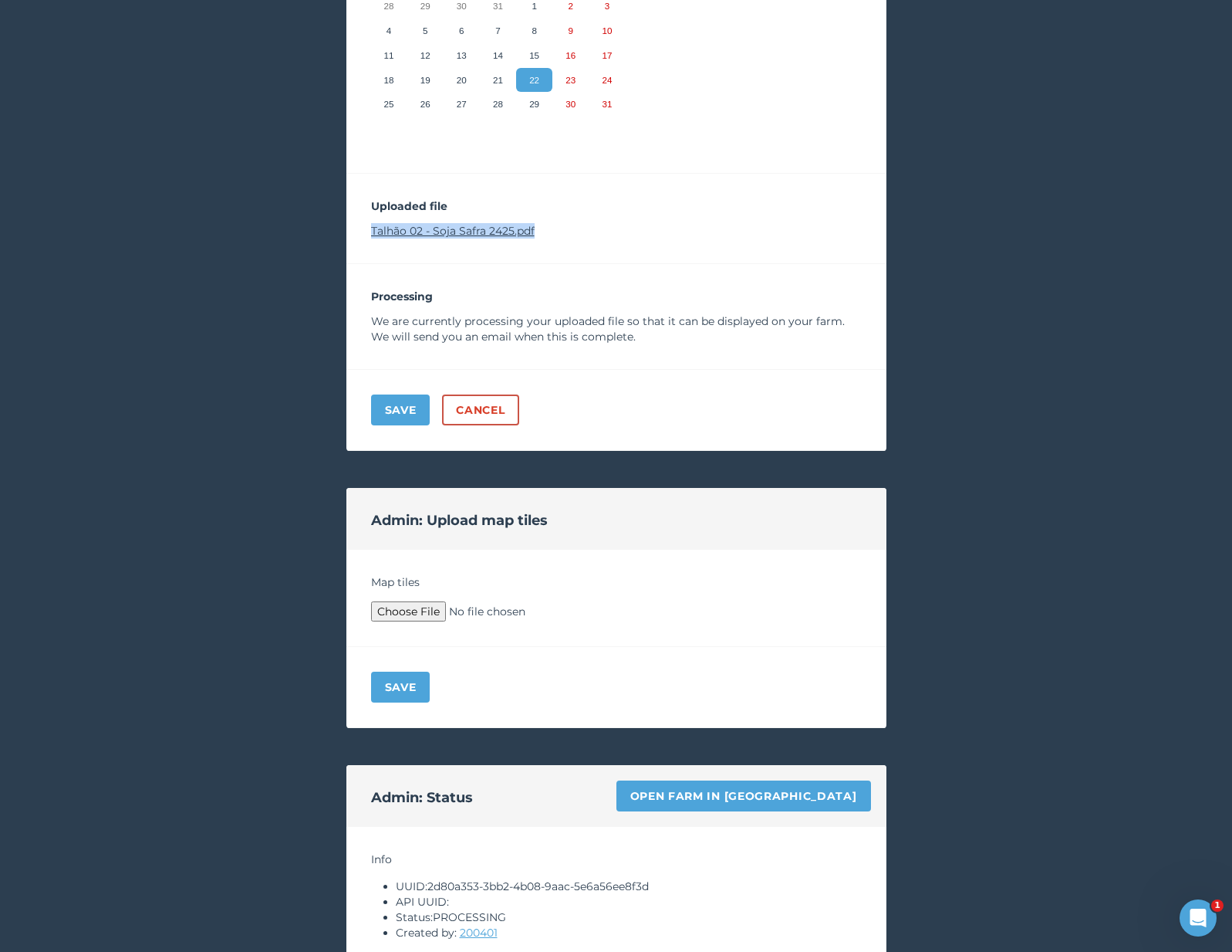
scroll to position [474, 0]
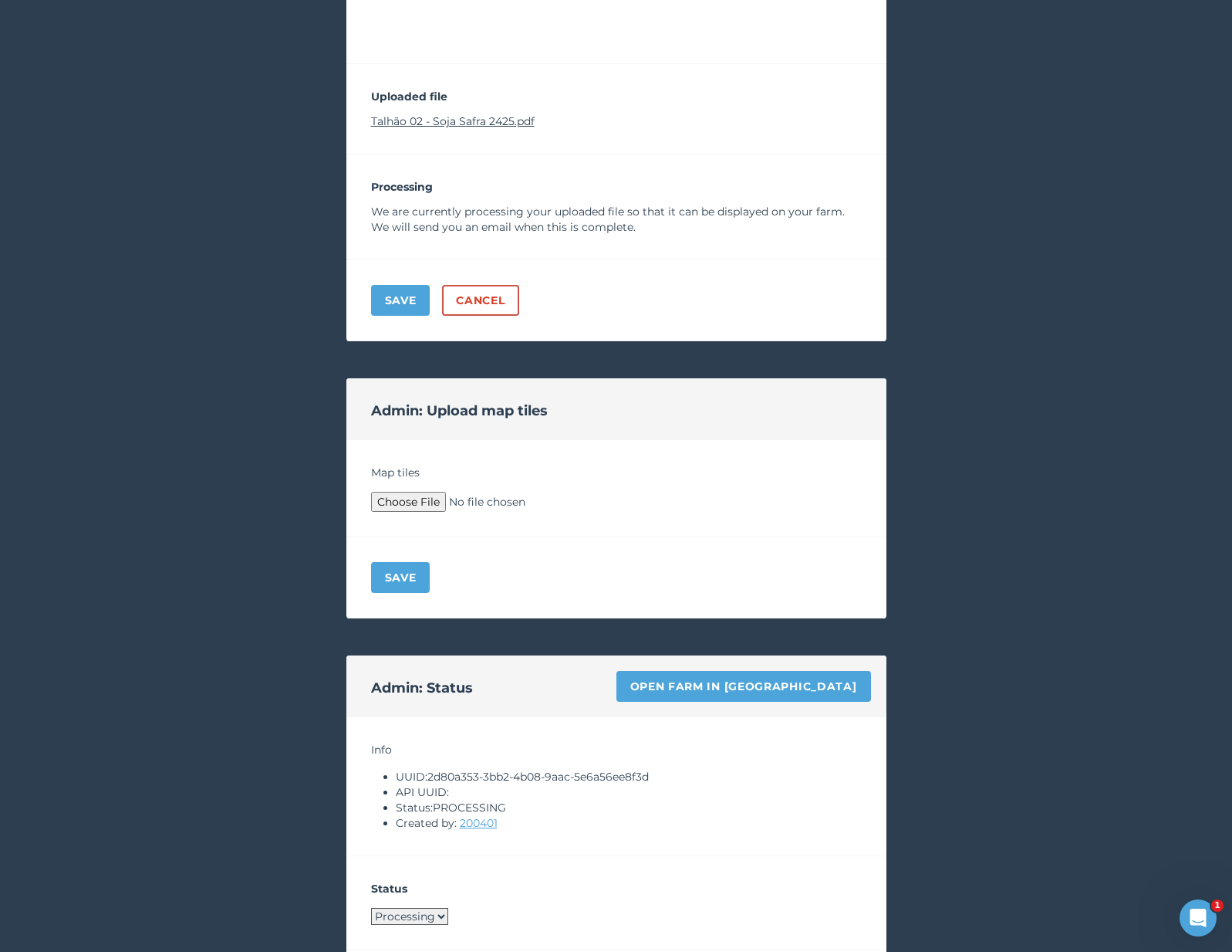
click at [434, 775] on li "UUID: 2d80a353-3bb2-4b08-9aac-5e6a56ee8f3d" at bounding box center [629, 777] width 466 height 15
drag, startPoint x: 431, startPoint y: 775, endPoint x: 666, endPoint y: 779, distance: 235.0
click at [666, 779] on li "UUID: 2d80a353-3bb2-4b08-9aac-5e6a56ee8f3d" at bounding box center [629, 777] width 466 height 15
copy li "2d80a353-3bb2-4b08-9aac-5e6a56ee8f3d"
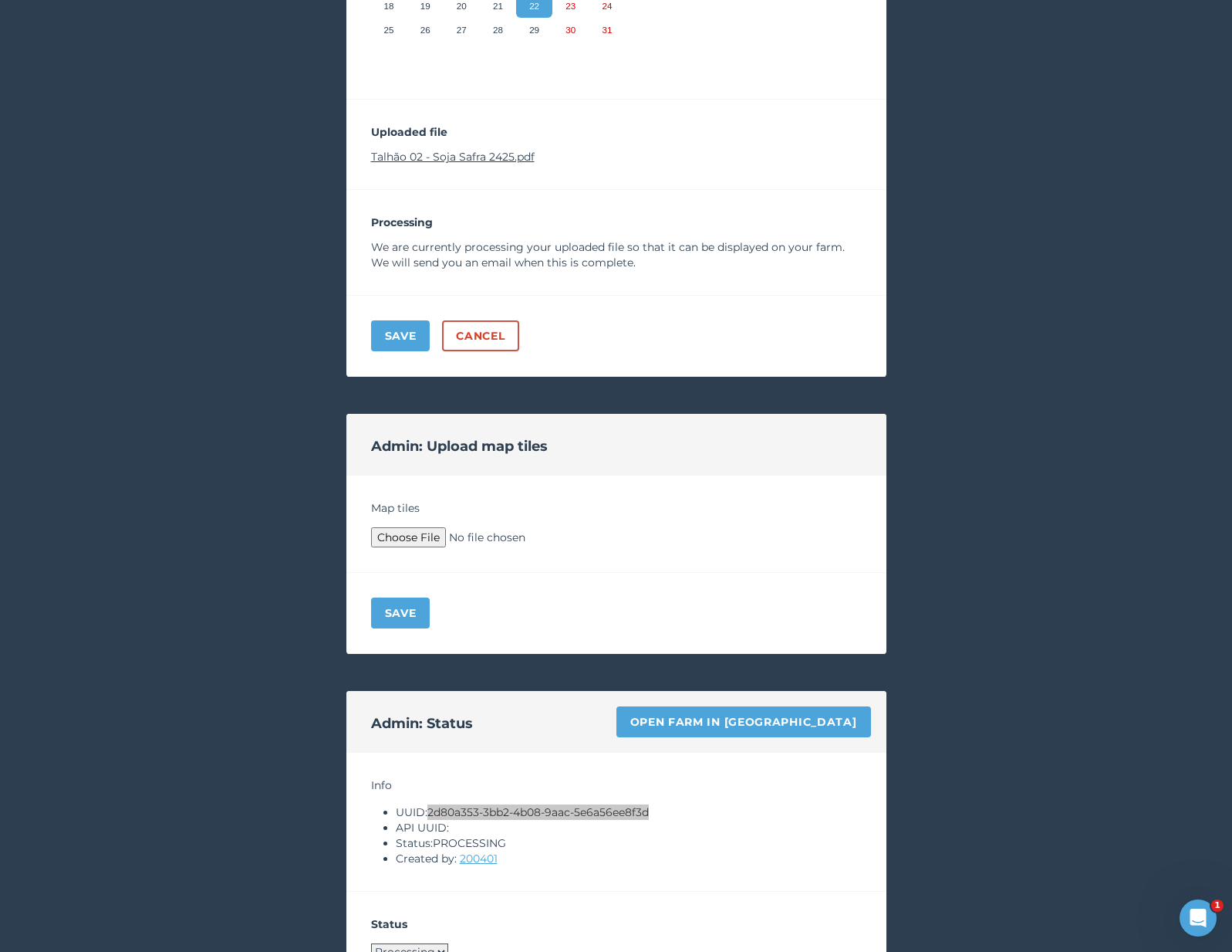
scroll to position [439, 0]
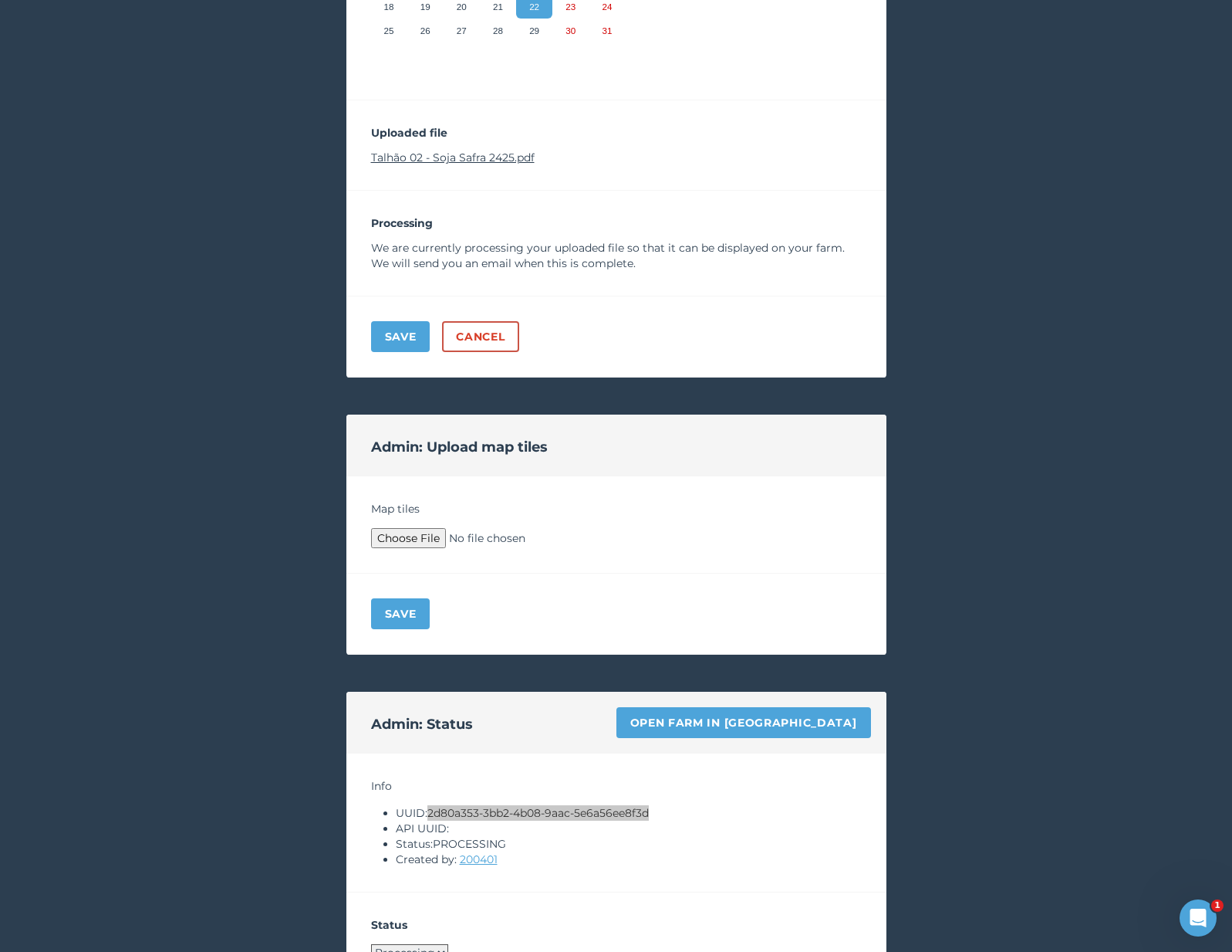
type input "C:\fakepath\Archive.zip"
click at [405, 597] on div "Save" at bounding box center [616, 614] width 540 height 81
click at [383, 617] on button "Save" at bounding box center [401, 613] width 59 height 30
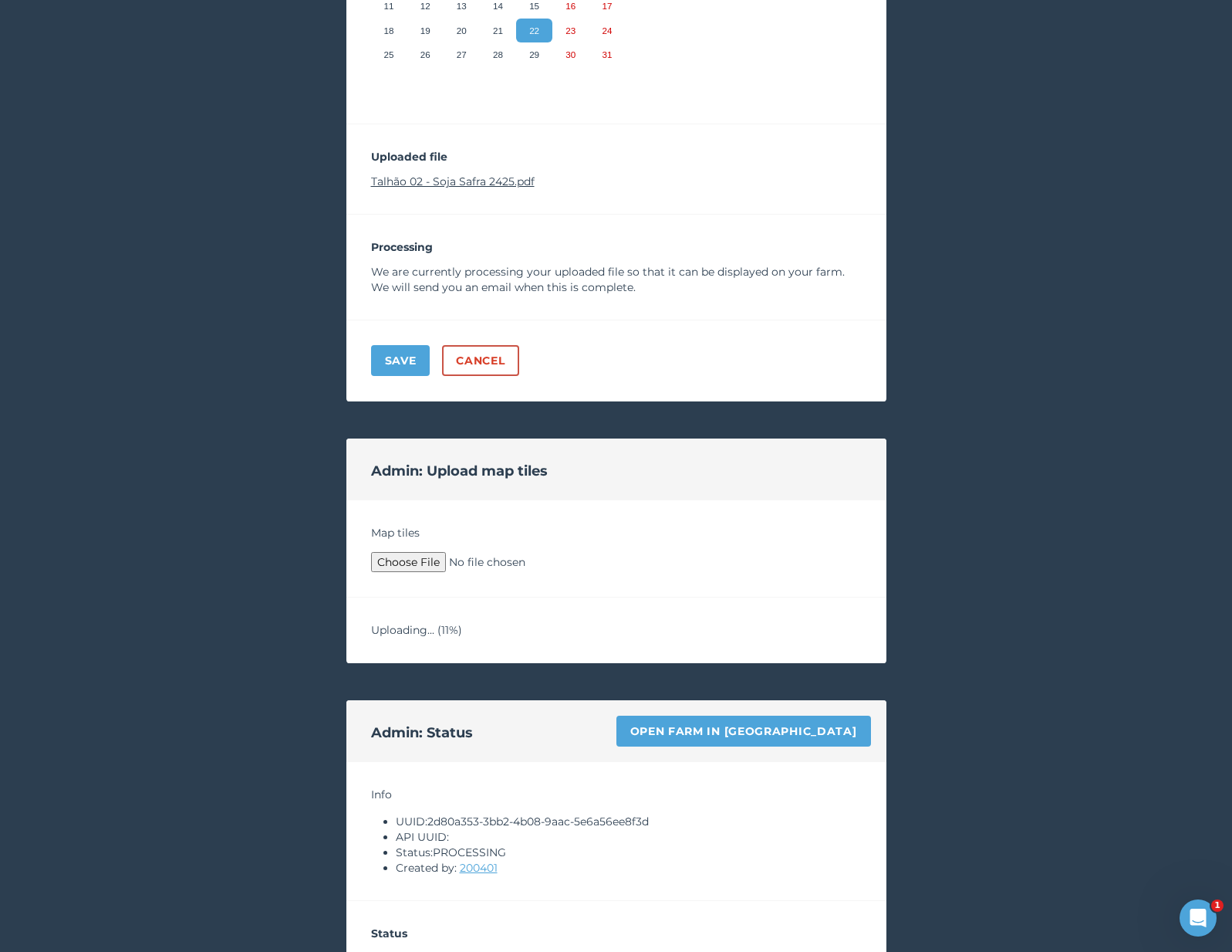
scroll to position [412, 0]
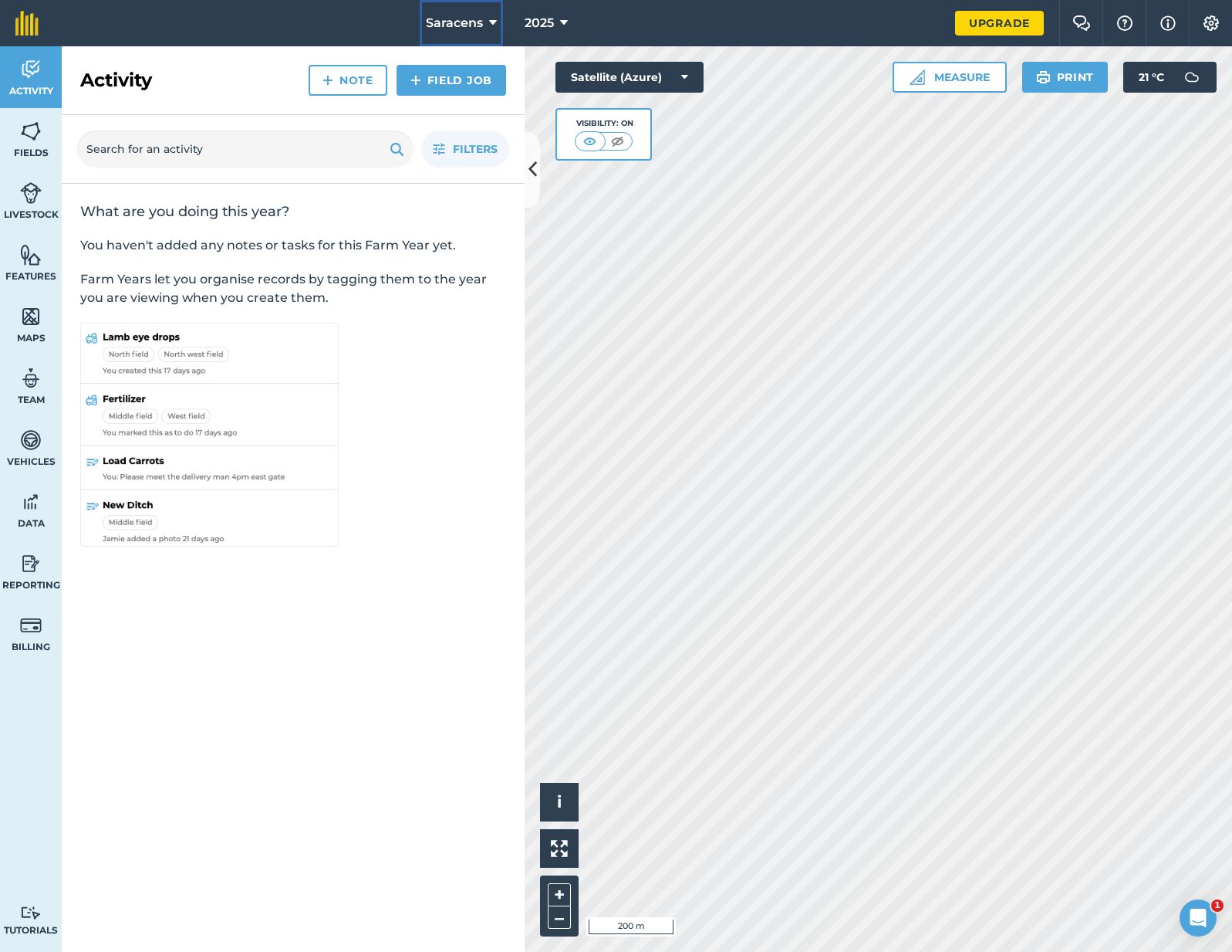
click at [443, 27] on span "Saracens" at bounding box center [454, 23] width 57 height 19
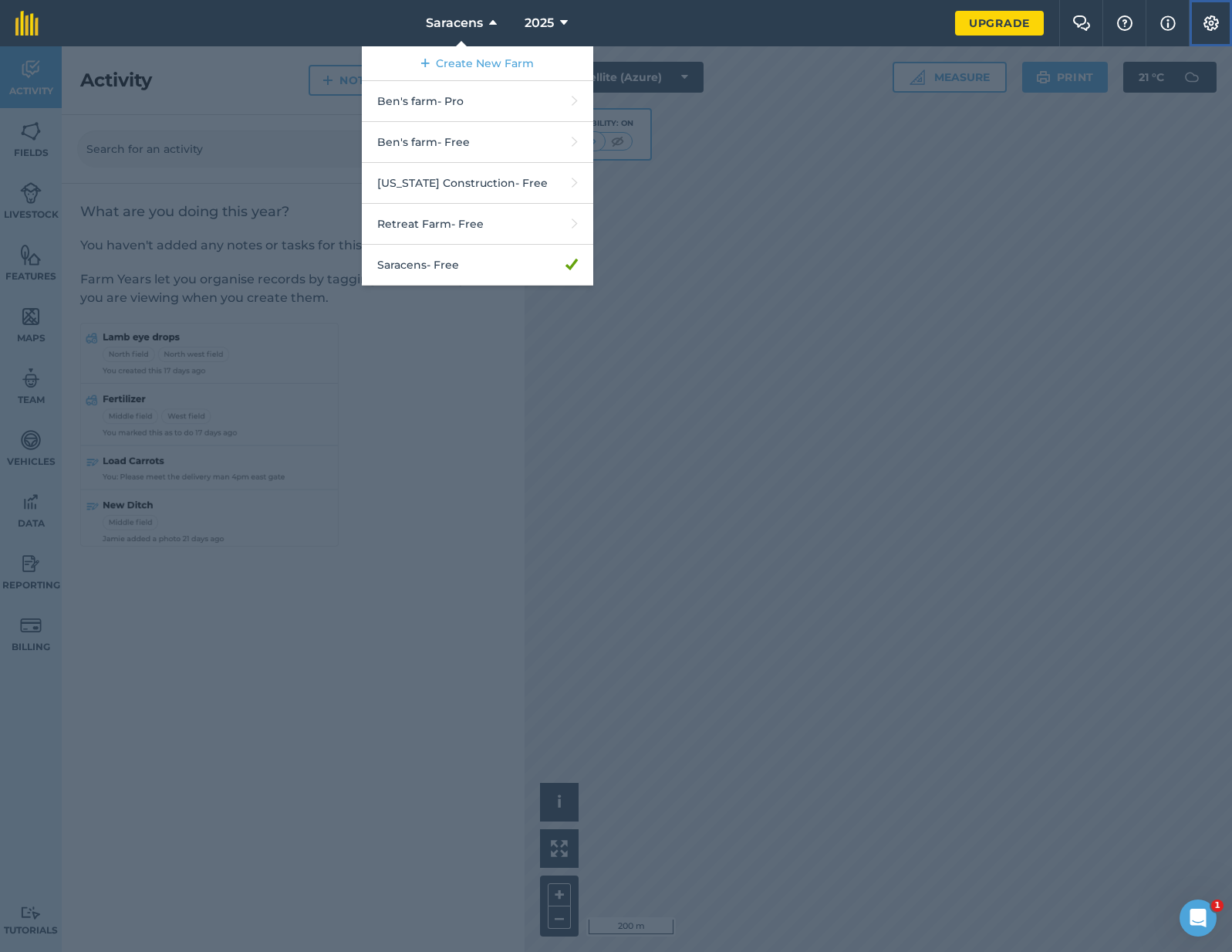
click at [1207, 8] on button "Settings" at bounding box center [1210, 23] width 43 height 47
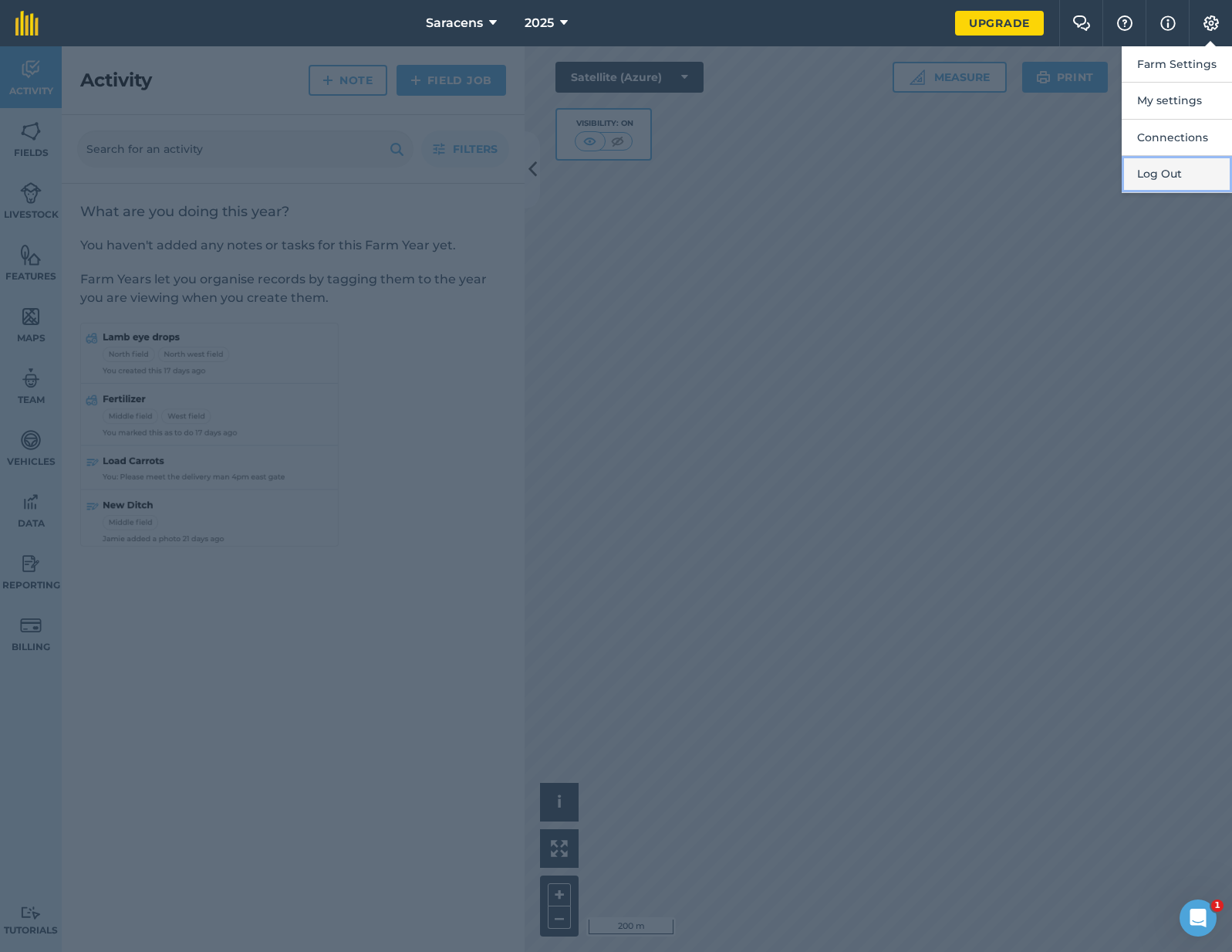
click at [1146, 187] on button "Log Out" at bounding box center [1177, 174] width 110 height 36
